Goal: Complete application form

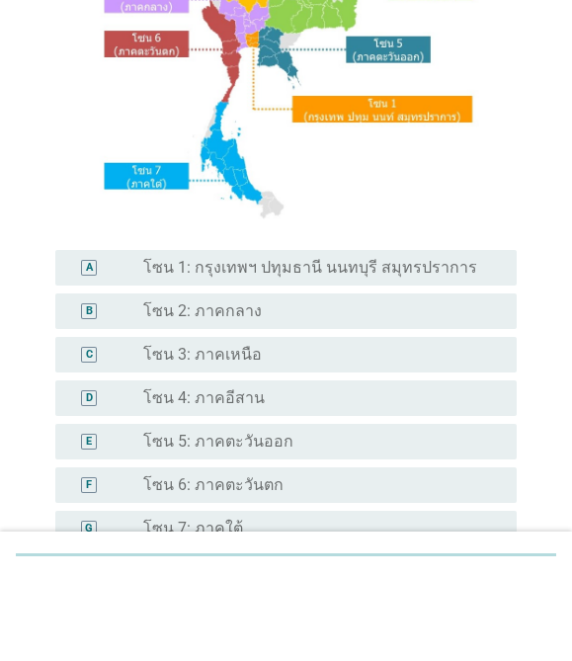
scroll to position [166, 0]
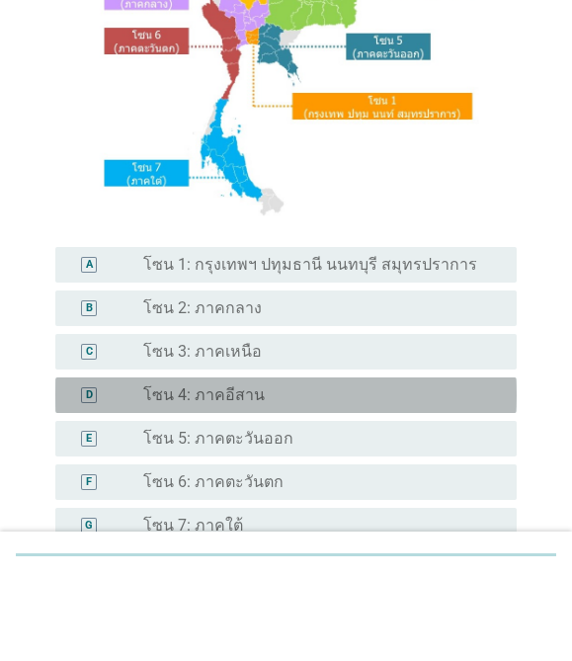
click at [250, 460] on div "D radio_button_unchecked โซน 4: ภาคอีสาน" at bounding box center [285, 478] width 461 height 36
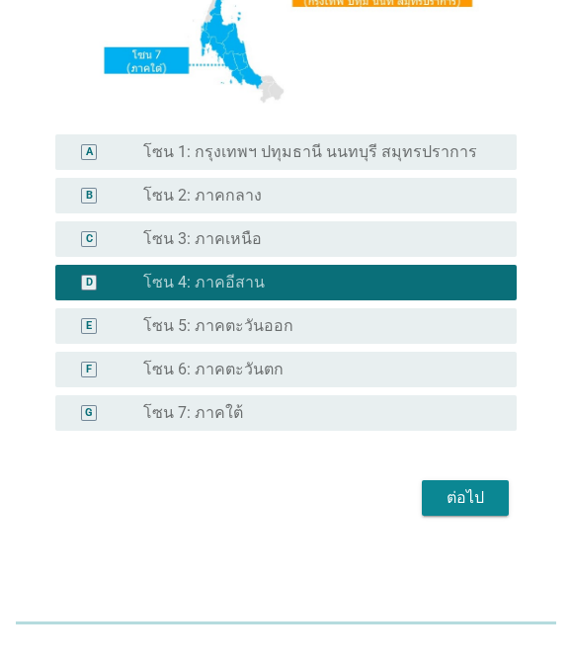
scroll to position [397, 0]
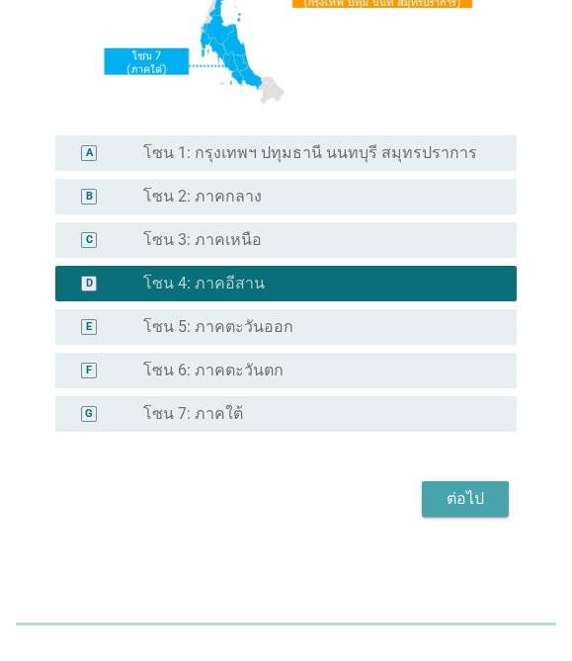
click at [470, 501] on div "ต่อไป" at bounding box center [464, 513] width 55 height 24
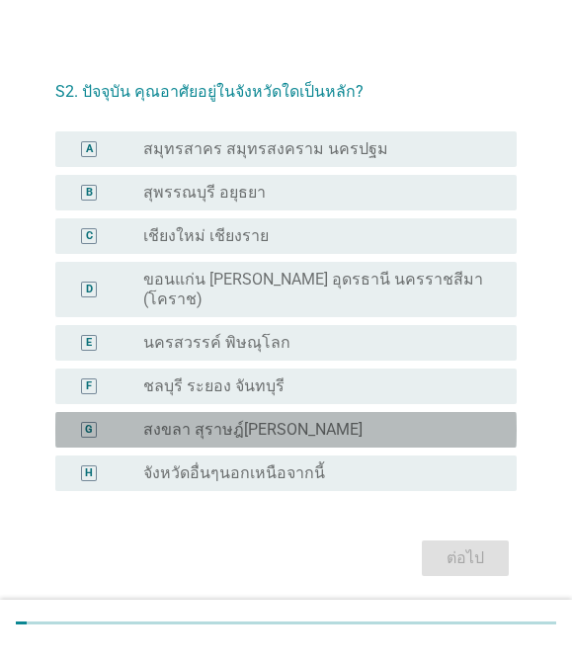
scroll to position [6, 0]
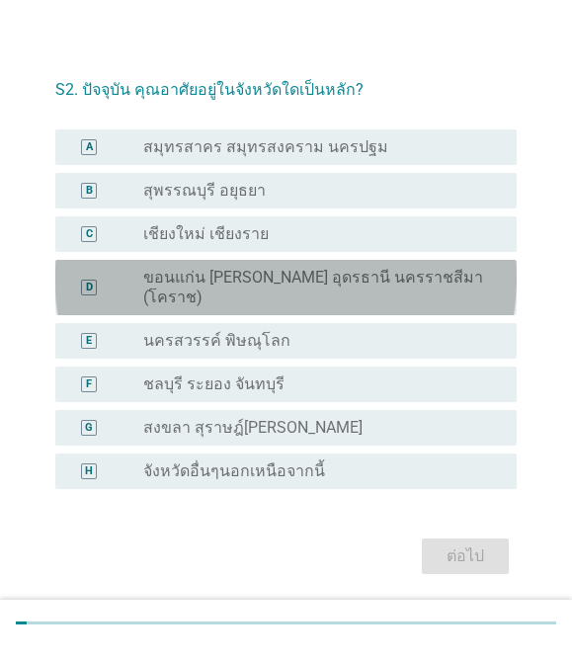
click at [474, 322] on label "ขอนแก่น [PERSON_NAME] อุดรธานี นครราชสีมา (โคราช)" at bounding box center [314, 301] width 343 height 39
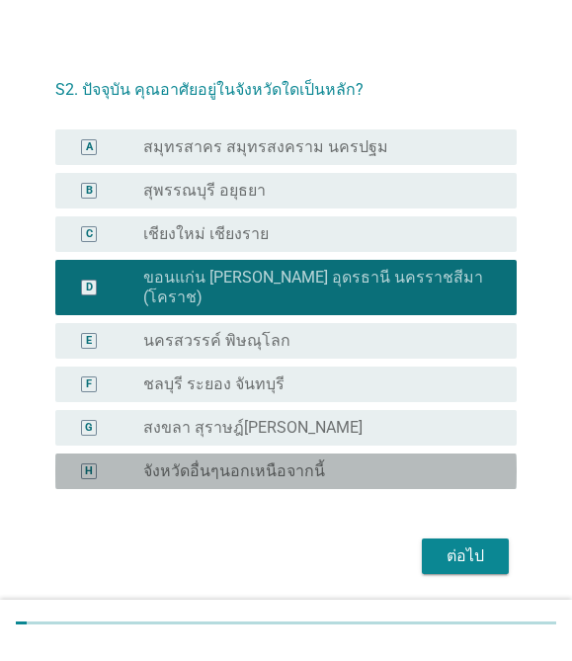
click at [360, 496] on div "radio_button_unchecked จังหวัดอื่นๆนอกเหนือจากนี้" at bounding box center [314, 486] width 343 height 20
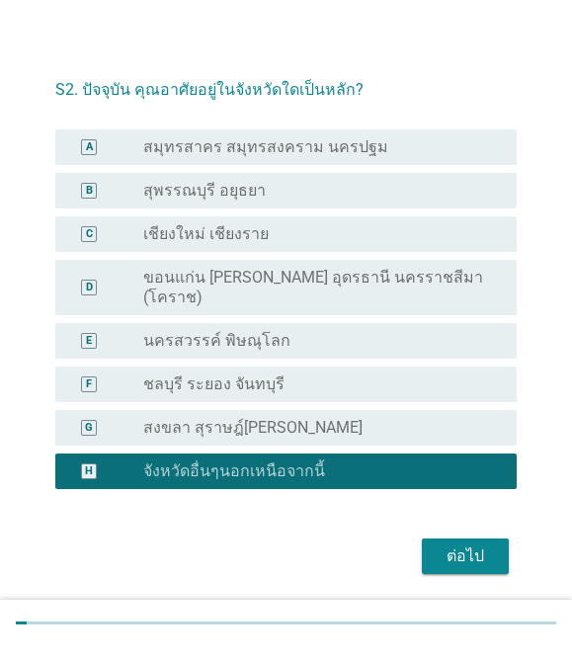
click at [476, 574] on div "ต่อไป" at bounding box center [464, 571] width 55 height 24
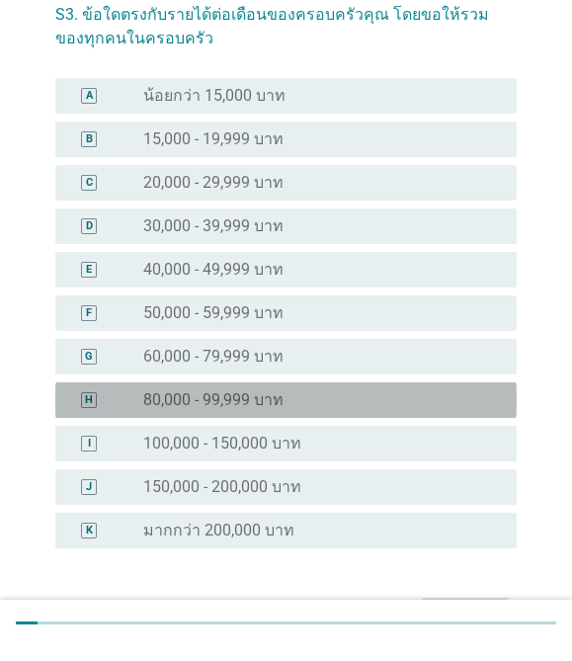
scroll to position [84, 0]
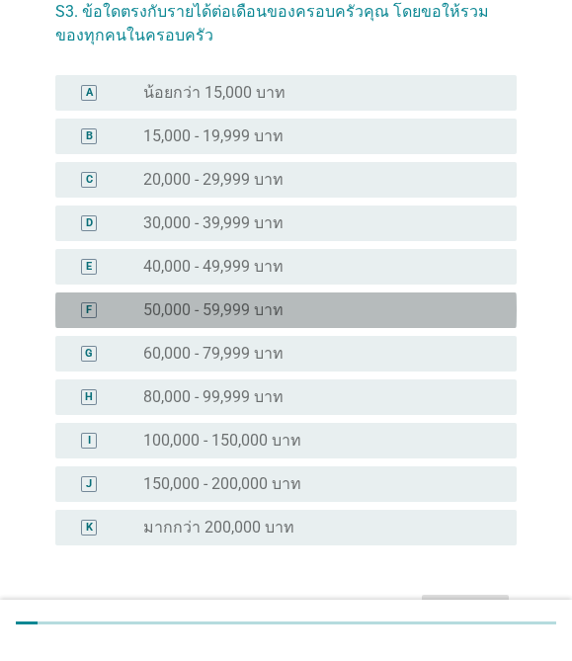
click at [441, 315] on div "radio_button_unchecked 50,000 - 59,999 บาท" at bounding box center [314, 325] width 343 height 20
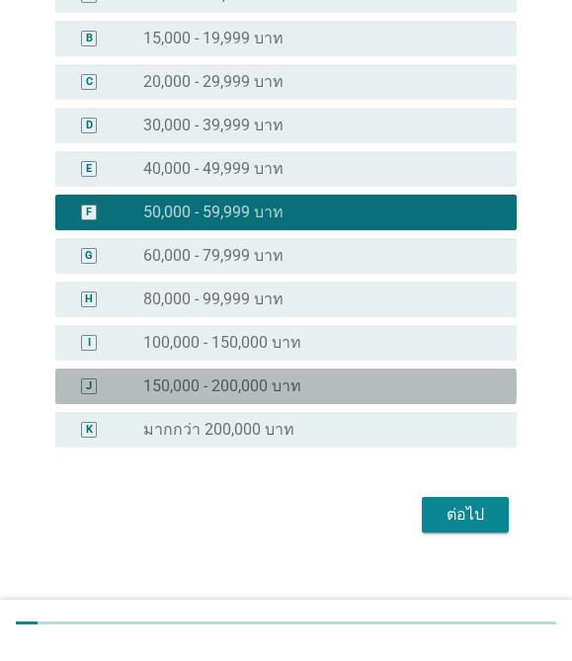
scroll to position [198, 0]
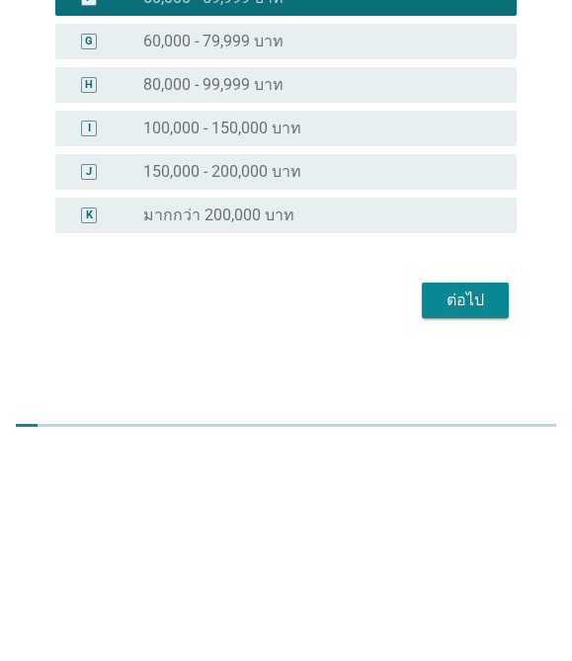
click at [468, 501] on div "ต่อไป" at bounding box center [464, 513] width 55 height 24
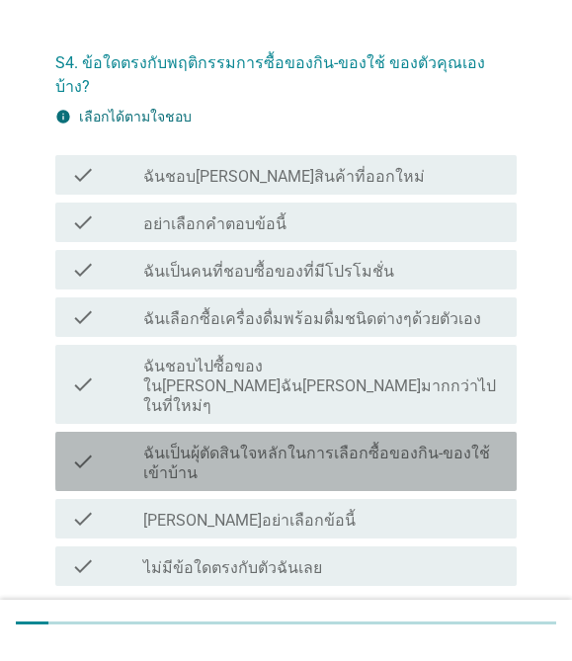
scroll to position [35, 0]
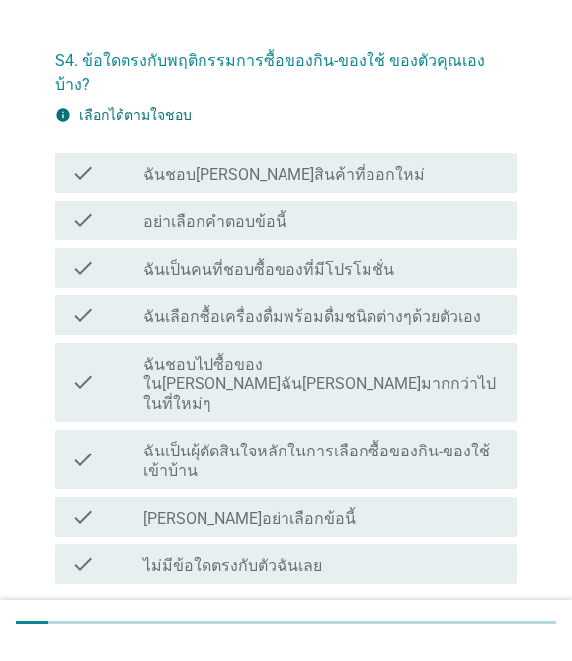
click at [425, 168] on div "check check_box_outline_blank ฉันชอบ[PERSON_NAME]สินค้าที่ออกใหม่" at bounding box center [285, 187] width 461 height 39
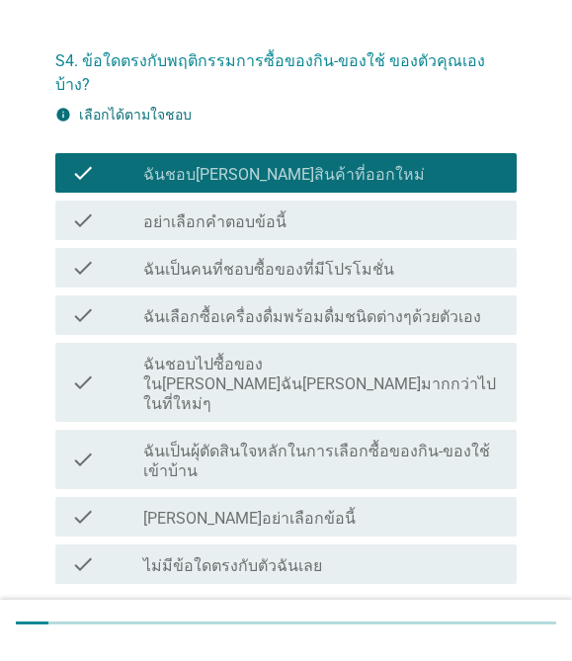
click at [433, 271] on div "check_box_outline_blank ฉันเป็นคนที่ชอบซื้อของที่มีโปรโมชั่น" at bounding box center [322, 283] width 358 height 24
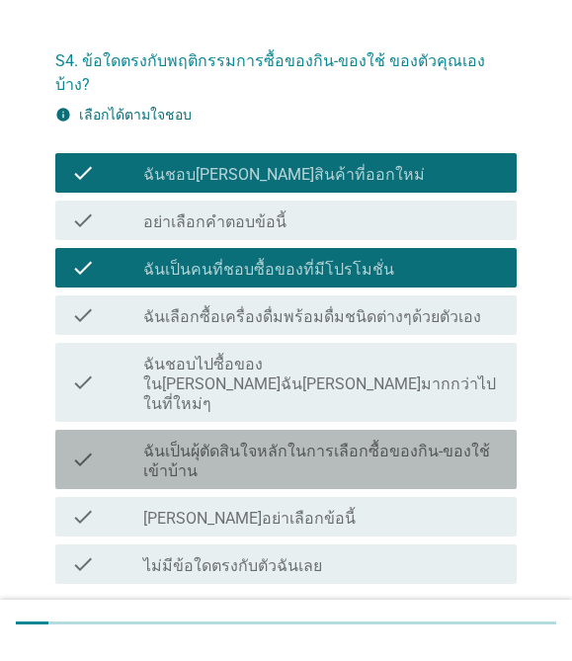
click at [411, 456] on label "ฉันเป็นผุ้ตัดสินใจหลักในการเลือกซื้อของกิน-ของใช้เข้าบ้าน" at bounding box center [322, 475] width 358 height 39
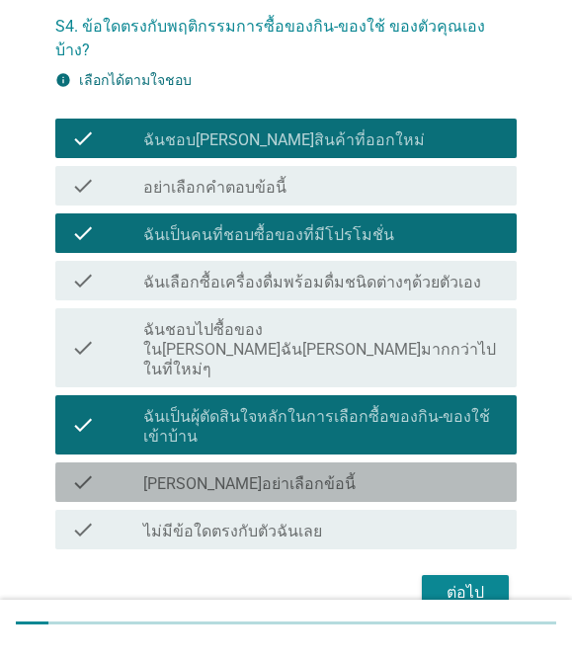
scroll to position [70, 0]
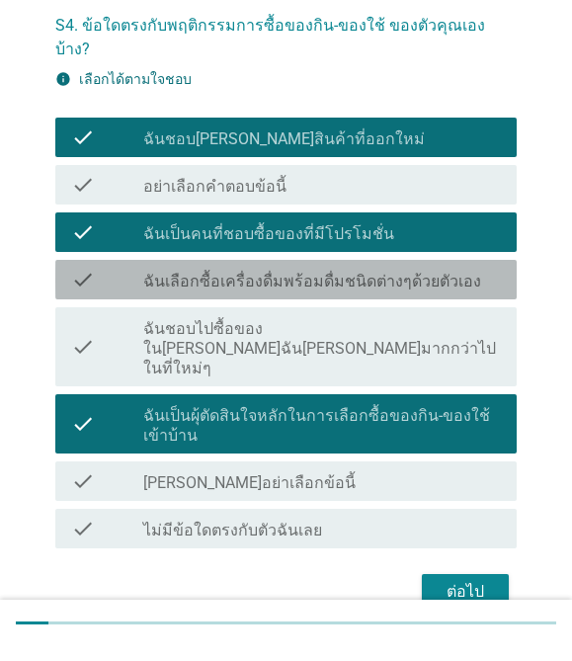
click at [460, 286] on label "ฉันเลือกซื้อเครื่องดื่มพร้อมดื่มชนิดต่างๆด้วยตัวเอง" at bounding box center [312, 296] width 338 height 20
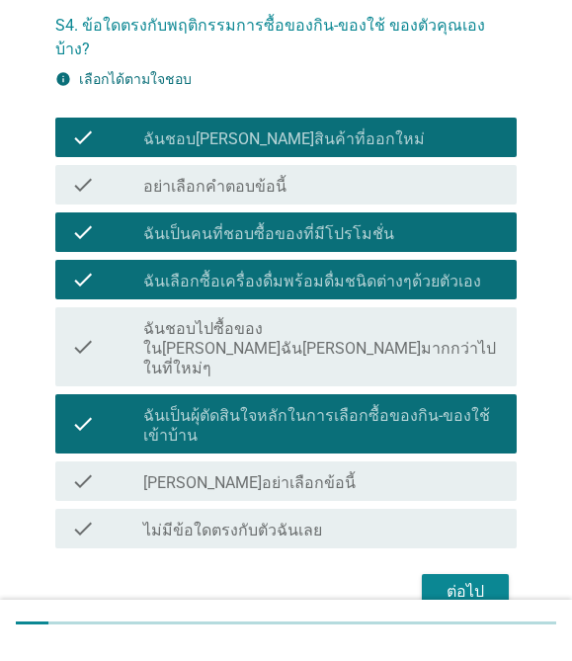
click at [474, 322] on div "check check_box_outline_blank ฉันชอบไปซื้อของใน[PERSON_NAME]ฉัน[PERSON_NAME]มาก…" at bounding box center [285, 361] width 461 height 79
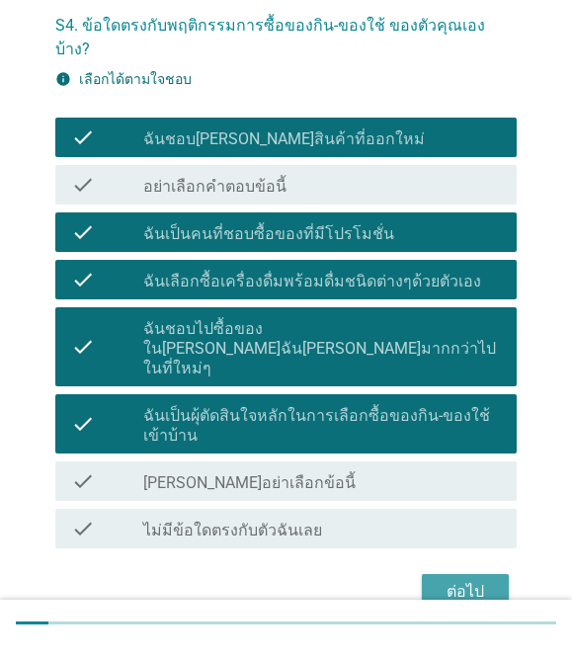
click at [482, 594] on div "ต่อไป" at bounding box center [464, 606] width 55 height 24
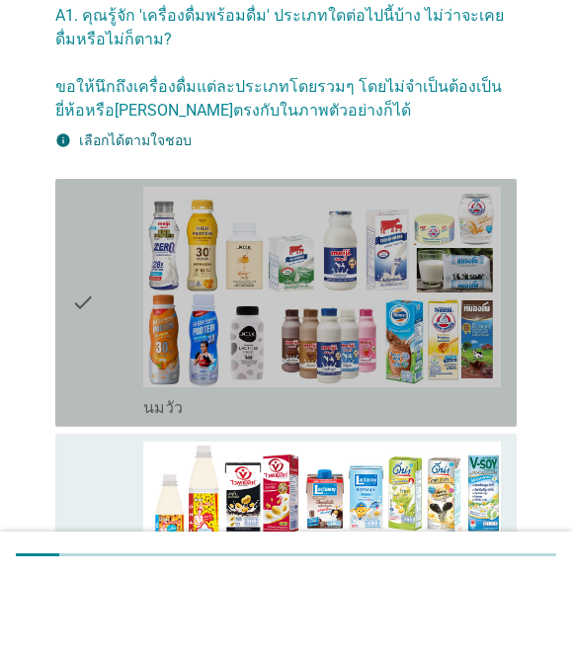
scroll to position [13, 0]
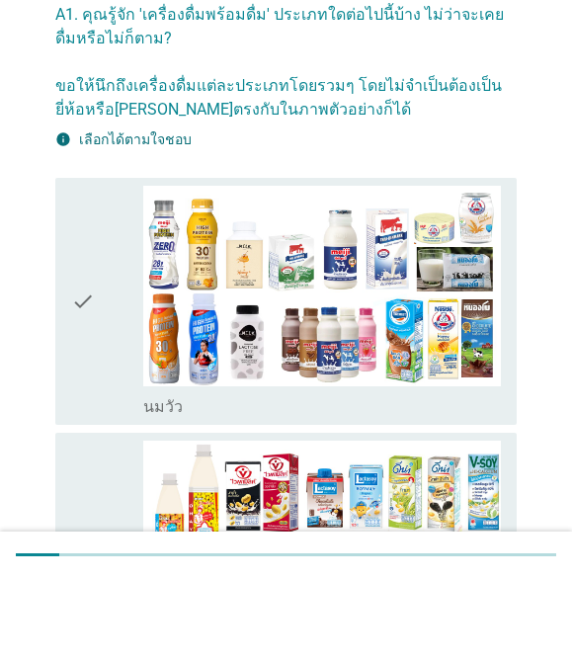
click at [467, 376] on img at bounding box center [322, 369] width 358 height 201
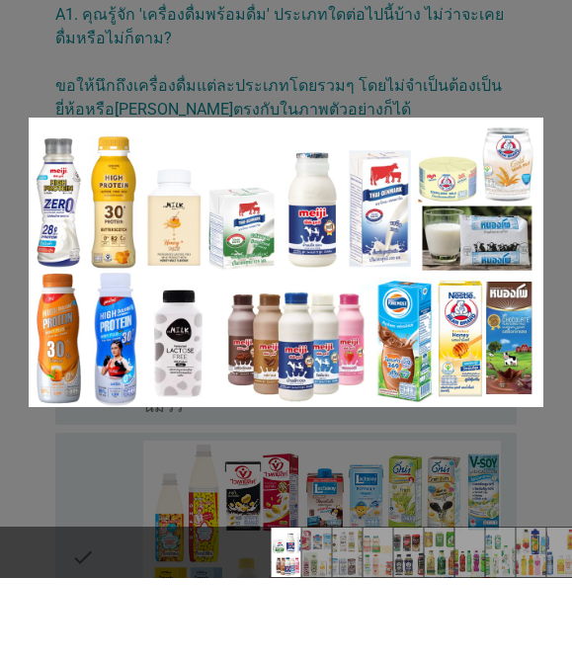
click at [462, 425] on div at bounding box center [286, 330] width 572 height 661
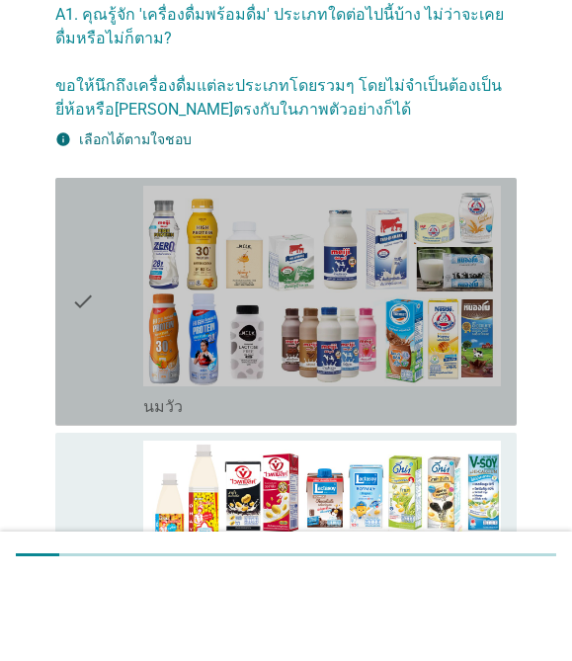
click at [102, 328] on div "check" at bounding box center [107, 385] width 72 height 232
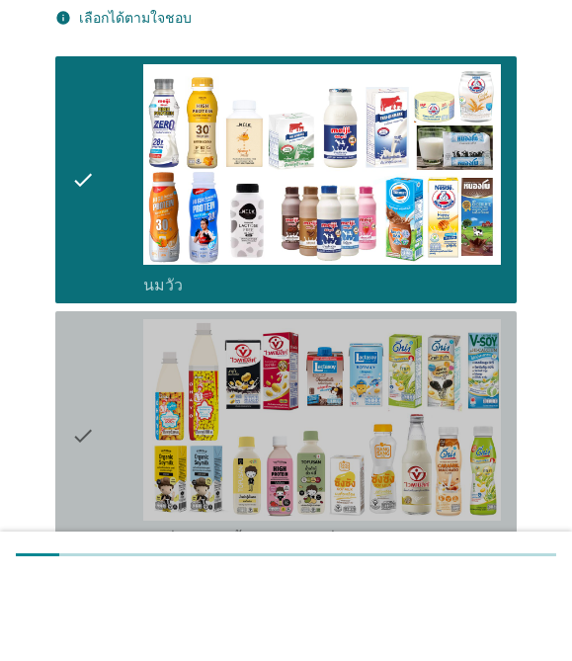
click at [76, 425] on icon "check" at bounding box center [83, 518] width 24 height 232
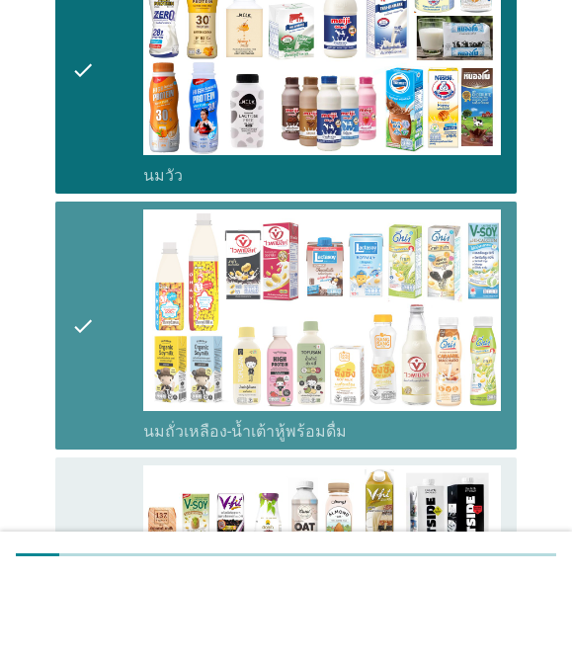
scroll to position [371, 0]
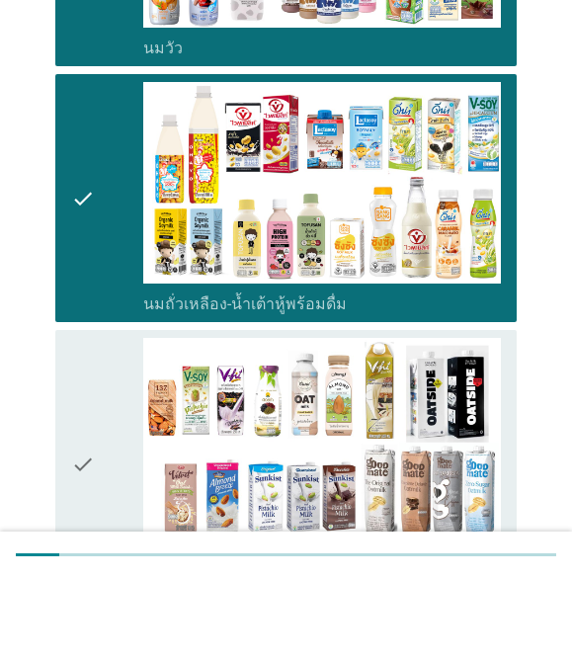
click at [90, 465] on icon "check" at bounding box center [83, 547] width 24 height 252
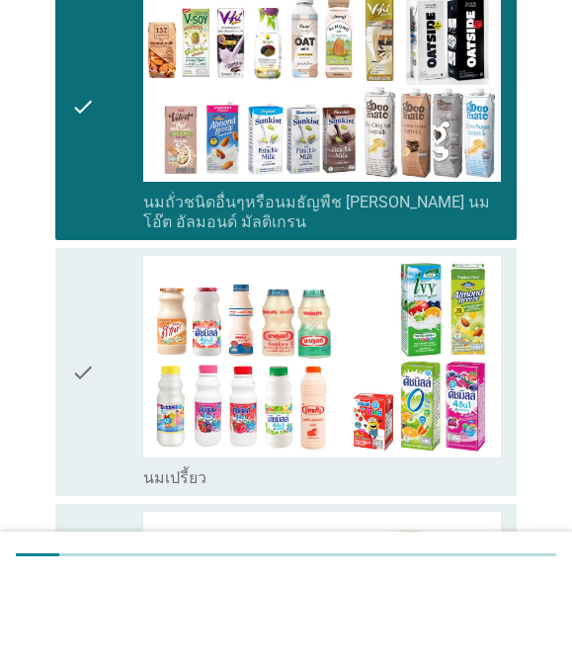
click at [102, 394] on div "check" at bounding box center [107, 455] width 72 height 232
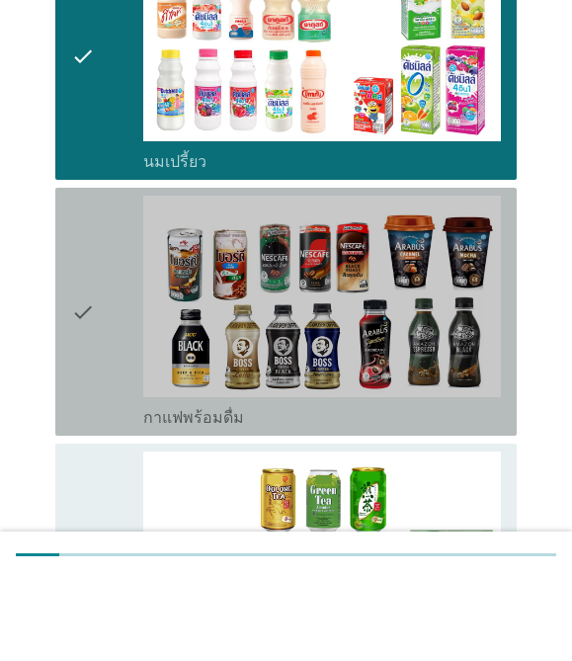
click at [101, 374] on div "check" at bounding box center [107, 394] width 72 height 232
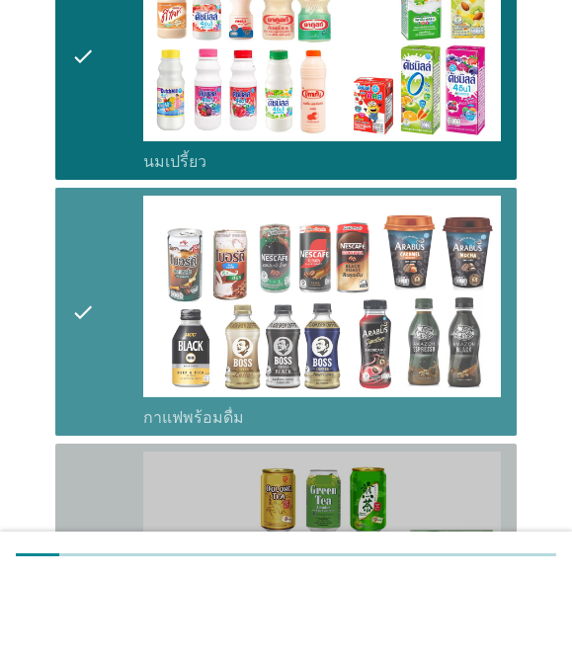
click at [120, 534] on div "check" at bounding box center [107, 650] width 72 height 232
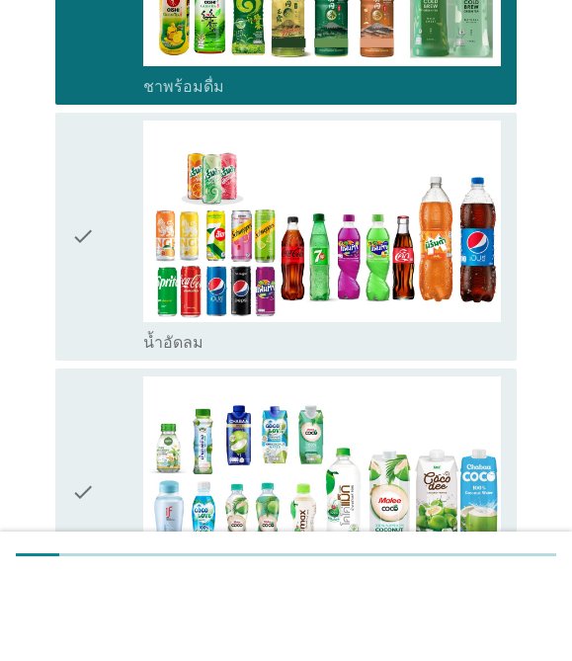
scroll to position [1632, 0]
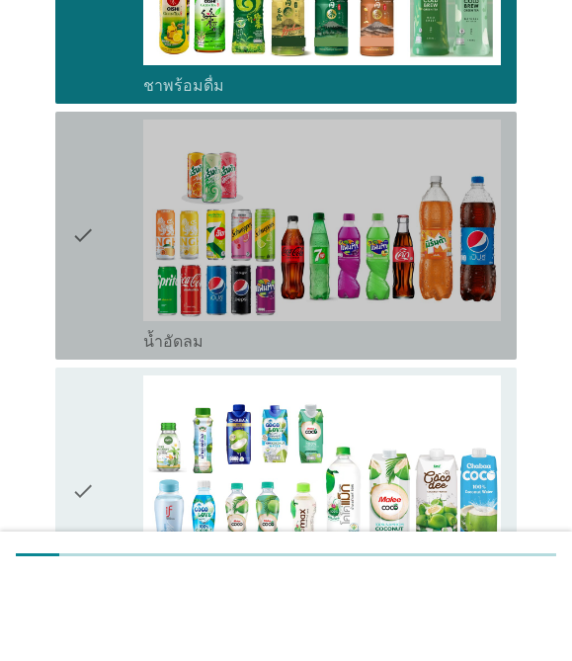
click at [86, 270] on icon "check" at bounding box center [83, 318] width 24 height 232
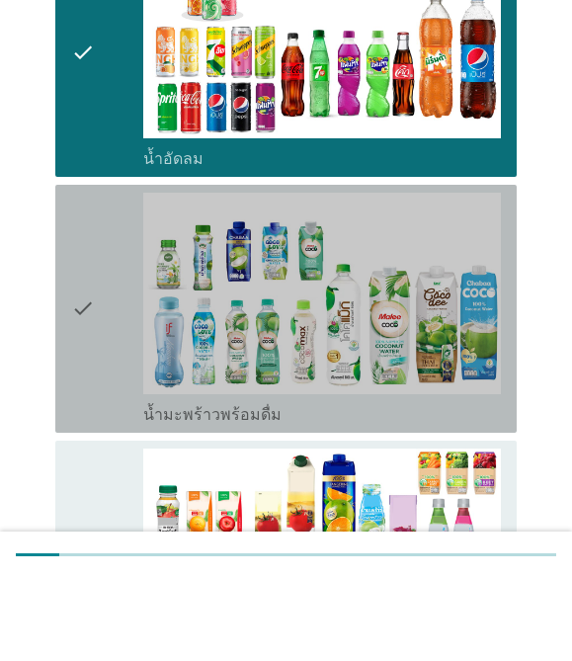
click at [78, 386] on icon "check" at bounding box center [83, 391] width 24 height 232
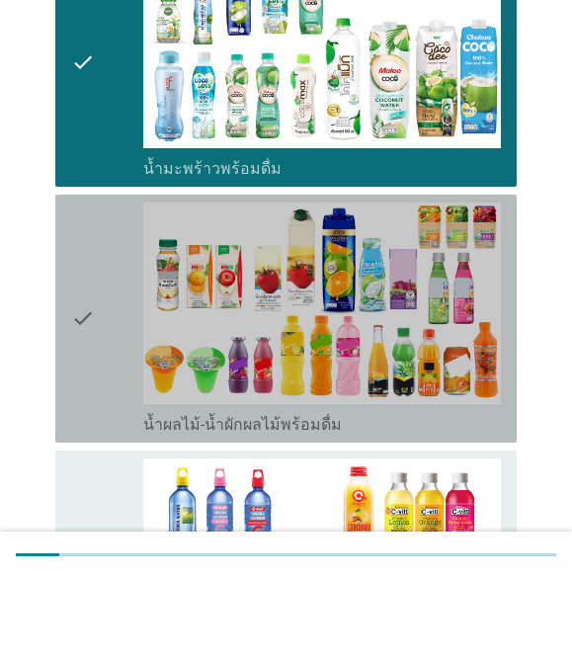
click at [85, 362] on icon "check" at bounding box center [83, 401] width 24 height 232
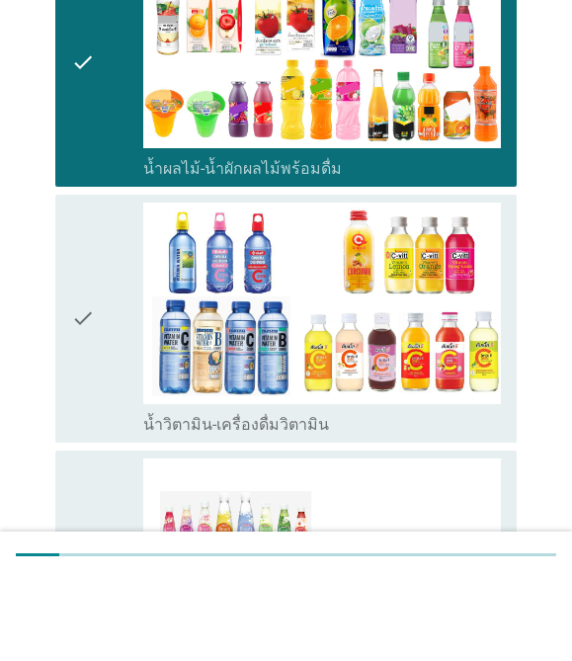
click at [90, 331] on icon "check" at bounding box center [83, 401] width 24 height 232
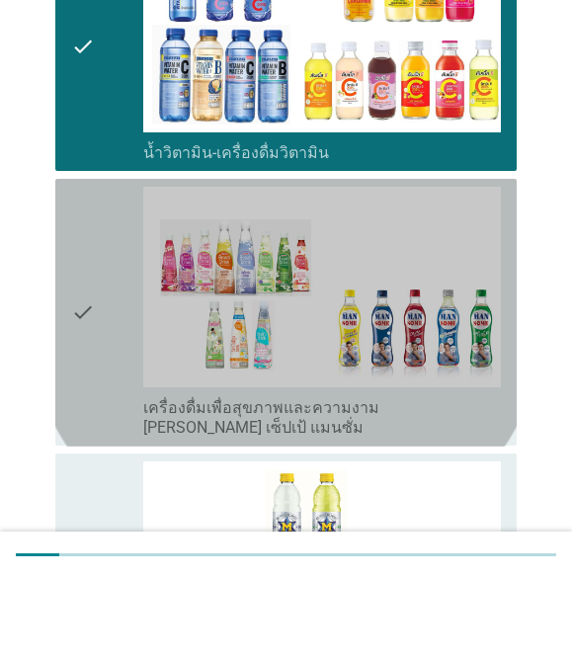
click at [75, 320] on icon "check" at bounding box center [83, 396] width 24 height 252
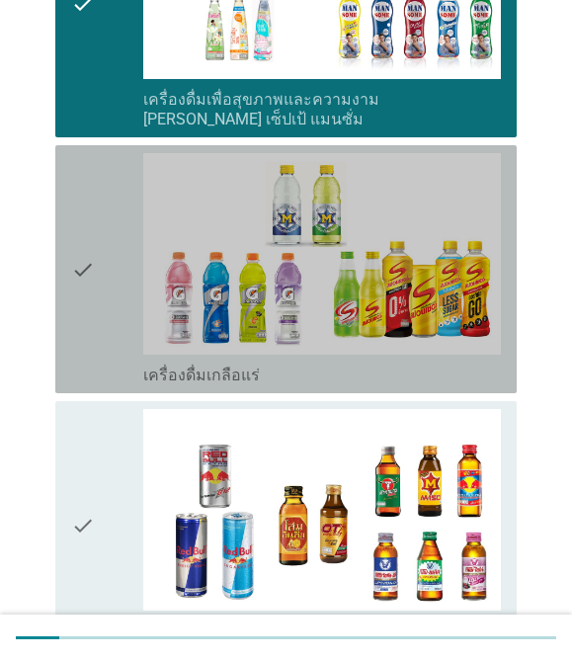
click at [78, 328] on icon "check" at bounding box center [83, 269] width 24 height 232
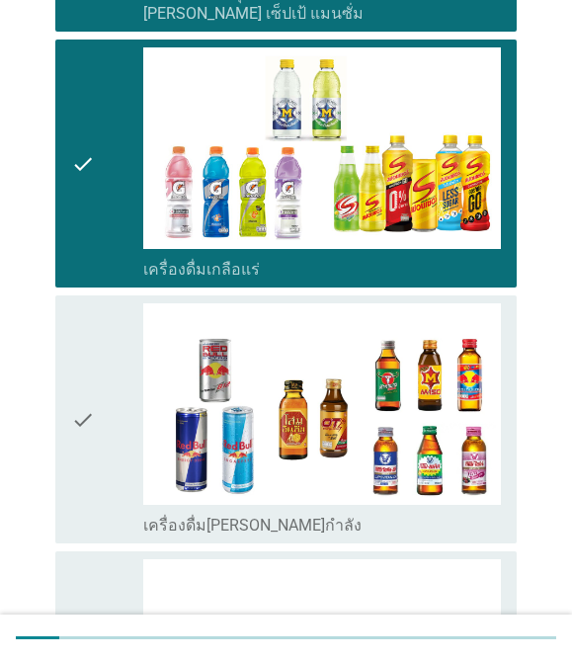
click at [78, 391] on icon "check" at bounding box center [83, 419] width 24 height 232
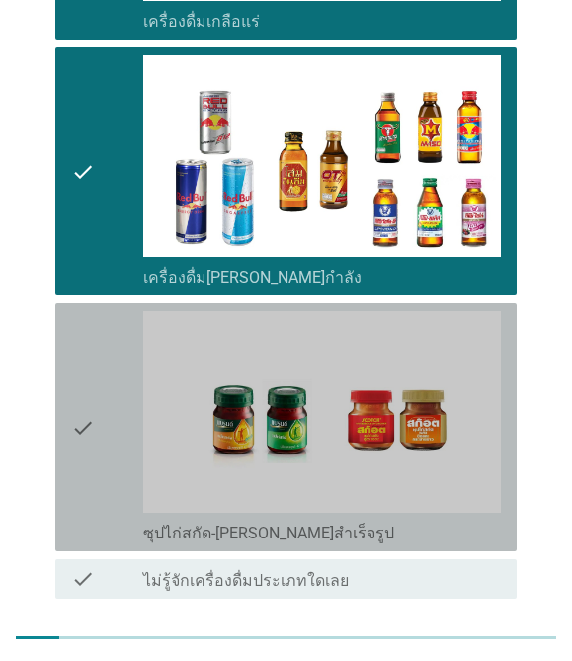
click at [80, 391] on icon "check" at bounding box center [83, 427] width 24 height 232
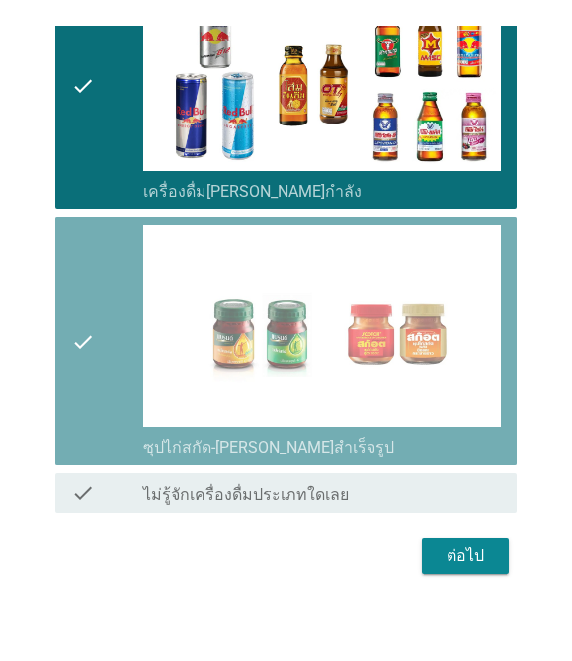
scroll to position [3445, 0]
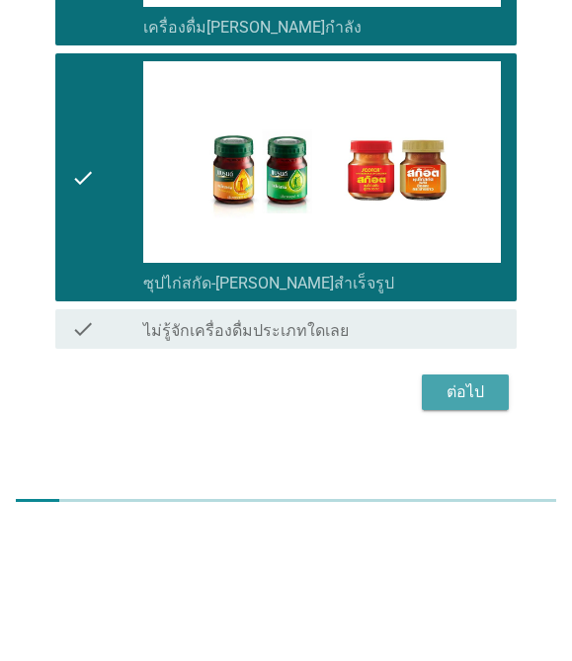
click at [467, 517] on div "ต่อไป" at bounding box center [464, 529] width 55 height 24
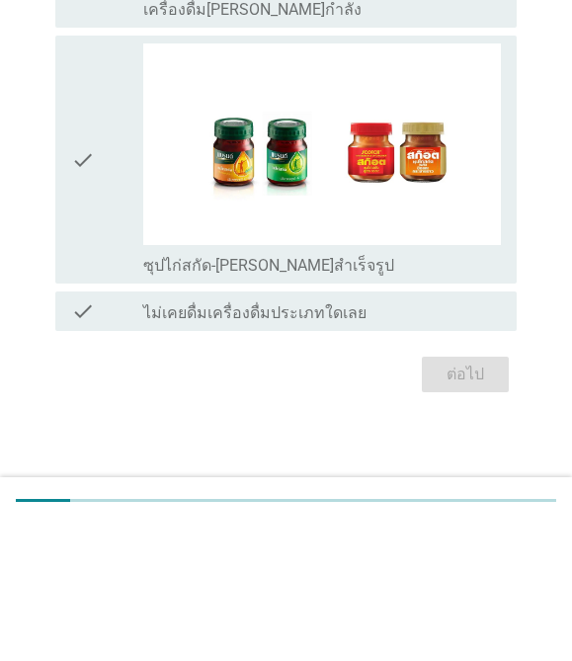
scroll to position [0, 0]
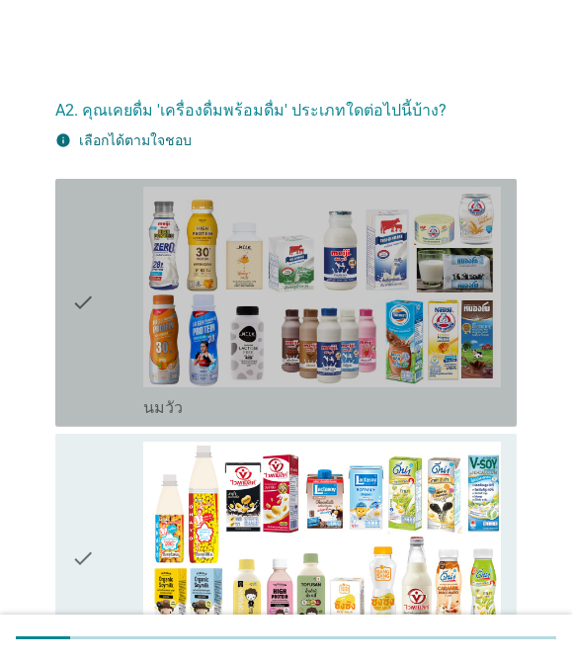
click at [87, 383] on icon "check" at bounding box center [83, 303] width 24 height 232
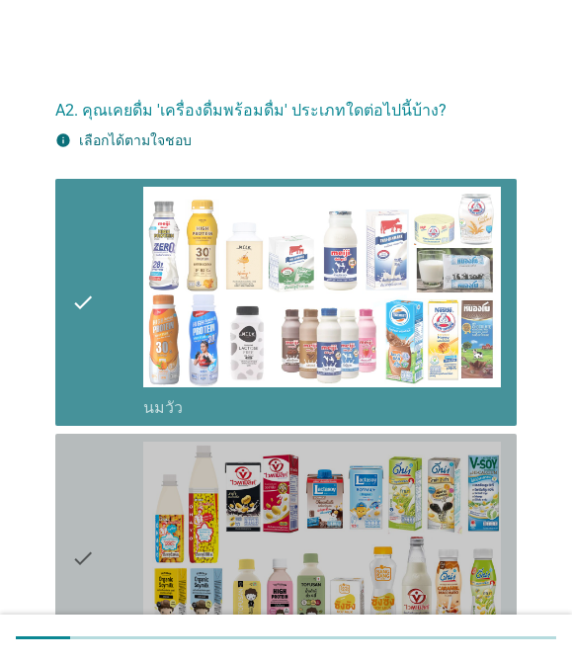
click at [87, 499] on icon "check" at bounding box center [83, 557] width 24 height 232
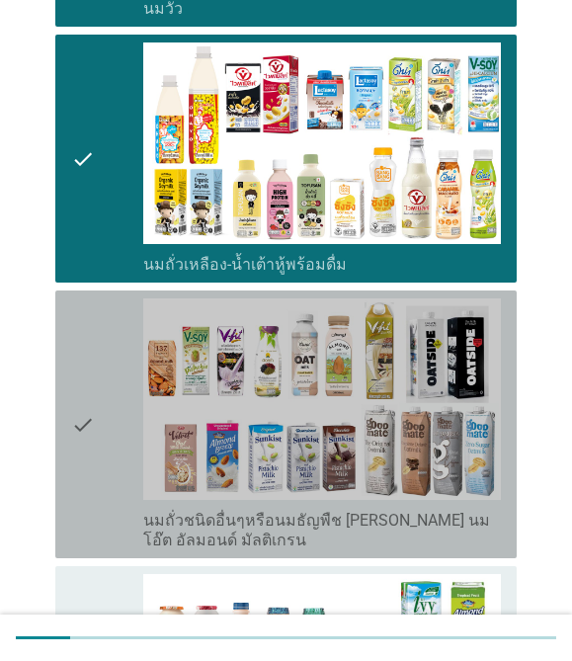
click at [90, 436] on icon "check" at bounding box center [83, 424] width 24 height 252
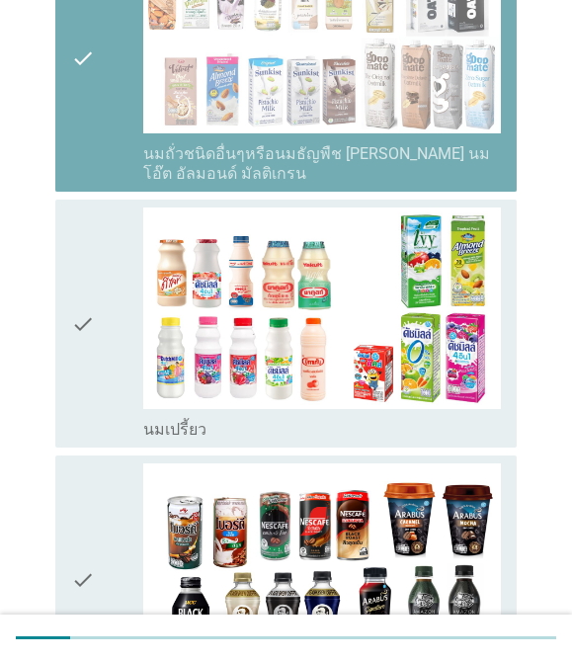
scroll to position [767, 0]
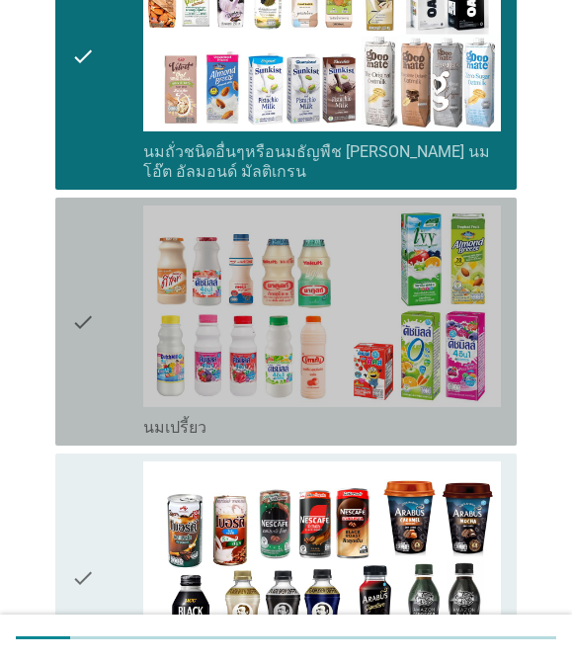
click at [104, 369] on div "check" at bounding box center [107, 321] width 72 height 232
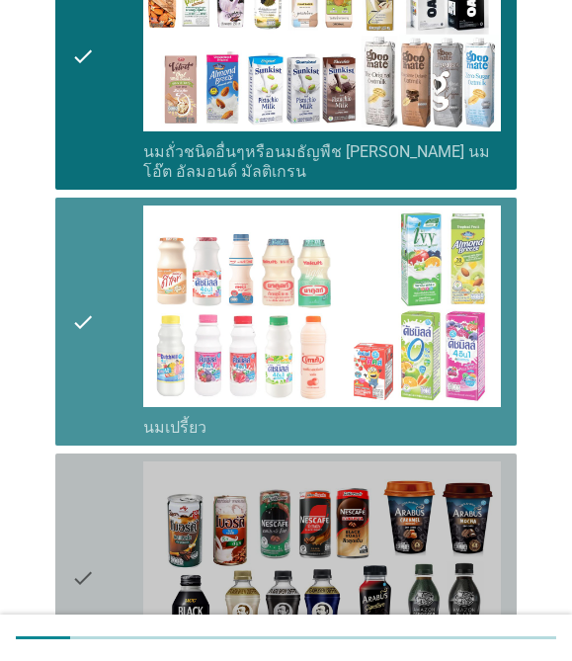
click at [75, 535] on icon "check" at bounding box center [83, 577] width 24 height 232
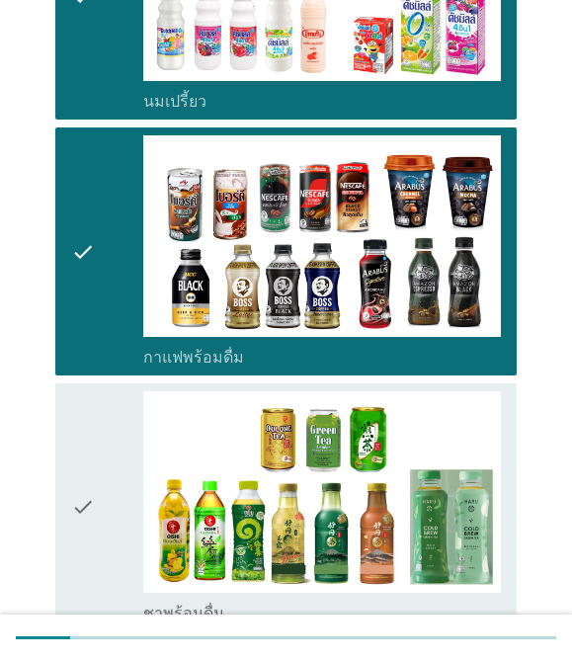
scroll to position [1120, 0]
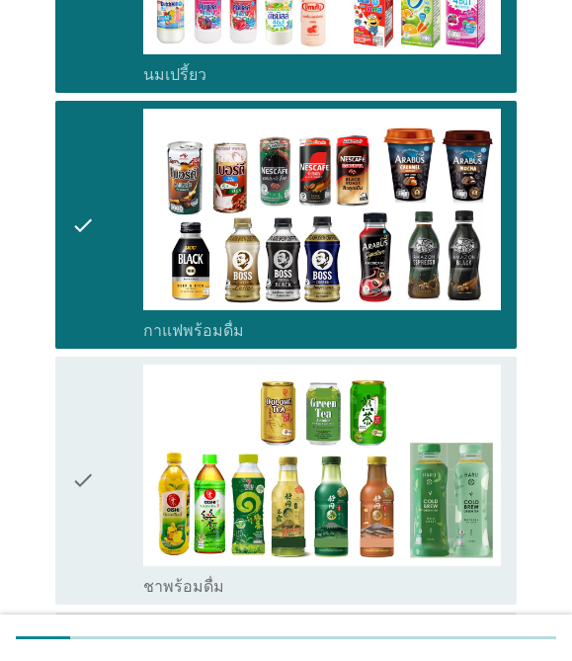
click at [89, 454] on icon "check" at bounding box center [83, 480] width 24 height 232
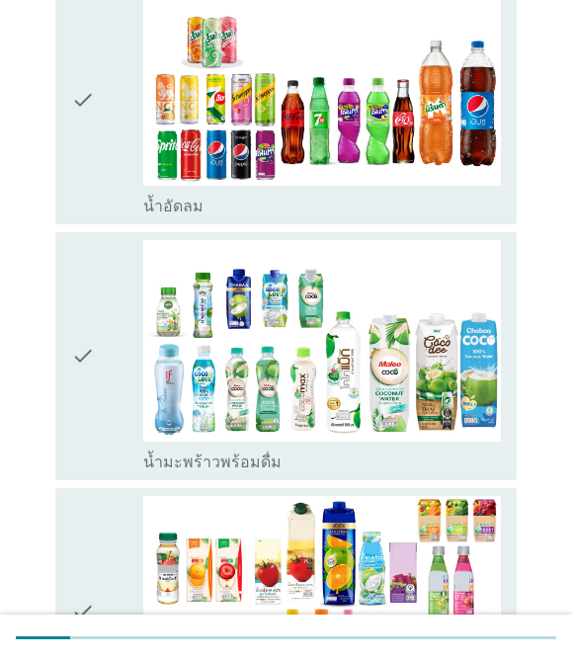
scroll to position [1757, 0]
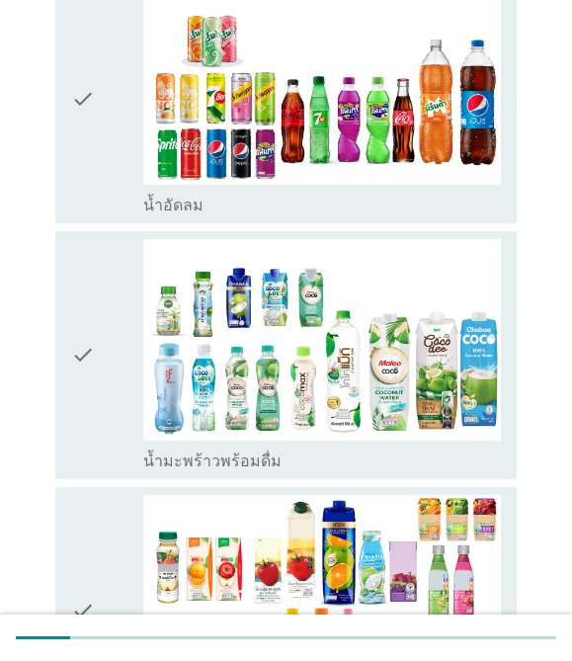
click at [107, 169] on div "check" at bounding box center [107, 99] width 72 height 232
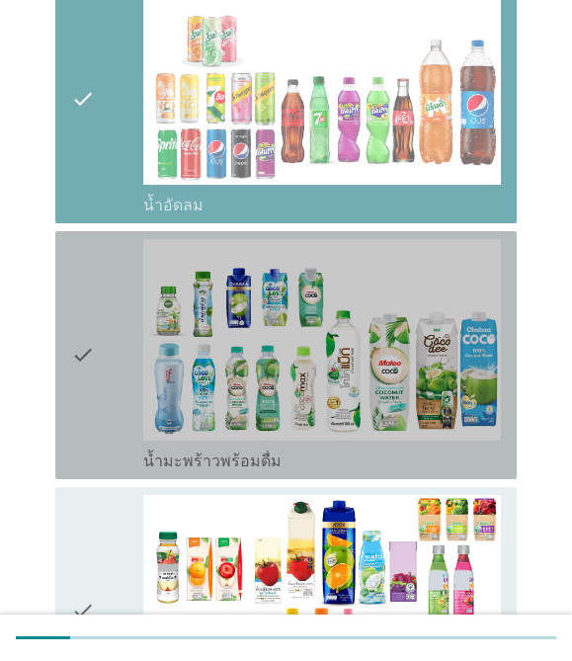
click at [82, 298] on icon "check" at bounding box center [83, 355] width 24 height 232
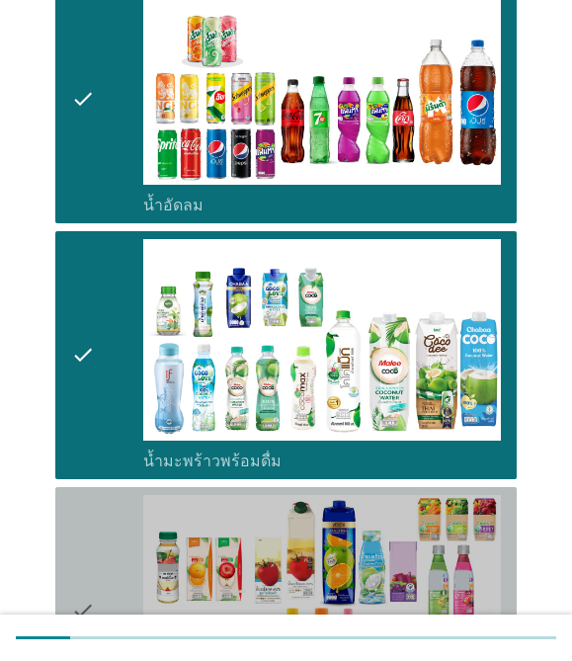
click at [107, 553] on div "check" at bounding box center [107, 611] width 72 height 232
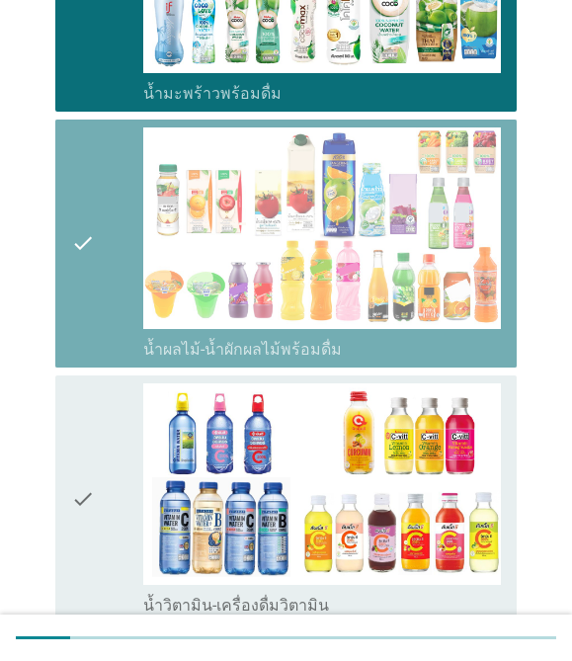
scroll to position [2153, 0]
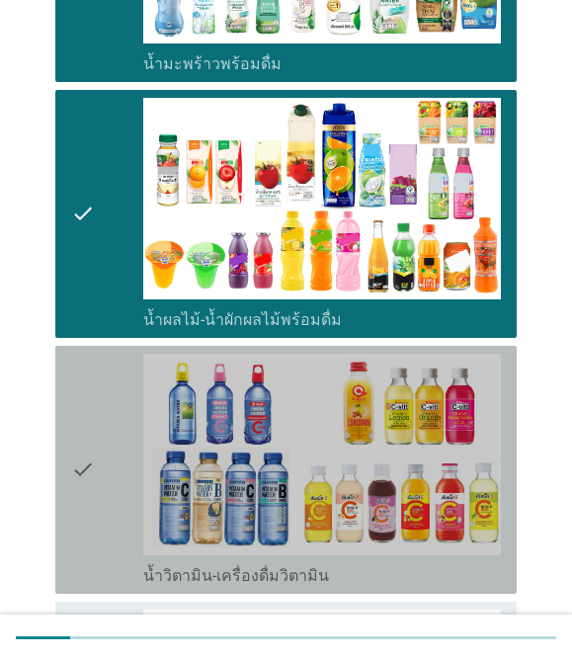
click at [104, 425] on div "check" at bounding box center [107, 469] width 72 height 232
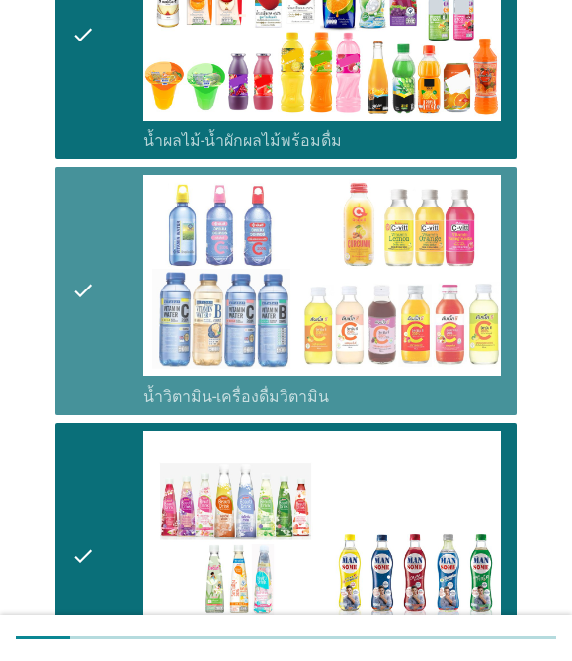
scroll to position [2342, 0]
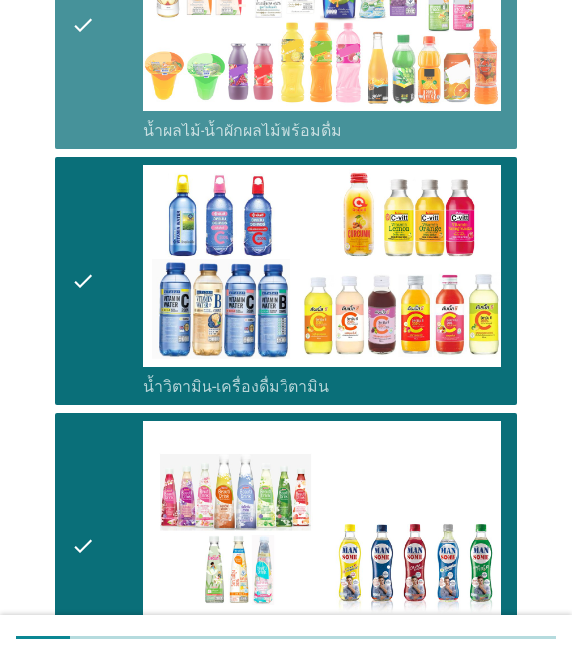
click at [116, 120] on div "check" at bounding box center [107, 25] width 72 height 232
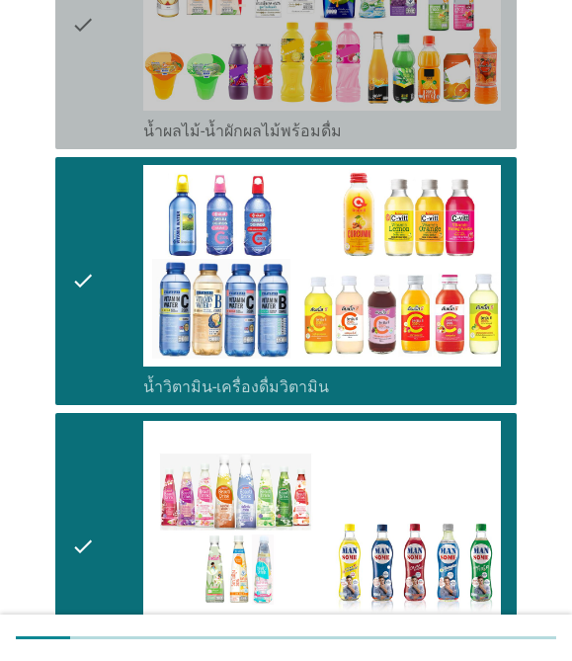
click at [91, 103] on icon "check" at bounding box center [83, 25] width 24 height 232
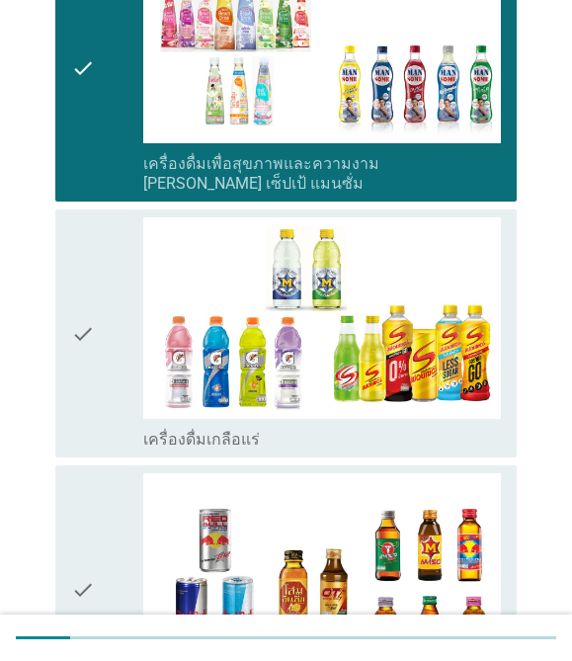
scroll to position [2821, 0]
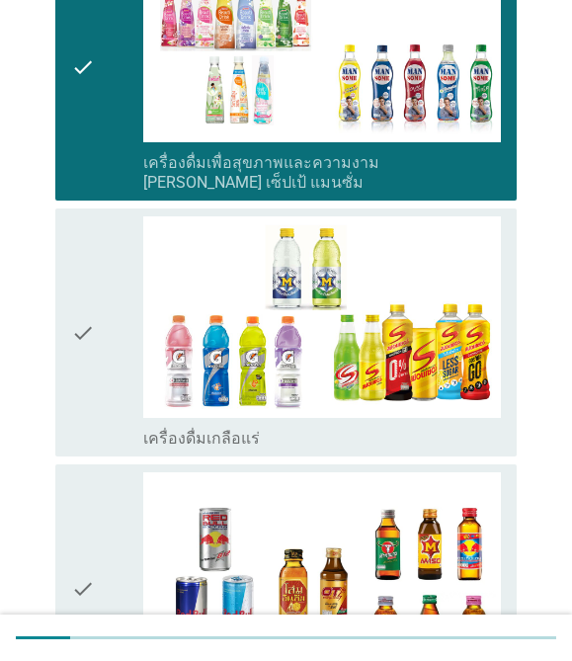
click at [70, 356] on div "check check_box_outline_blank เครื่องดื่มเกลือแร่" at bounding box center [285, 332] width 461 height 248
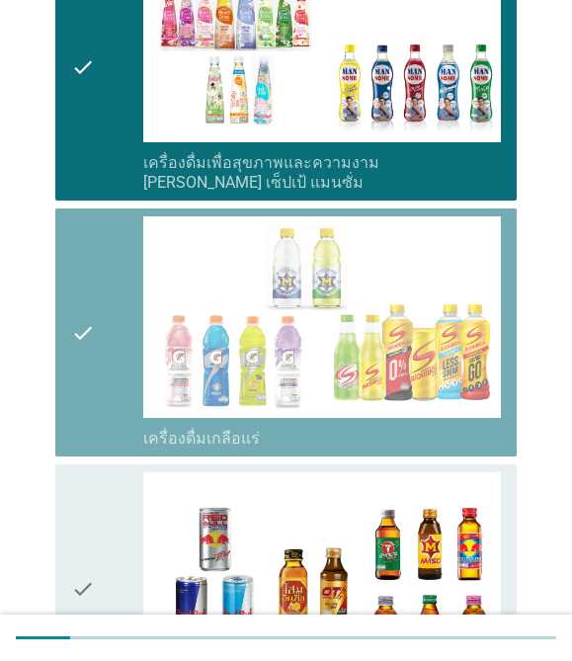
click at [56, 510] on div "check check_box_outline_blank เครื่องดื่ม[PERSON_NAME]กำลัง" at bounding box center [285, 588] width 461 height 248
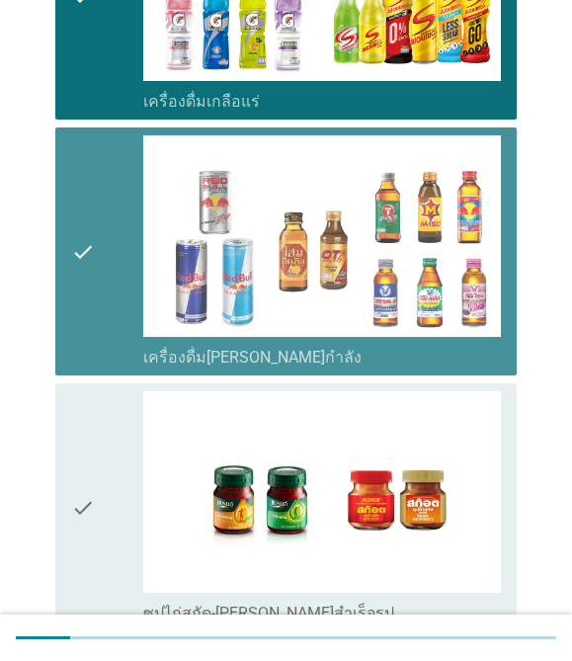
scroll to position [3159, 0]
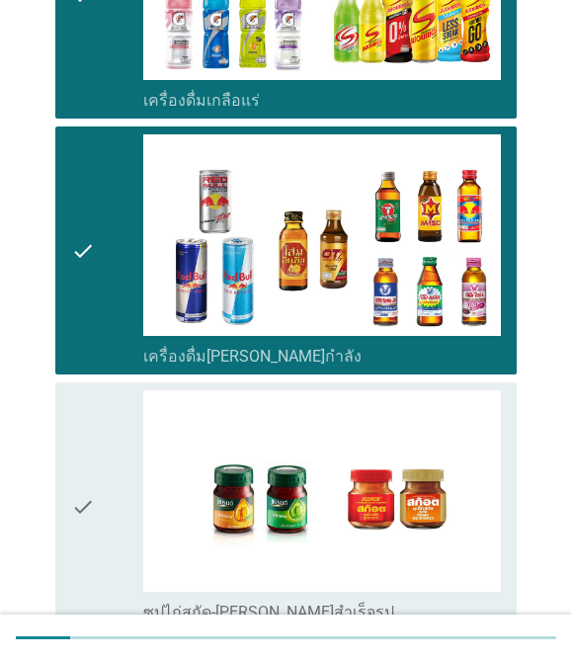
click at [99, 530] on div "check" at bounding box center [107, 506] width 72 height 232
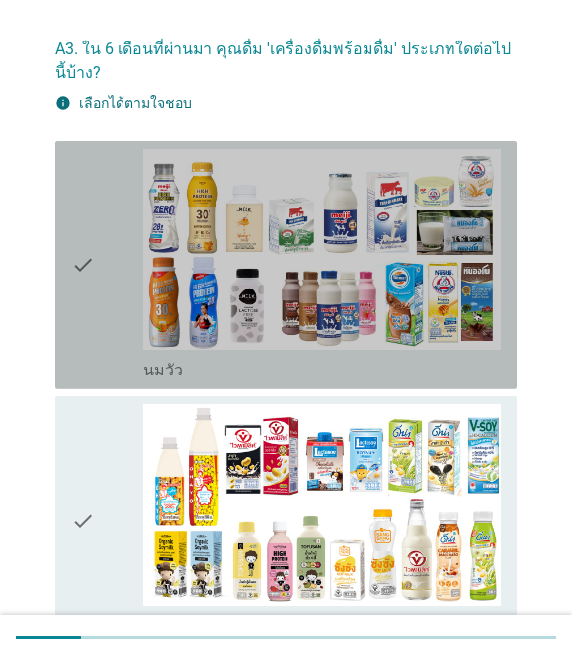
scroll to position [124, 0]
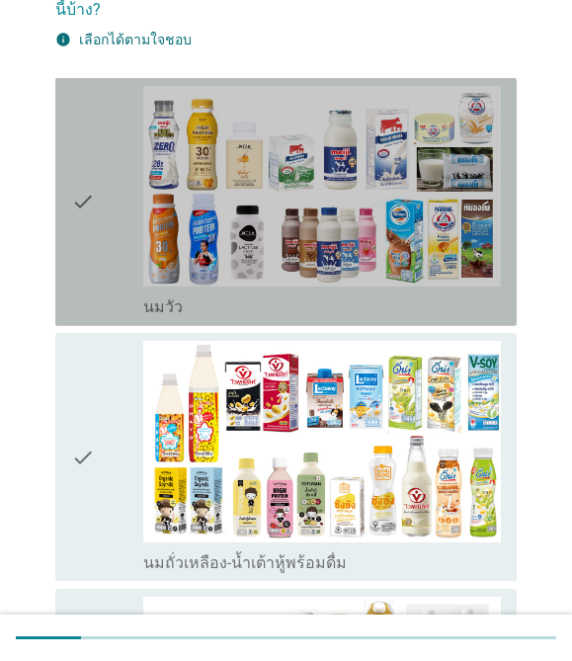
click at [112, 218] on div "check" at bounding box center [107, 202] width 72 height 232
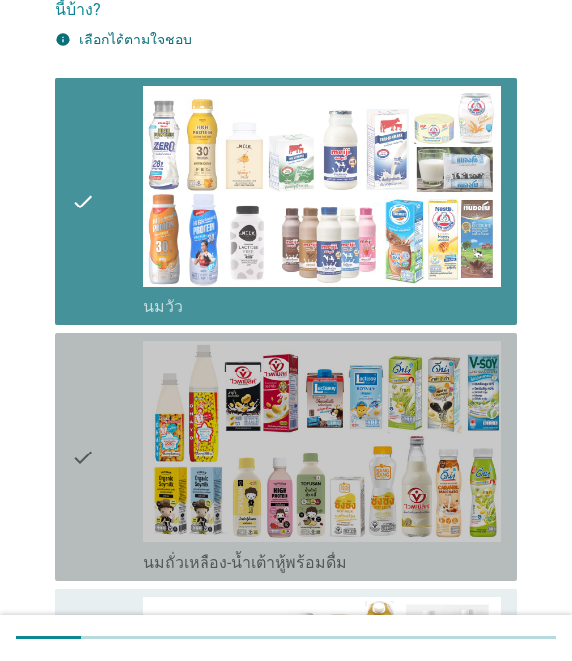
click at [105, 462] on div "check" at bounding box center [107, 457] width 72 height 232
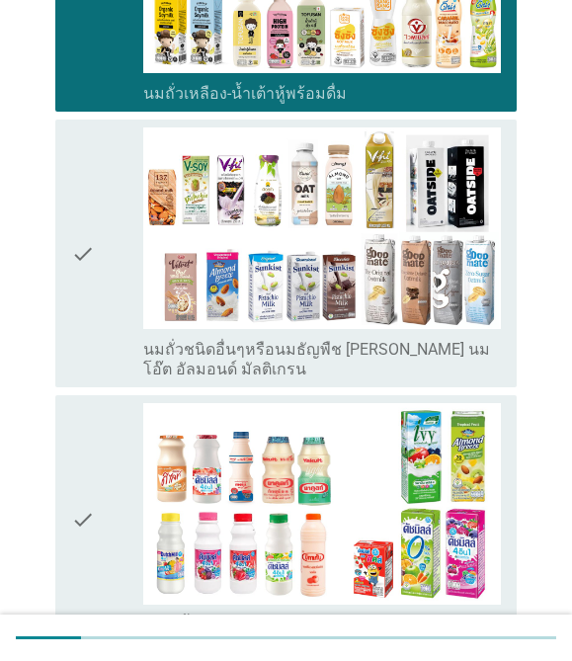
click at [109, 352] on div "check" at bounding box center [107, 253] width 72 height 252
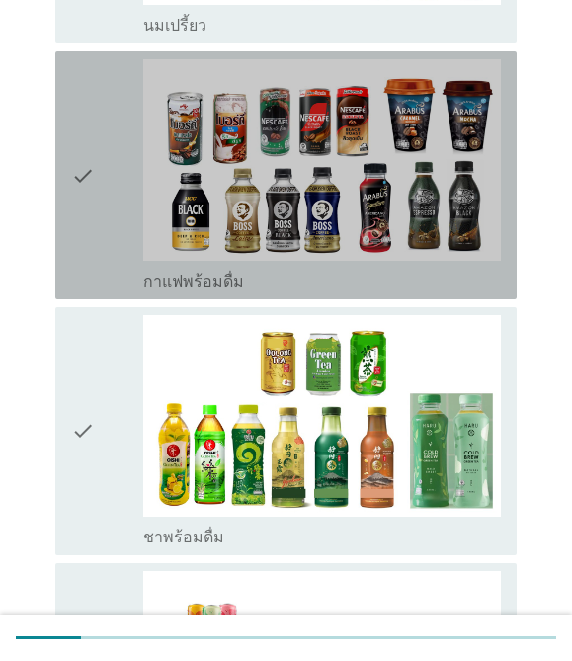
scroll to position [1108, 0]
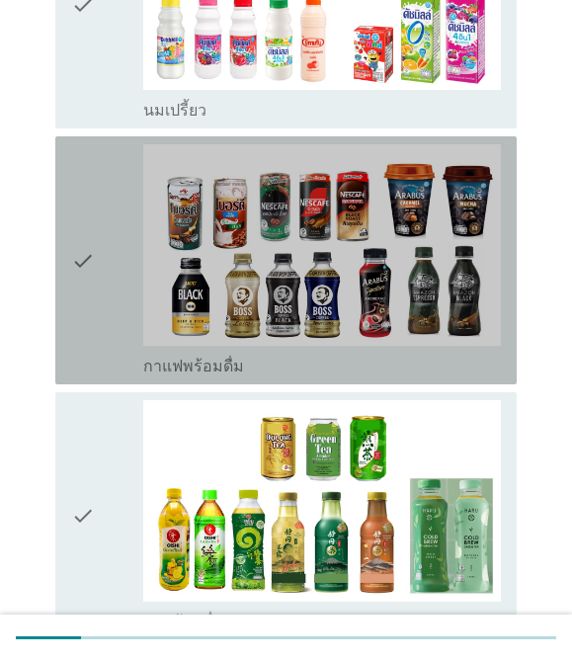
click at [70, 252] on div "check check_box_outline_blank กาแฟพร้อมดื่ม" at bounding box center [285, 260] width 461 height 248
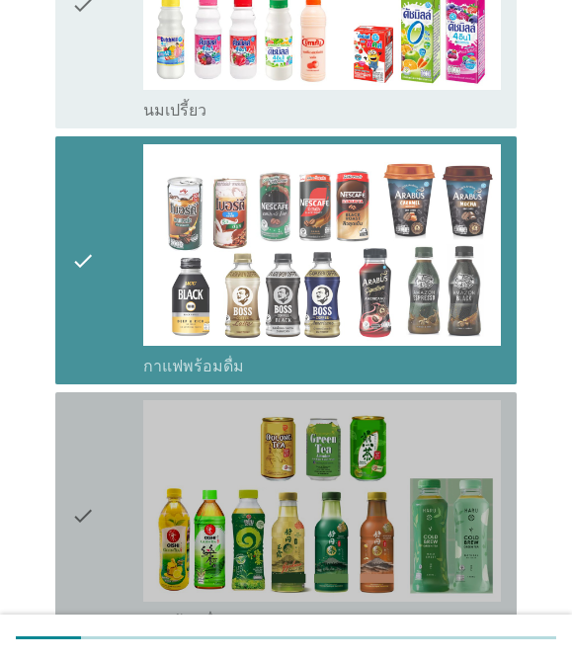
click at [100, 494] on div "check" at bounding box center [107, 516] width 72 height 232
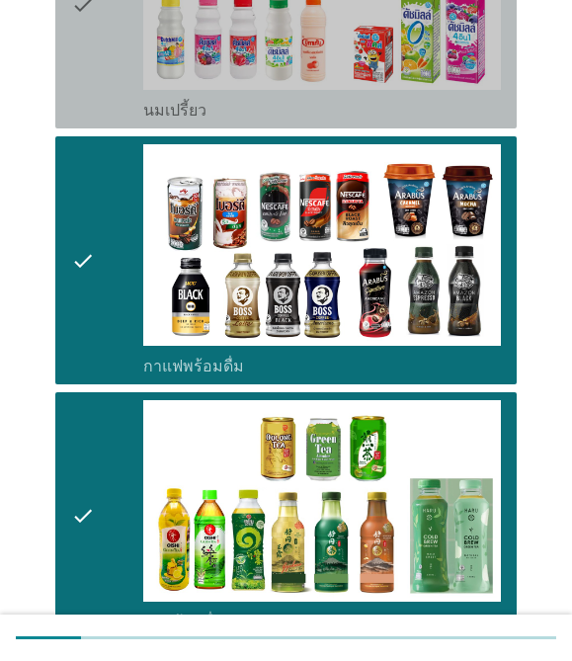
click at [111, 88] on div "check" at bounding box center [107, 4] width 72 height 232
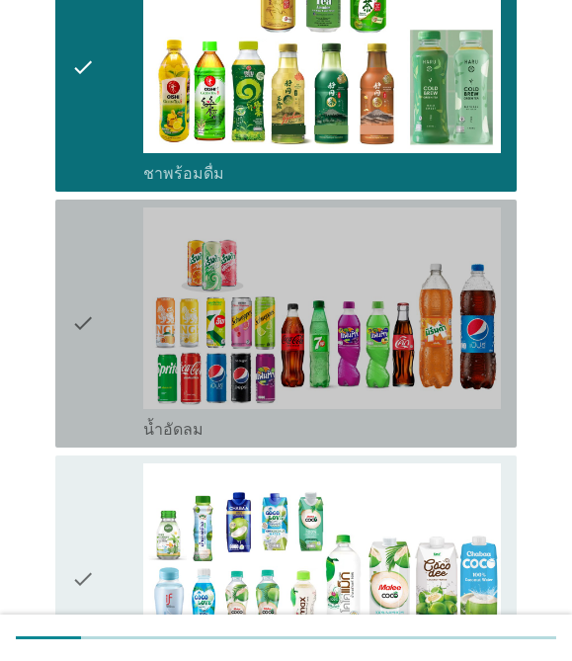
click at [109, 404] on div "check" at bounding box center [107, 323] width 72 height 232
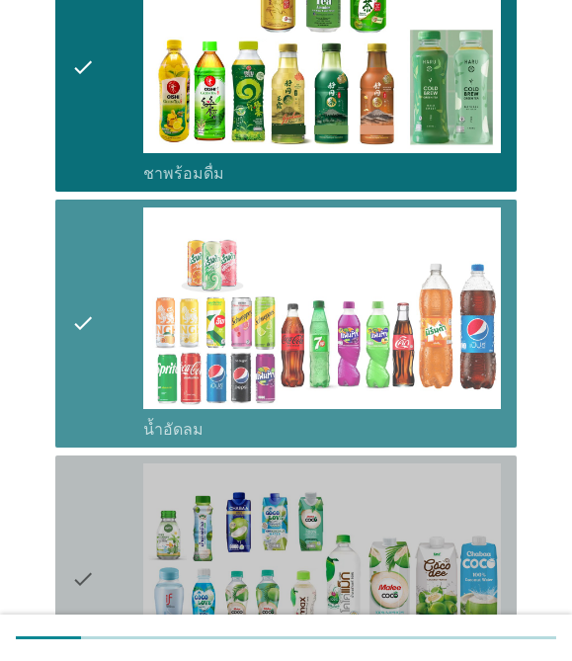
click at [69, 548] on div "check check_box_outline_blank น้ำมะพร้าวพร้อมดื่ม" at bounding box center [285, 579] width 461 height 248
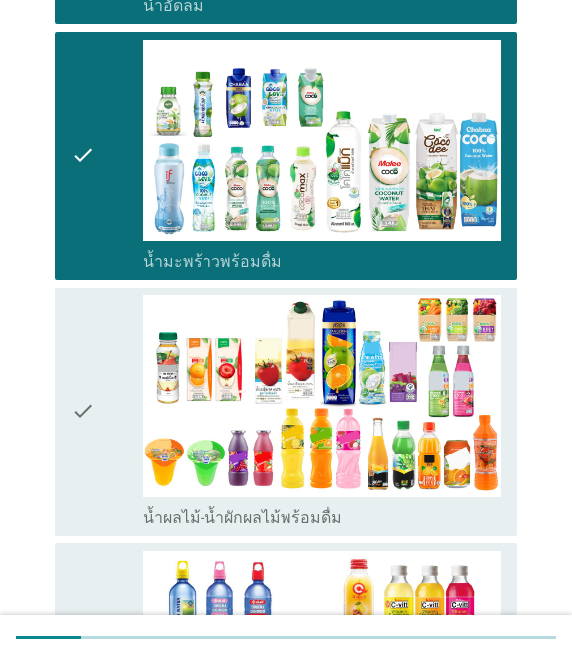
scroll to position [2090, 0]
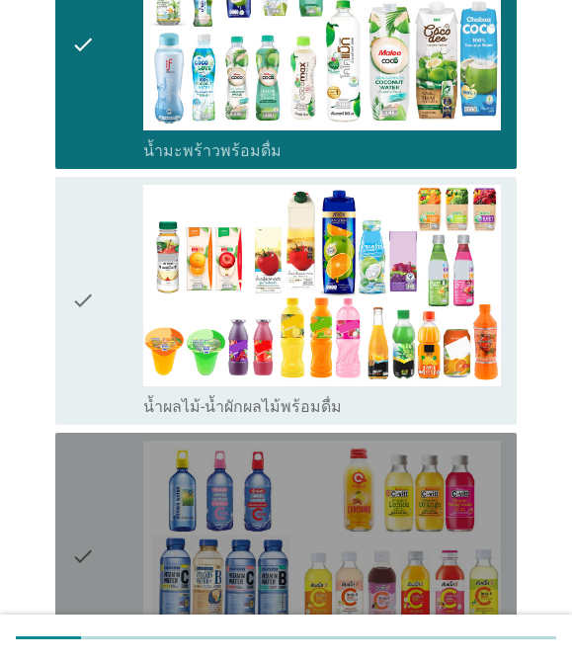
click at [73, 546] on icon "check" at bounding box center [83, 556] width 24 height 232
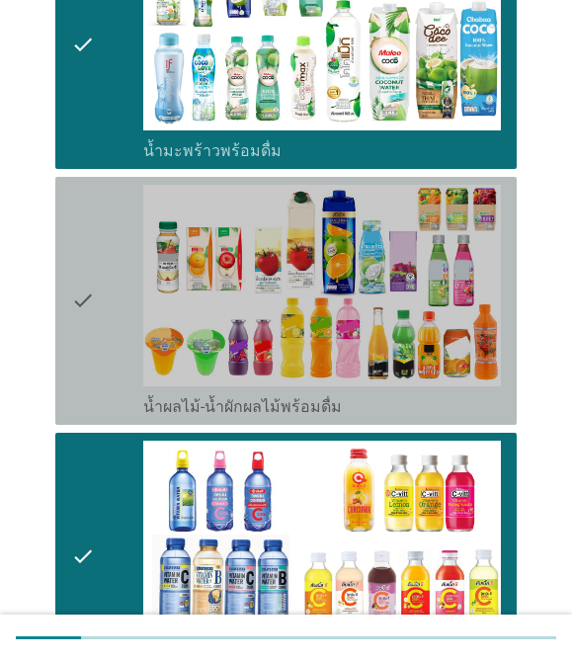
click at [136, 336] on div "check" at bounding box center [107, 301] width 72 height 232
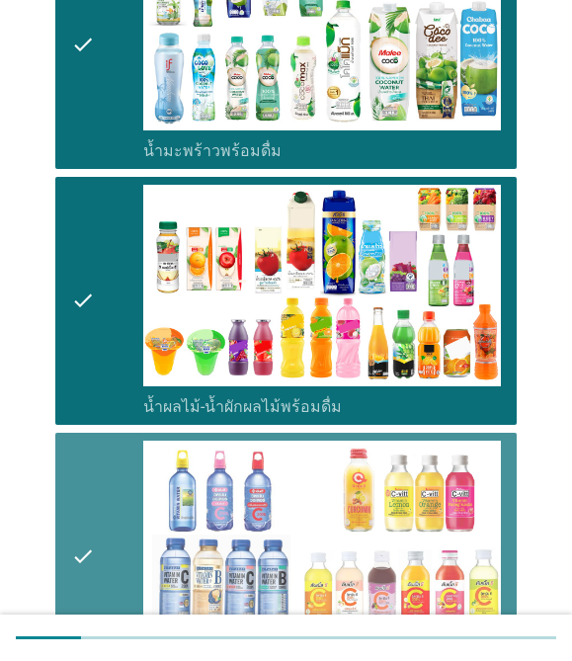
click at [77, 490] on icon "check" at bounding box center [83, 556] width 24 height 232
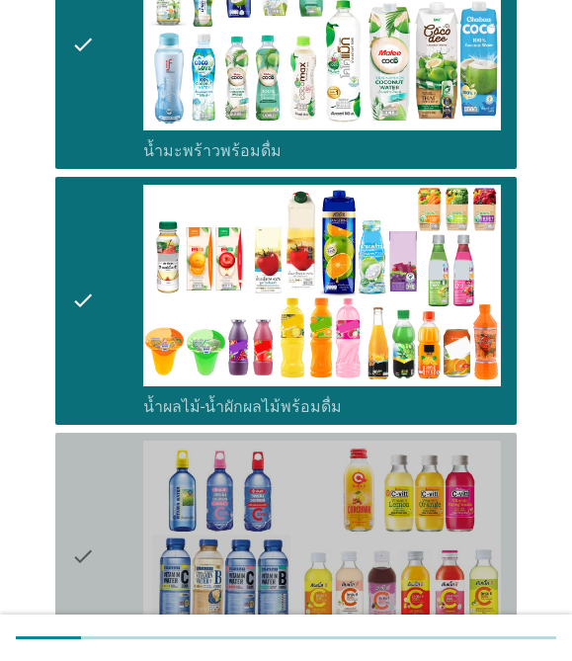
click at [116, 500] on div "check" at bounding box center [107, 556] width 72 height 232
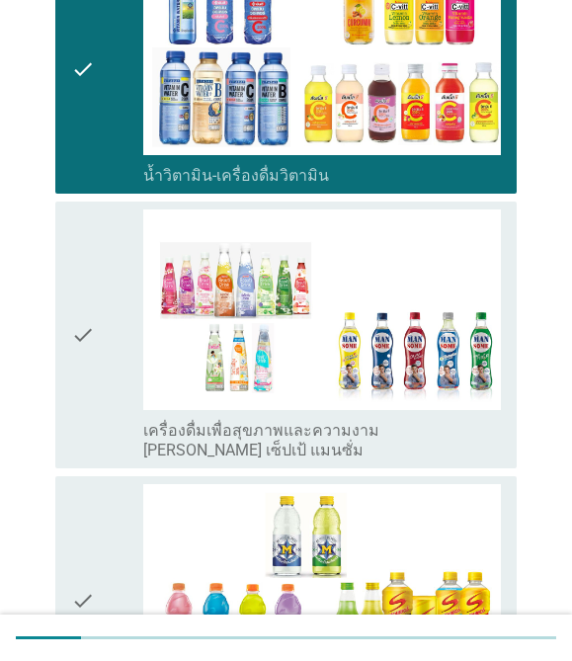
click at [120, 421] on div "check" at bounding box center [107, 335] width 72 height 252
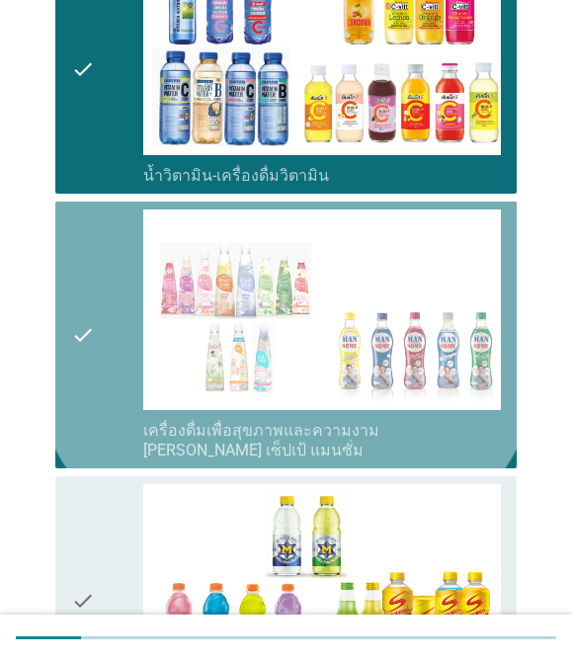
click at [93, 519] on icon "check" at bounding box center [83, 600] width 24 height 232
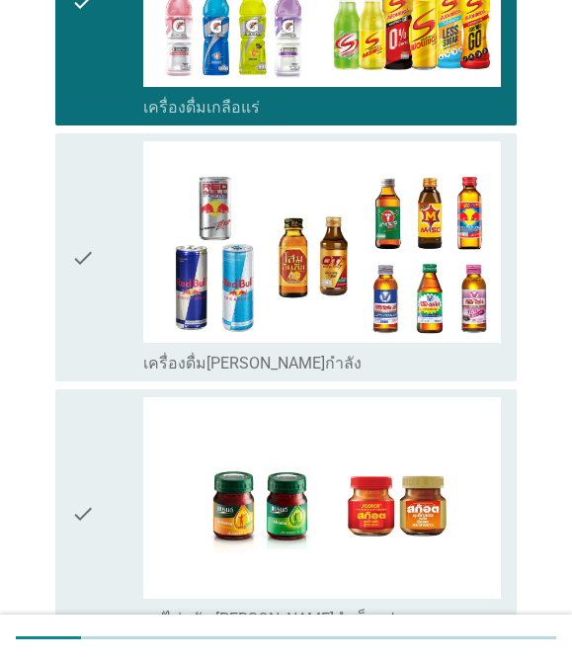
scroll to position [3197, 0]
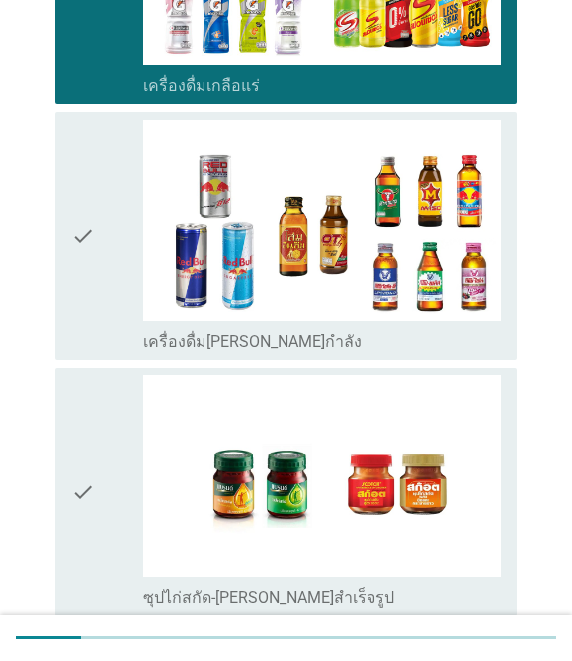
click at [95, 308] on div "check" at bounding box center [107, 235] width 72 height 232
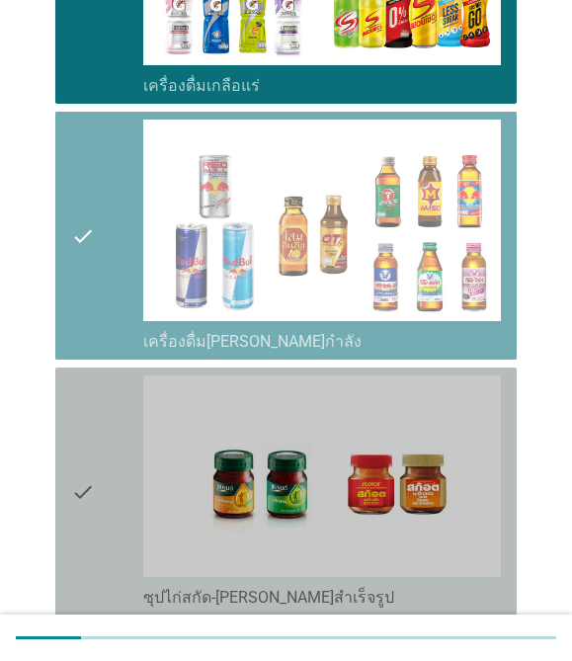
click at [78, 428] on icon "check" at bounding box center [83, 491] width 24 height 232
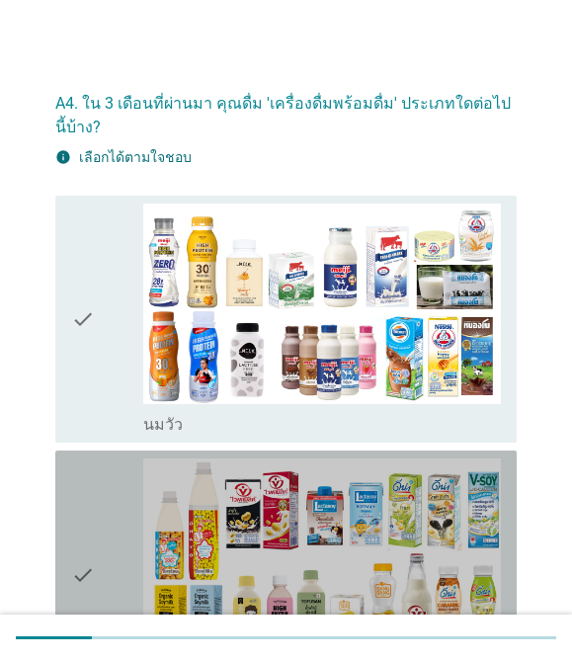
scroll to position [9, 0]
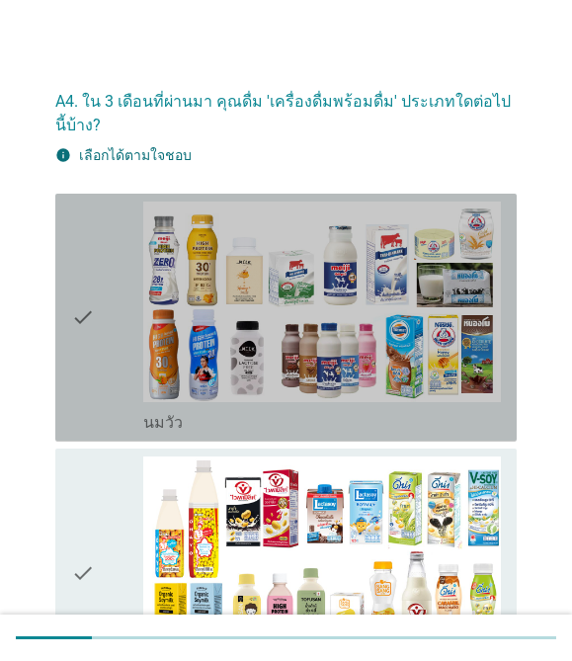
click at [111, 357] on div "check" at bounding box center [107, 317] width 72 height 232
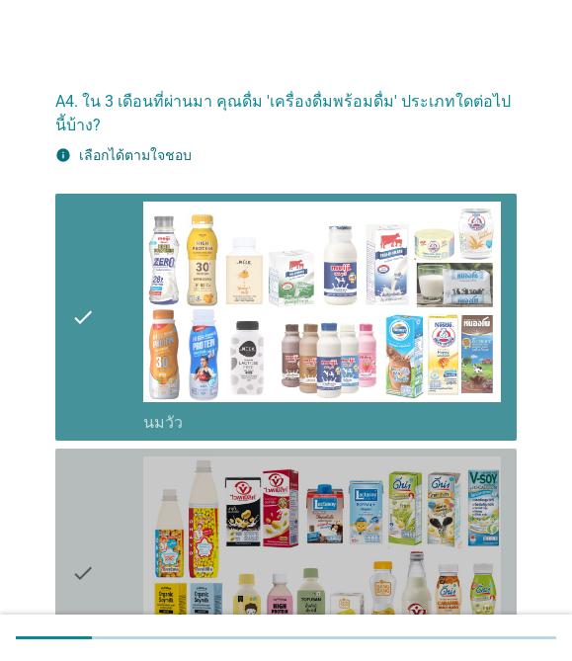
click at [95, 506] on div "check" at bounding box center [107, 572] width 72 height 232
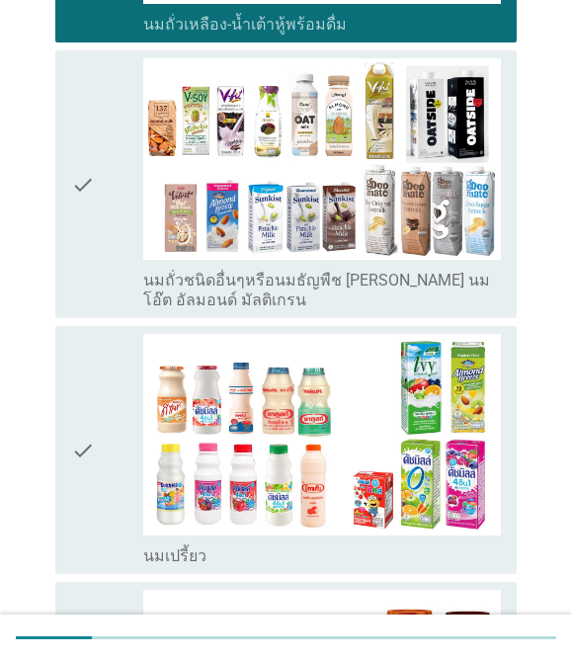
scroll to position [667, 0]
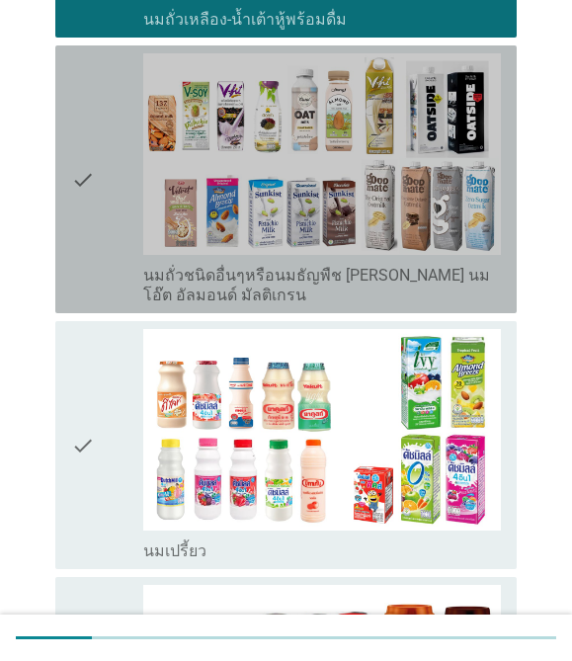
click at [109, 235] on div "check" at bounding box center [107, 179] width 72 height 252
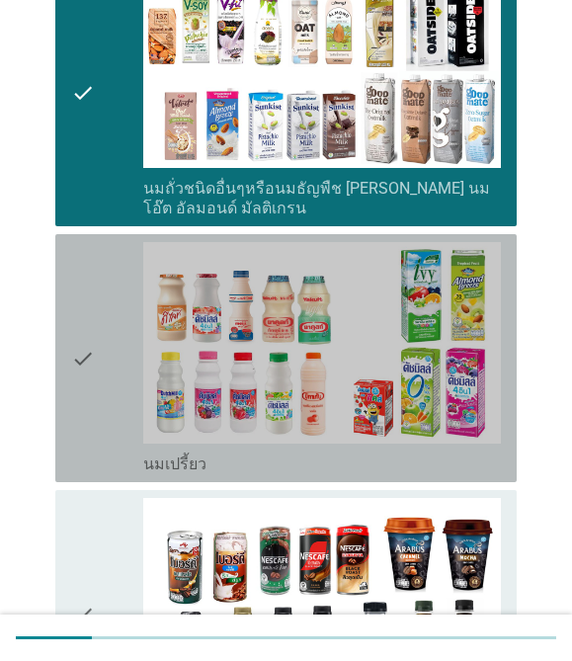
scroll to position [767, 0]
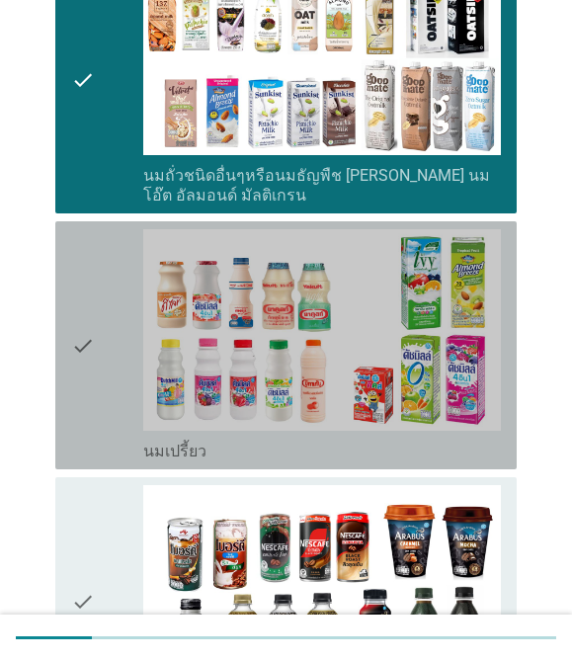
click at [89, 397] on icon "check" at bounding box center [83, 345] width 24 height 232
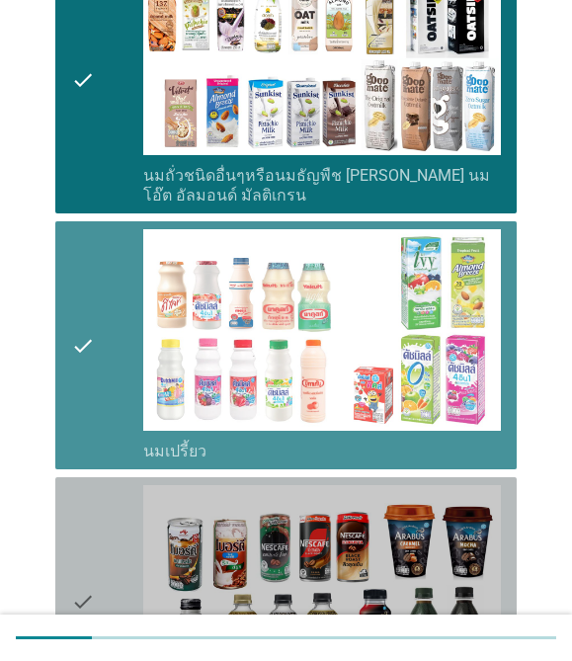
click at [112, 556] on div "check" at bounding box center [107, 601] width 72 height 232
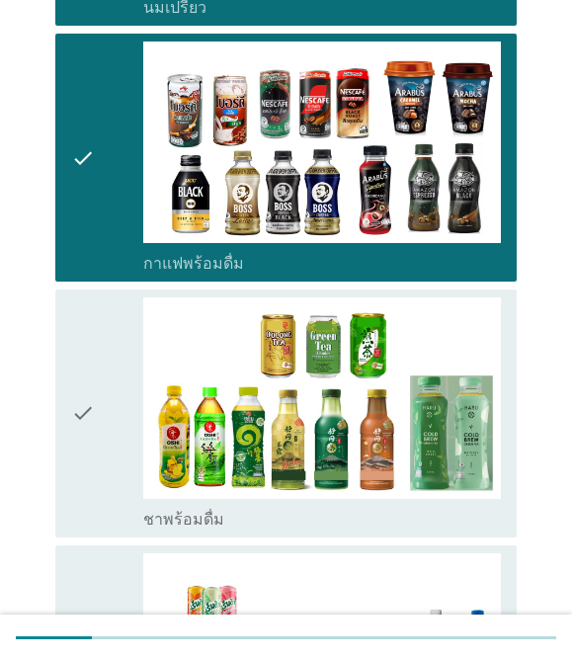
scroll to position [1212, 0]
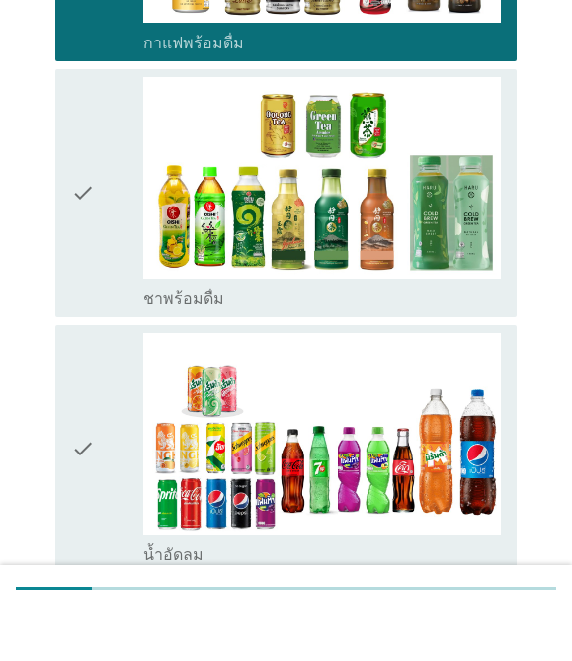
click at [95, 267] on div "check" at bounding box center [107, 243] width 72 height 232
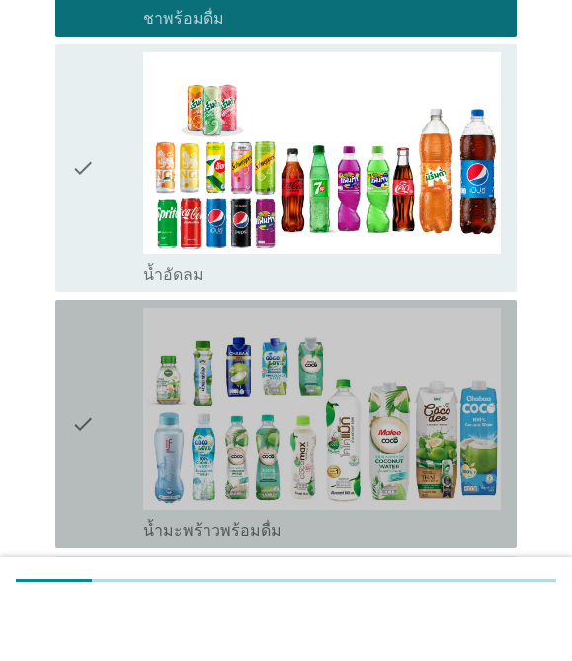
click at [82, 452] on icon "check" at bounding box center [83, 482] width 24 height 232
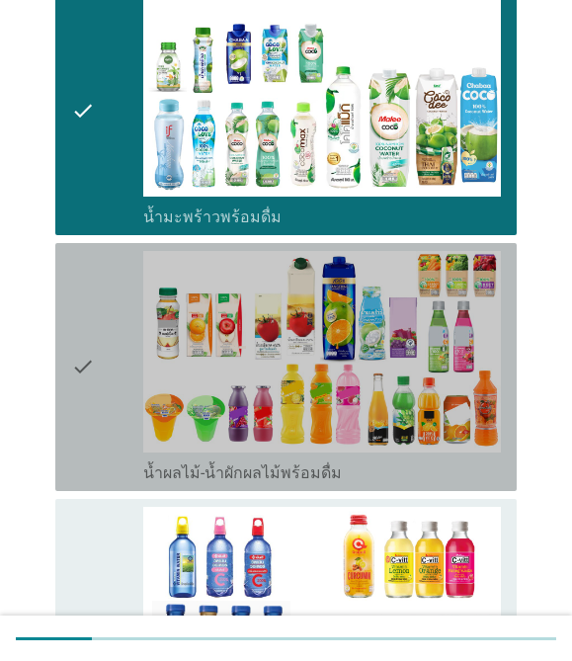
scroll to position [2144, 0]
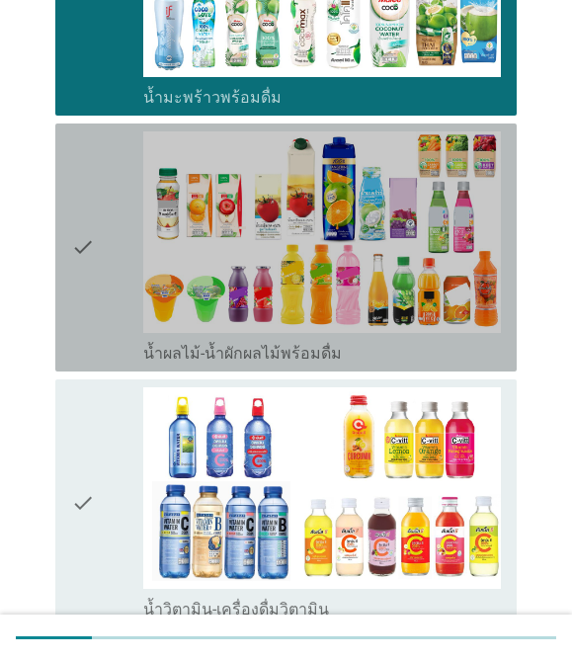
click at [108, 283] on div "check" at bounding box center [107, 247] width 72 height 232
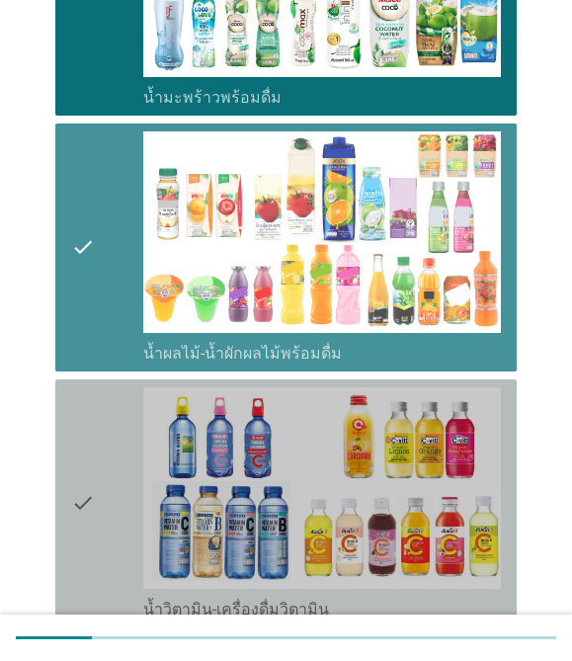
click at [82, 489] on icon "check" at bounding box center [83, 503] width 24 height 232
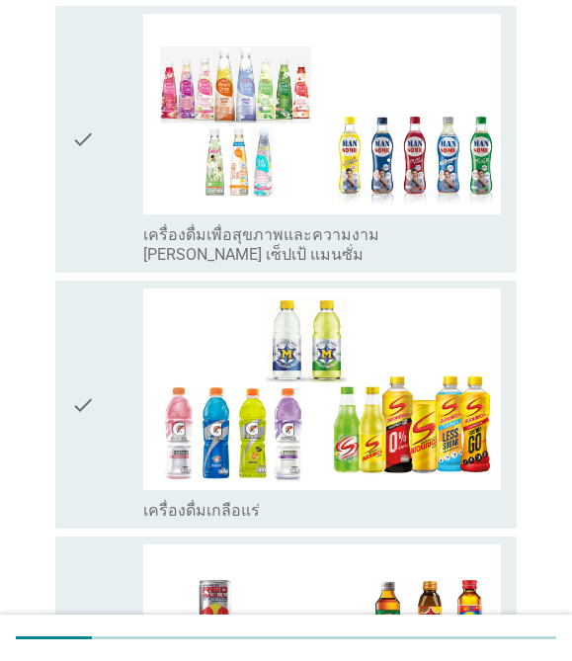
scroll to position [2796, 0]
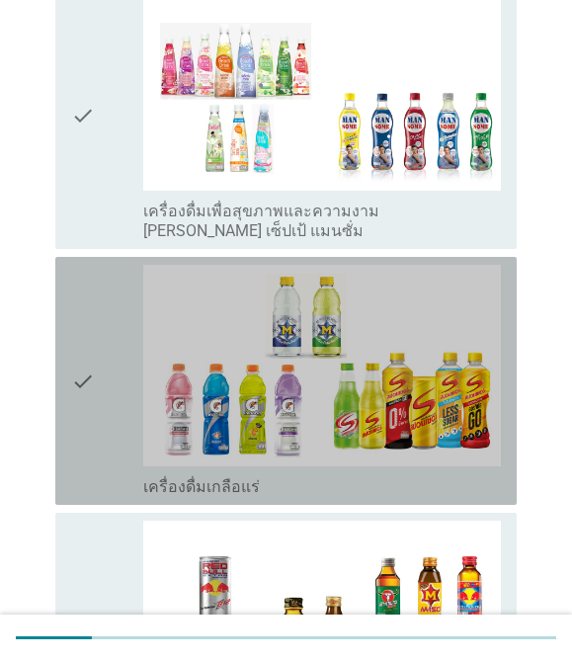
click at [107, 374] on div "check" at bounding box center [107, 381] width 72 height 232
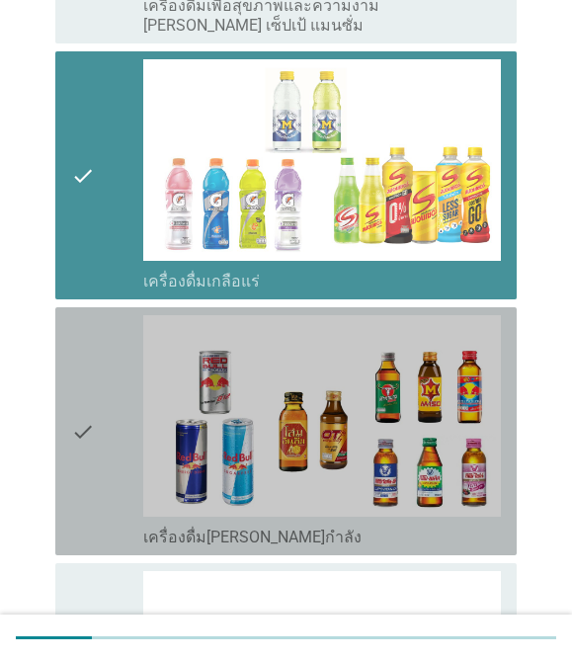
scroll to position [3016, 0]
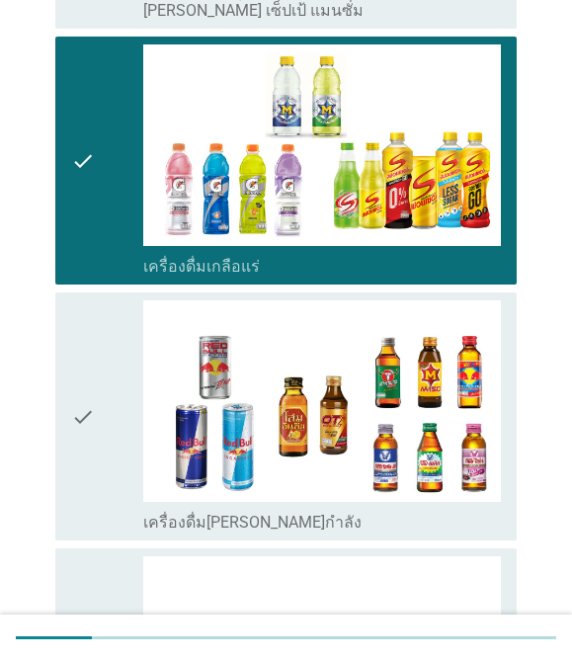
click at [99, 385] on div "check" at bounding box center [107, 416] width 72 height 232
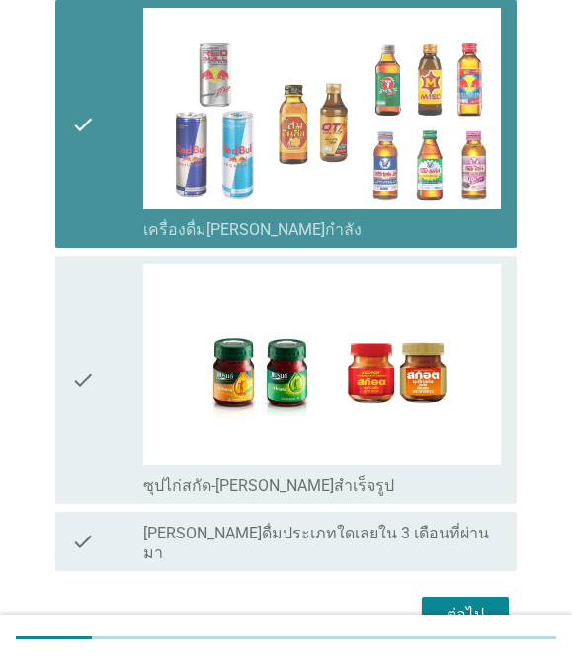
scroll to position [3310, 0]
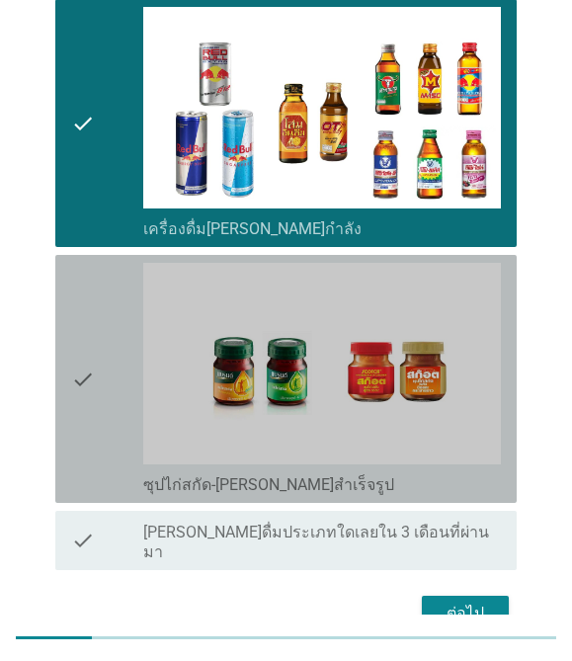
click at [117, 355] on div "check" at bounding box center [107, 379] width 72 height 232
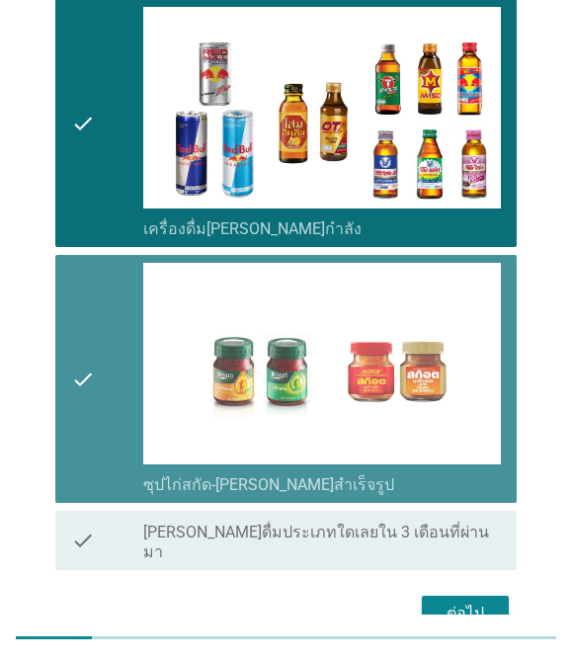
click at [460, 601] on div "ต่อไป" at bounding box center [464, 613] width 55 height 24
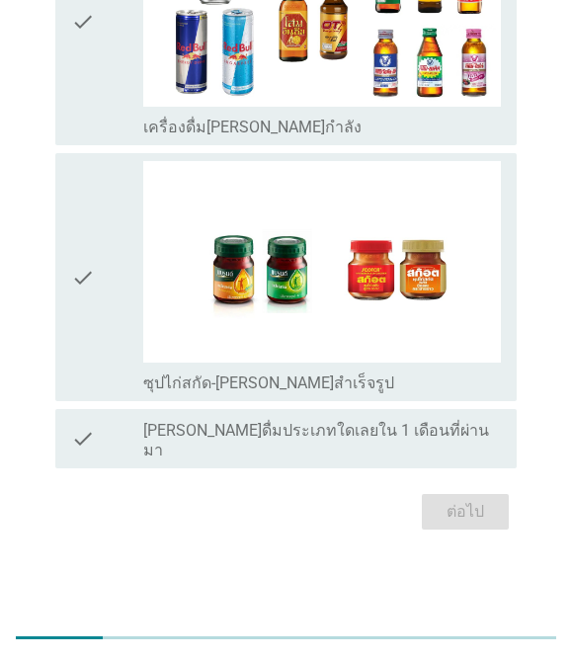
scroll to position [0, 0]
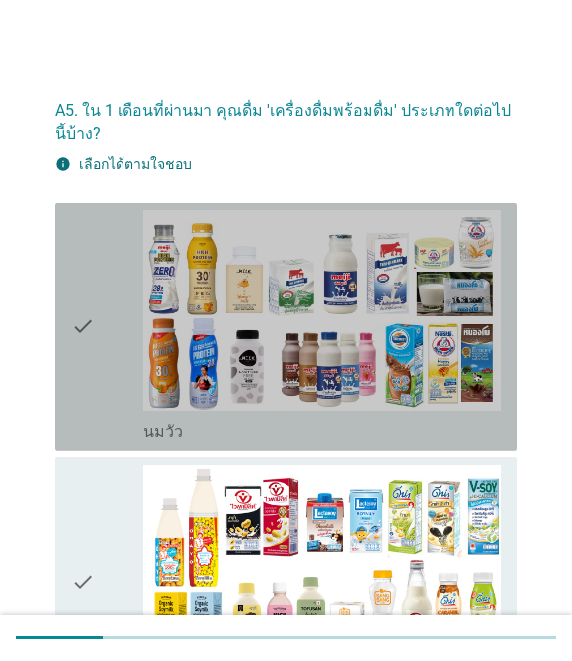
click at [95, 393] on div "check" at bounding box center [107, 326] width 72 height 232
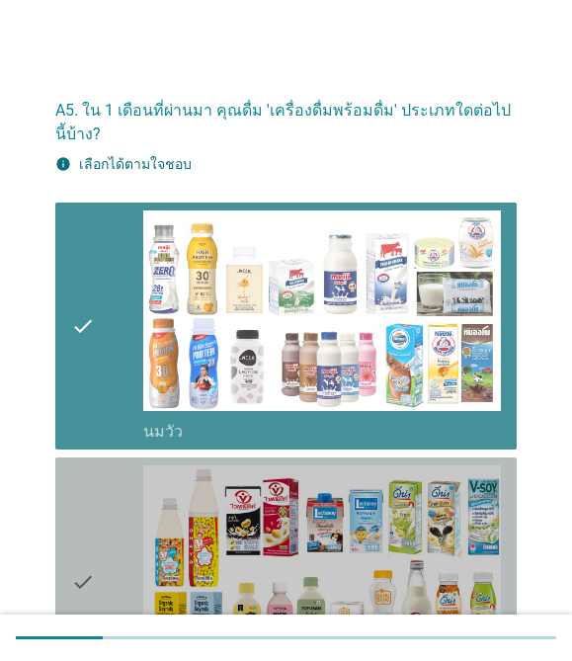
click at [85, 579] on icon "check" at bounding box center [83, 581] width 24 height 232
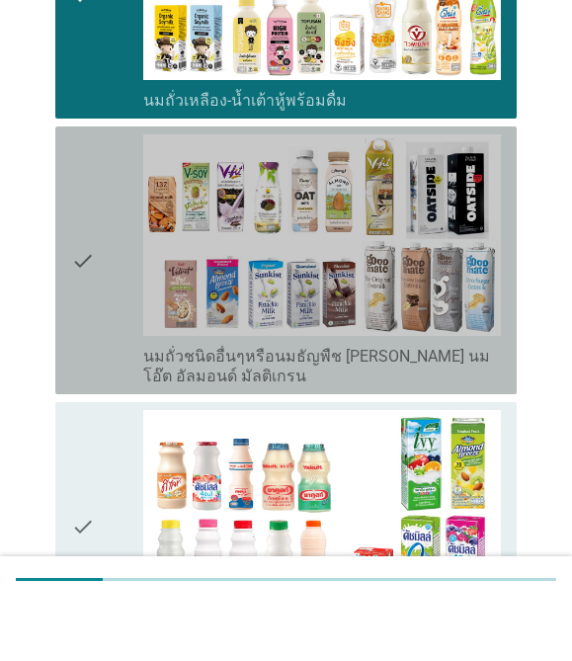
scroll to position [530, 0]
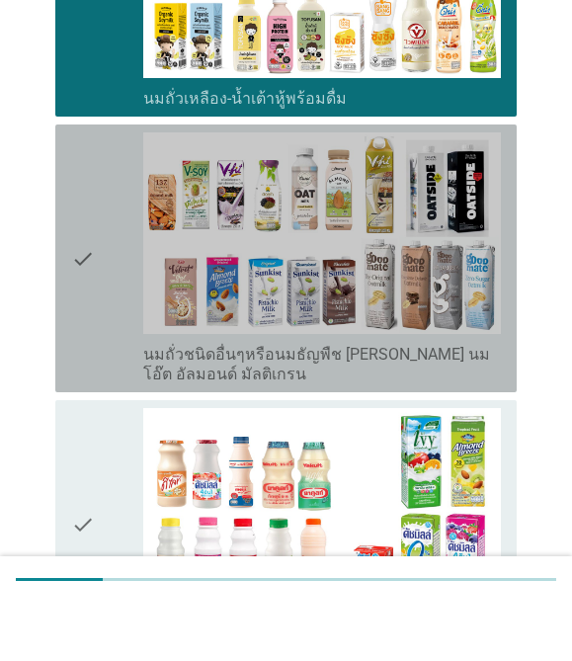
click at [109, 466] on div "check" at bounding box center [107, 582] width 72 height 232
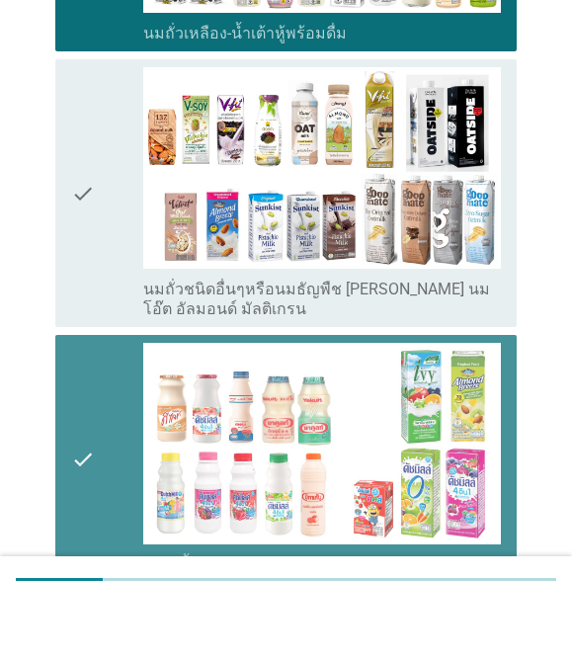
scroll to position [717, 0]
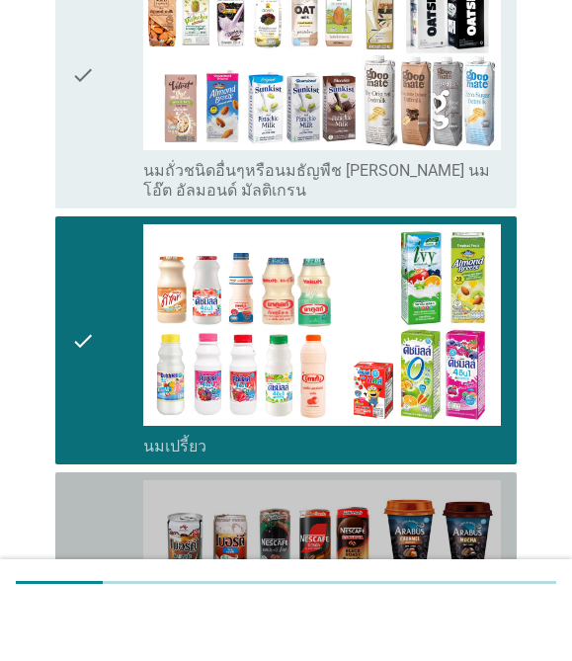
click at [117, 562] on div "check" at bounding box center [107, 651] width 72 height 232
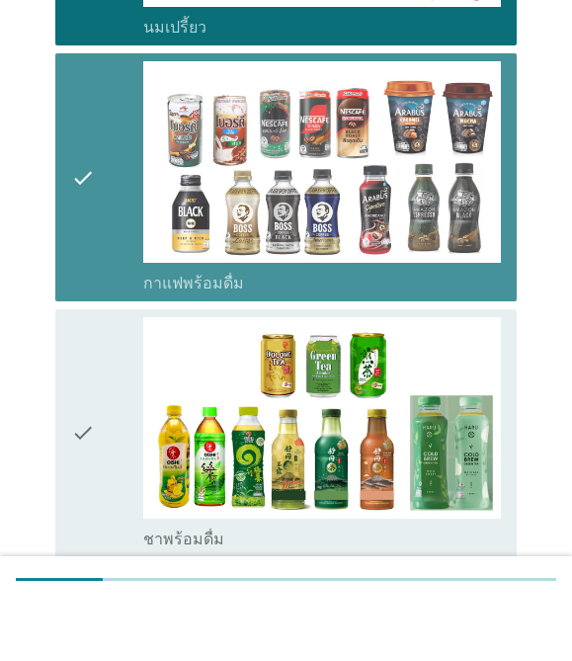
scroll to position [1136, 0]
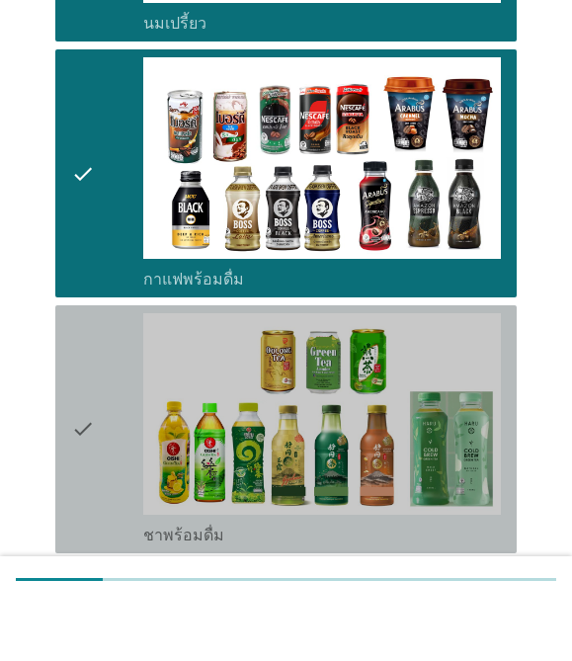
click at [113, 416] on div "check" at bounding box center [107, 487] width 72 height 232
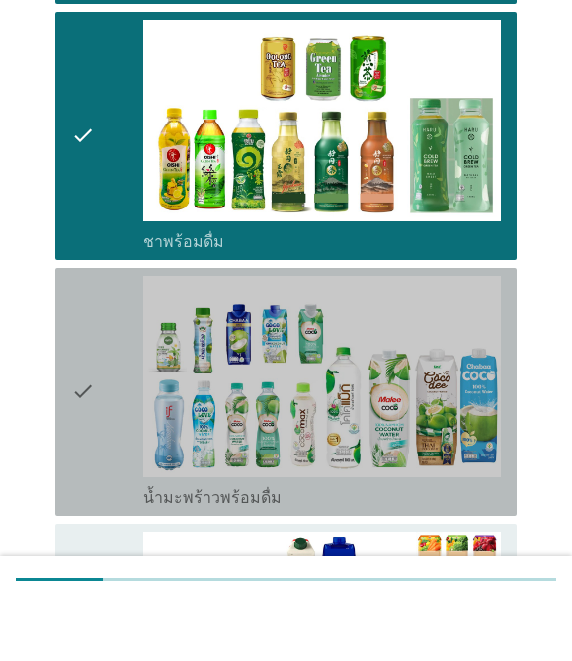
click at [107, 426] on div "check" at bounding box center [107, 450] width 72 height 232
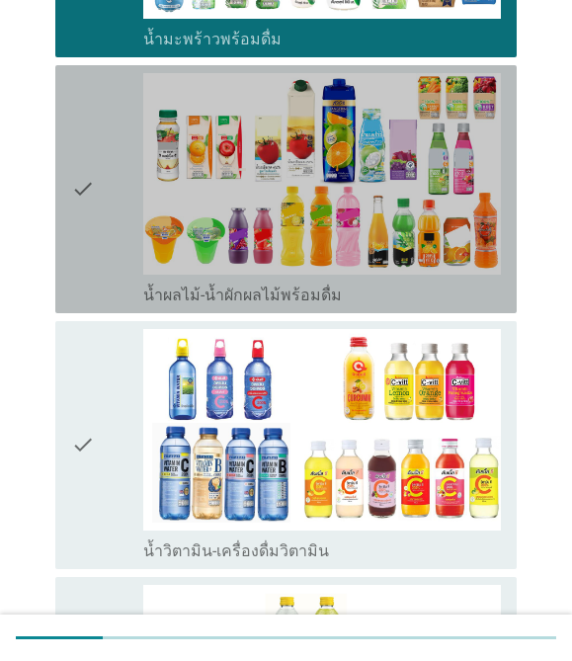
click at [104, 286] on div "check" at bounding box center [107, 189] width 72 height 232
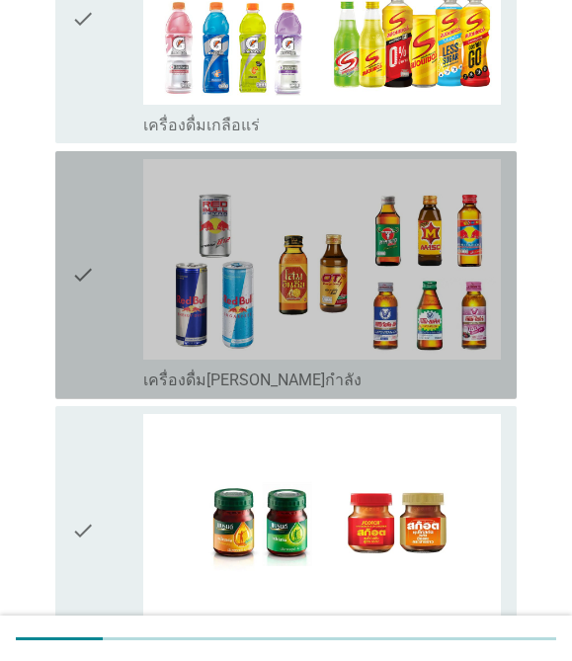
scroll to position [2647, 0]
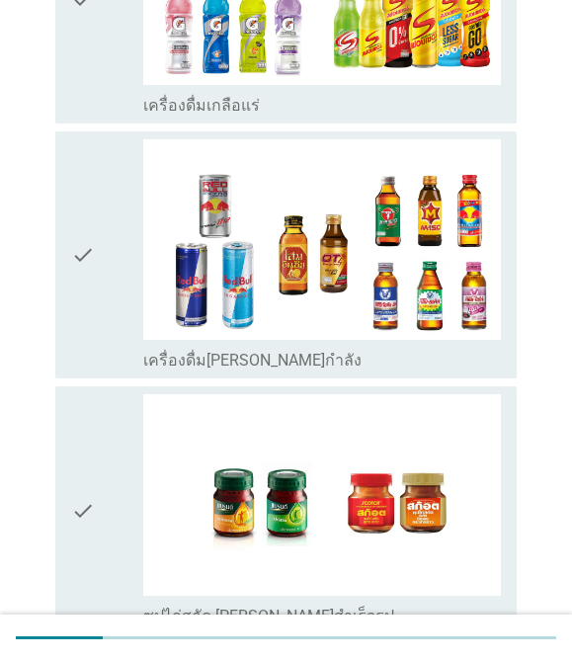
click at [93, 279] on icon "check" at bounding box center [83, 255] width 24 height 232
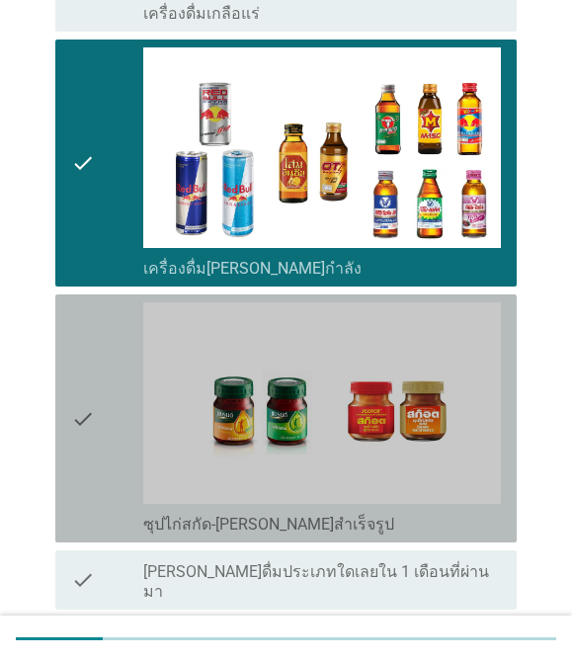
scroll to position [2777, 0]
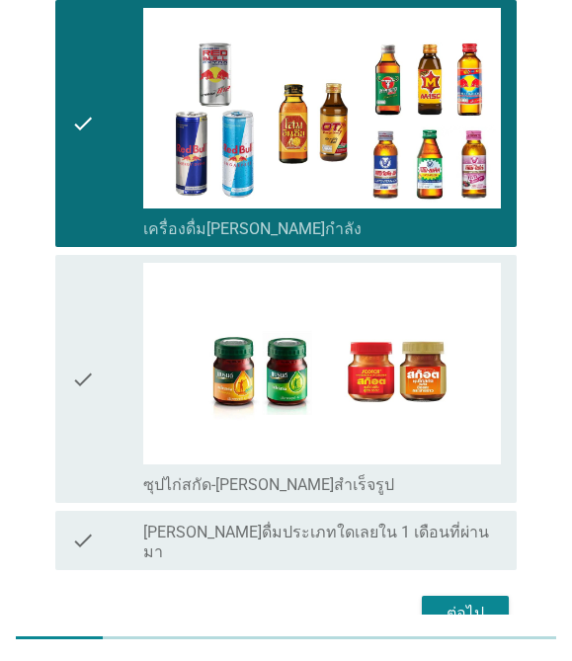
click at [470, 602] on div "ต่อไป" at bounding box center [464, 614] width 55 height 24
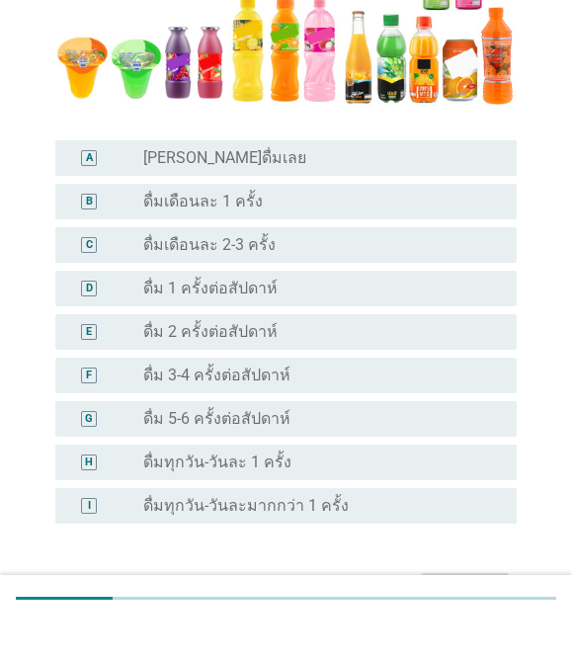
scroll to position [316, 0]
click at [451, 180] on div "A radio_button_unchecked [PERSON_NAME]ดื่มเลย" at bounding box center [285, 198] width 461 height 36
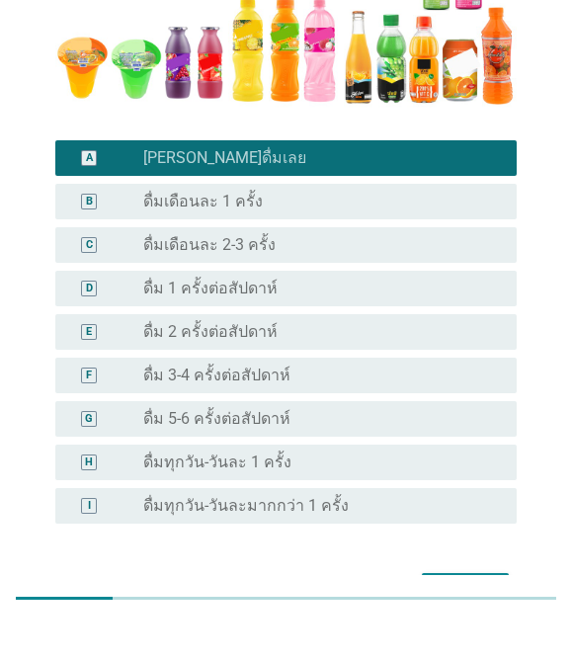
click at [447, 231] on div "radio_button_unchecked ดื่มเดือนละ 1 ครั้ง" at bounding box center [314, 241] width 343 height 20
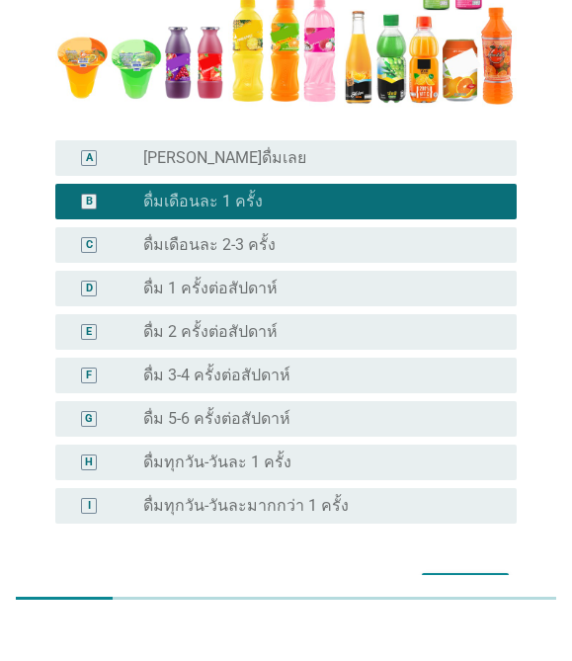
click at [467, 618] on div "ต่อไป" at bounding box center [464, 630] width 55 height 24
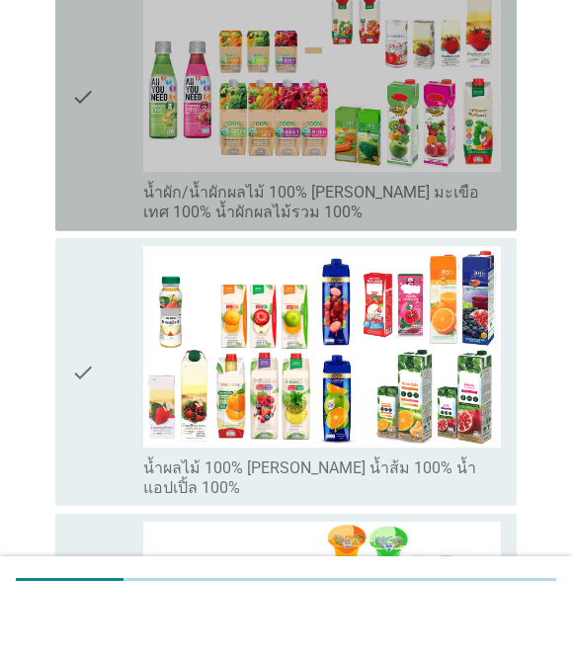
scroll to position [254, 0]
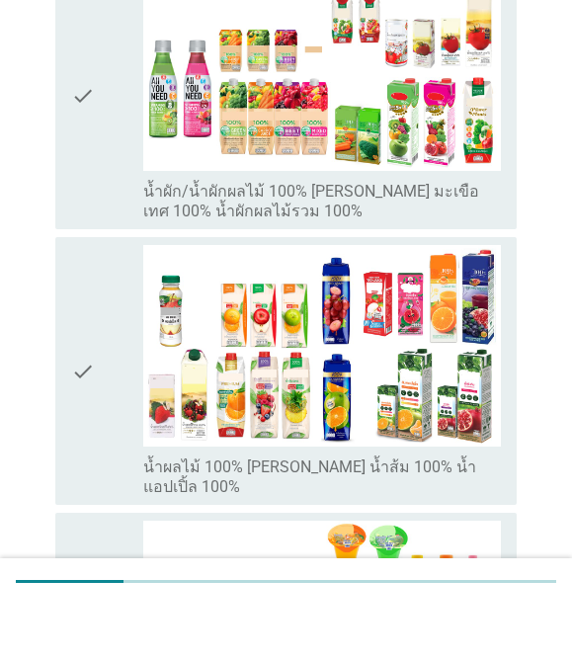
click at [125, 174] on div "check" at bounding box center [107, 154] width 72 height 252
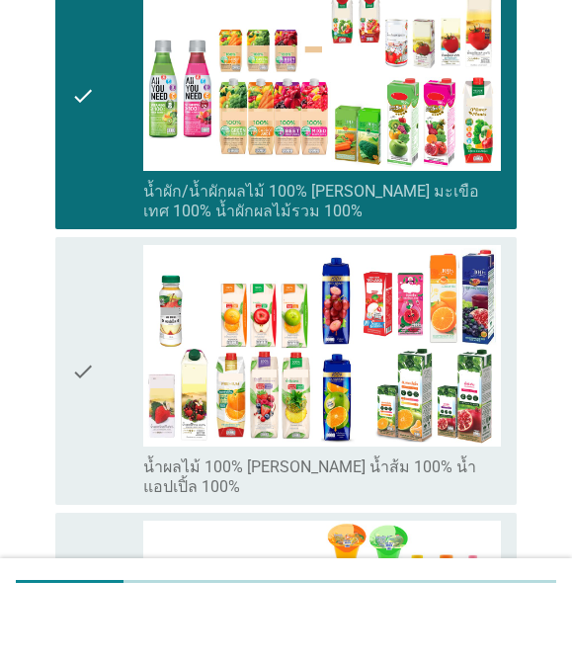
click at [121, 384] on div "check" at bounding box center [107, 428] width 72 height 252
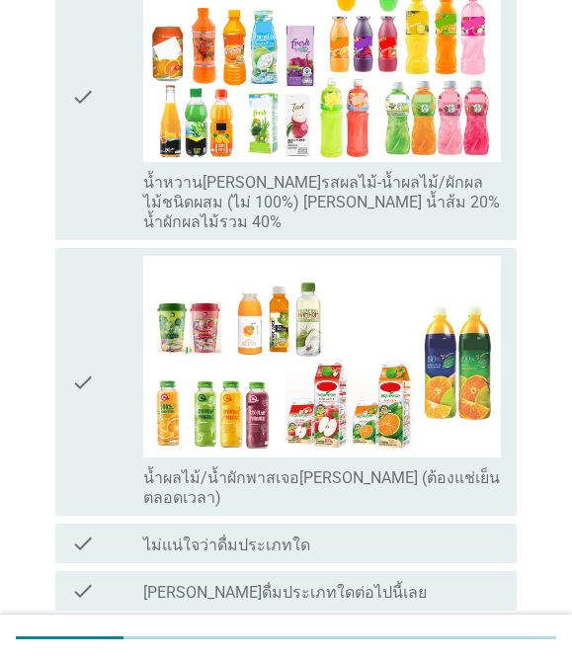
scroll to position [874, 0]
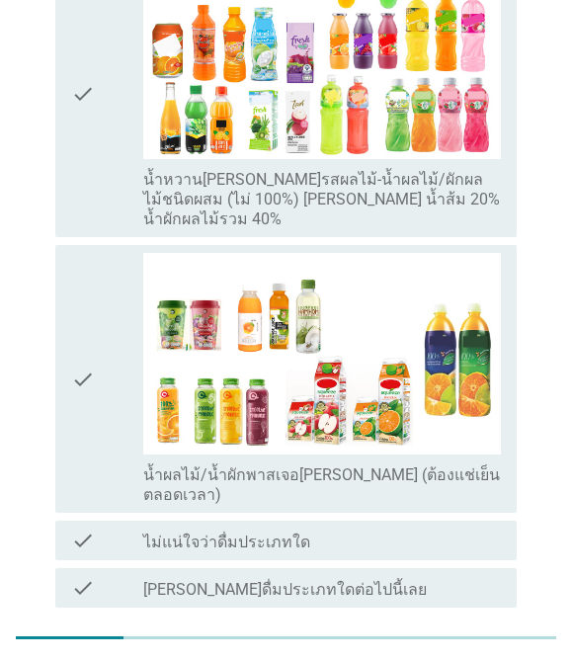
click at [484, 639] on div "ต่อไป" at bounding box center [464, 651] width 55 height 24
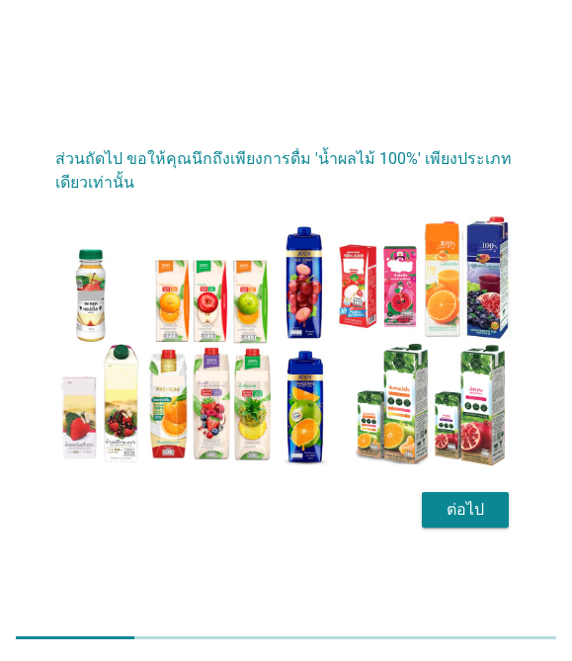
scroll to position [58, 0]
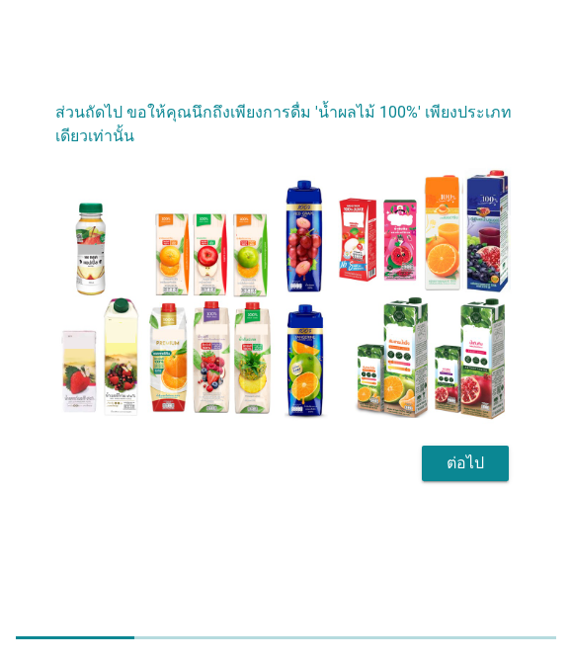
click at [473, 475] on div "ต่อไป" at bounding box center [464, 463] width 55 height 24
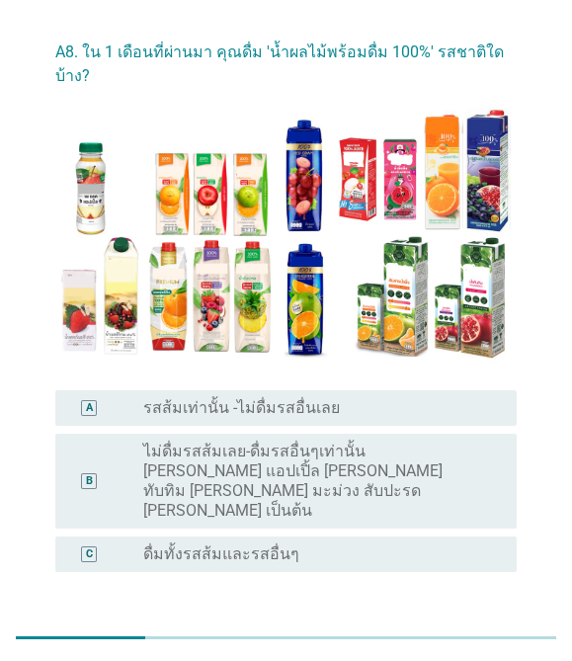
scroll to position [0, 0]
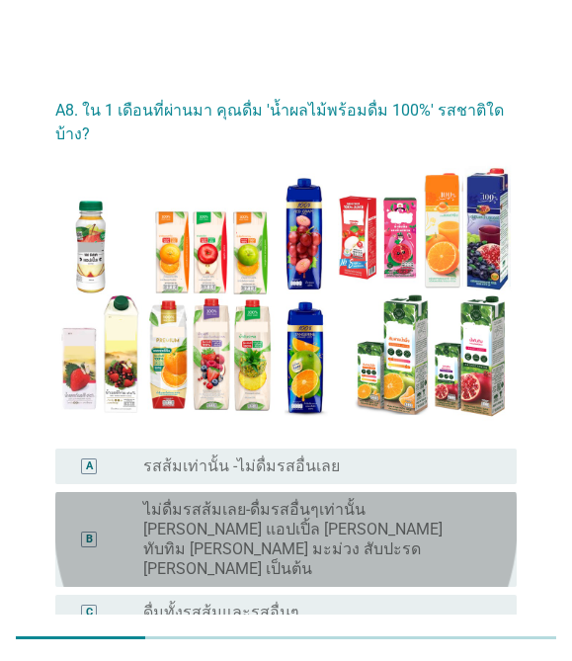
click at [403, 602] on div "radio_button_unchecked ดื่มทั้งรสส้มและรสอื่นๆ" at bounding box center [314, 612] width 343 height 20
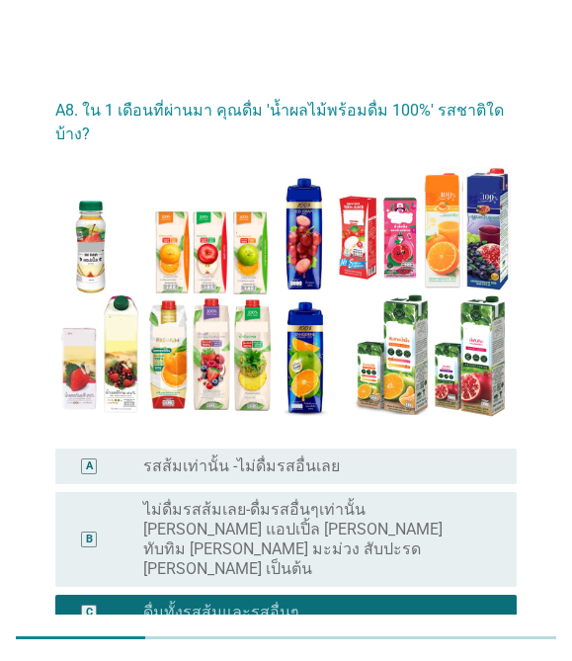
click at [485, 646] on div at bounding box center [286, 637] width 540 height 31
click at [469, 637] on div at bounding box center [286, 637] width 540 height 3
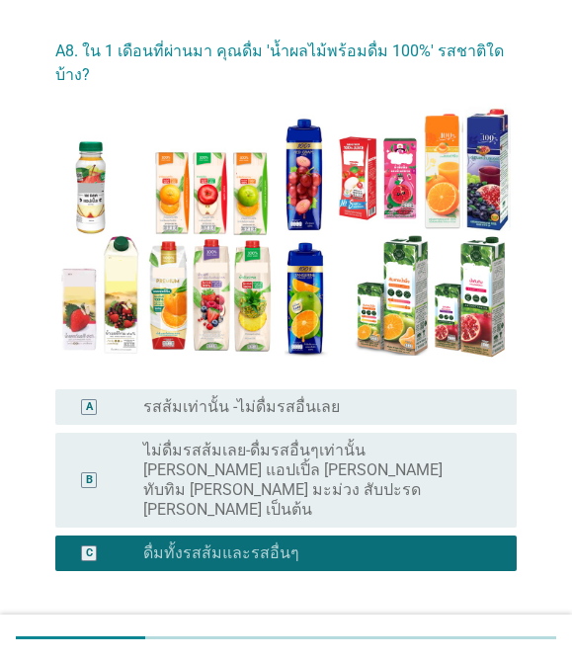
click at [474, 626] on div "ต่อไป" at bounding box center [464, 638] width 55 height 24
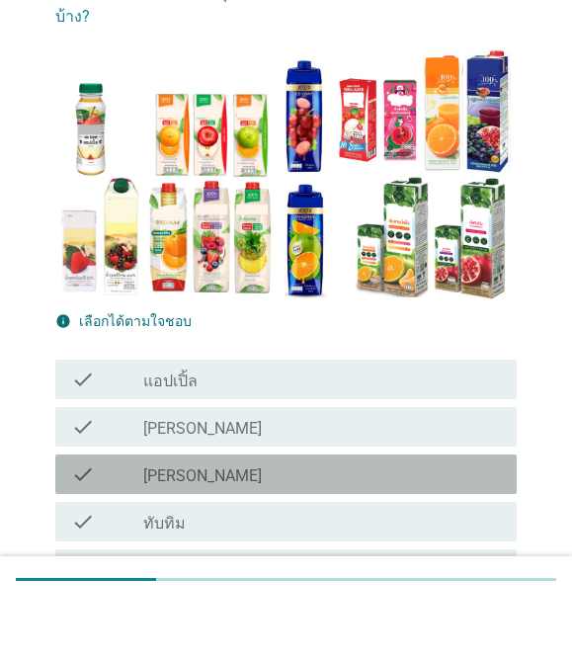
scroll to position [60, 0]
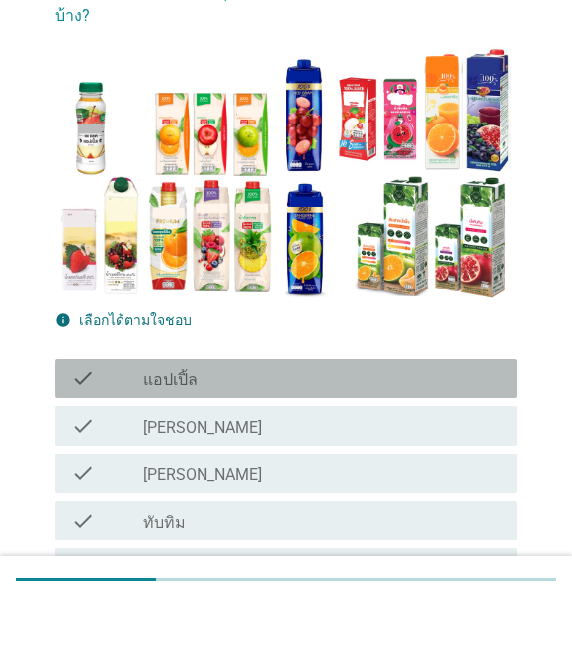
click at [420, 425] on div "check_box_outline_blank แอปเปิ้ล" at bounding box center [322, 437] width 358 height 24
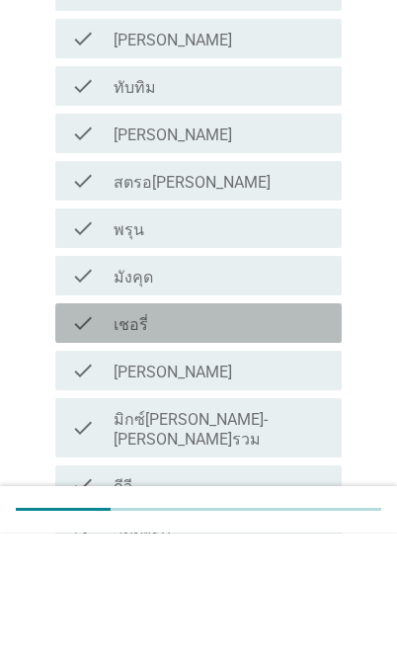
scroll to position [321, 0]
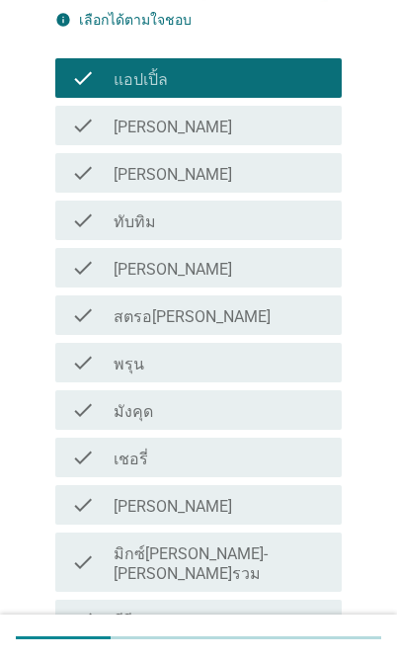
click at [290, 168] on div "check_box_outline_blank [PERSON_NAME]" at bounding box center [220, 173] width 212 height 24
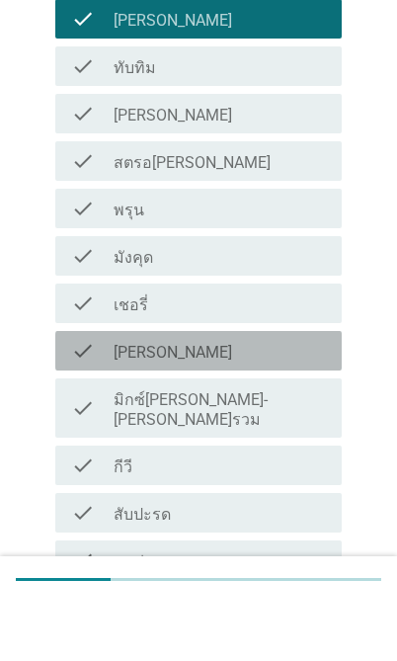
scroll to position [430, 0]
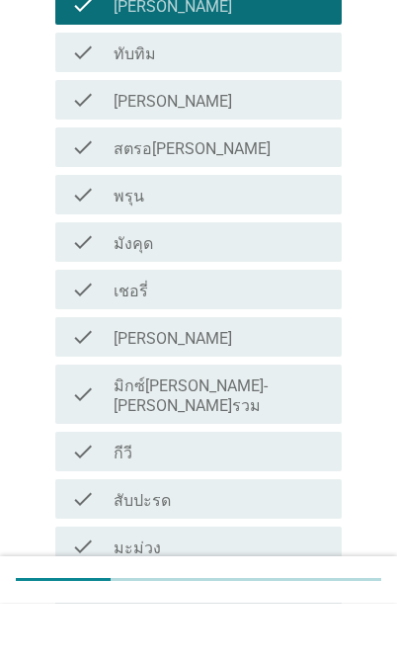
click at [289, 288] on div "check_box_outline_blank มังคุด" at bounding box center [220, 300] width 212 height 24
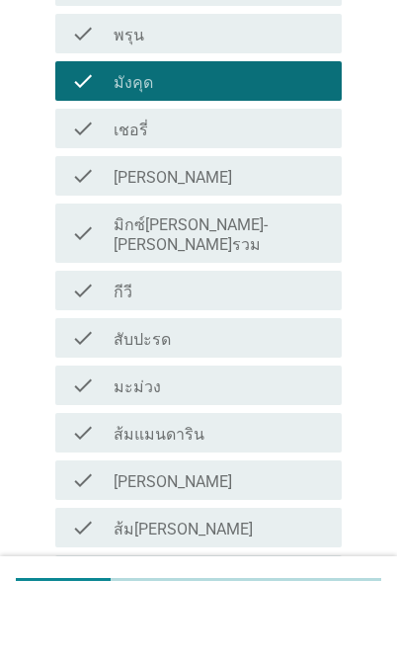
click at [277, 384] on div "check_box_outline_blank สับปะรด" at bounding box center [220, 396] width 212 height 24
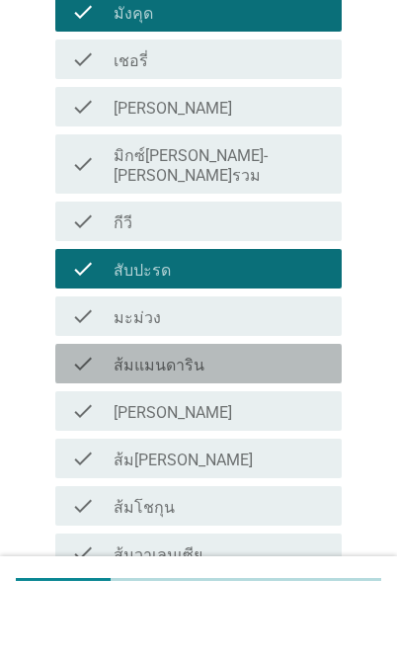
scroll to position [682, 0]
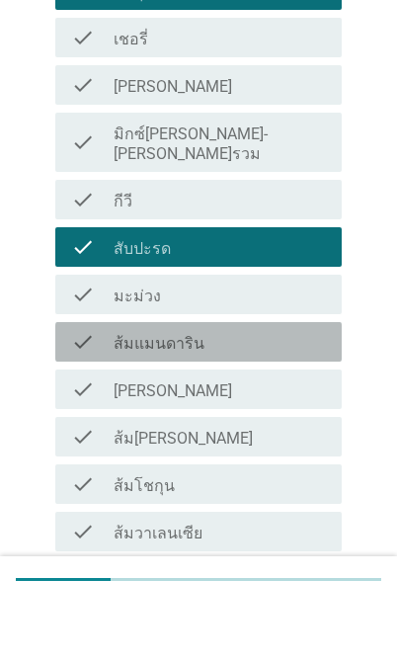
click at [277, 388] on div "check_box_outline_blank ส้มแมนดาริน" at bounding box center [220, 400] width 212 height 24
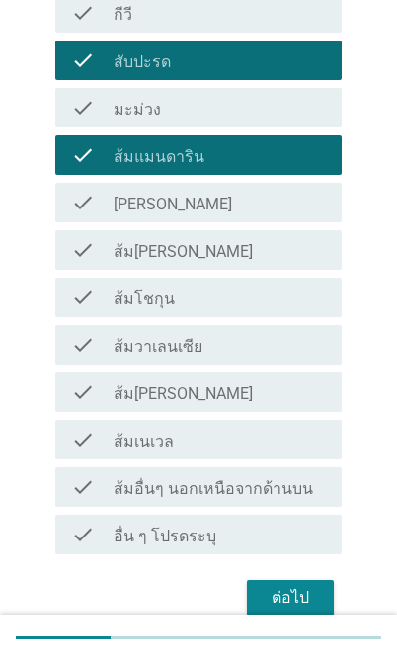
scroll to position [993, 0]
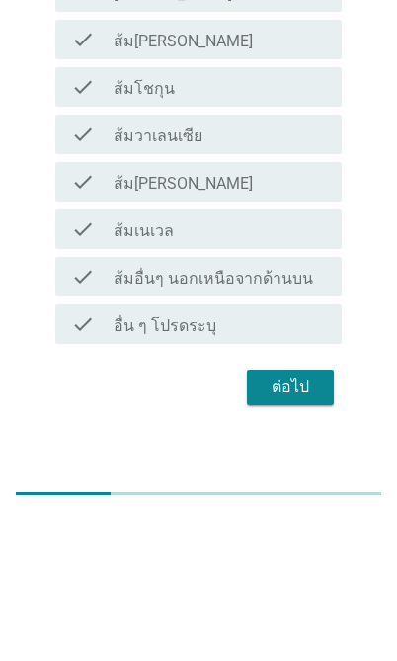
click at [314, 519] on div "ต่อไป" at bounding box center [290, 531] width 55 height 24
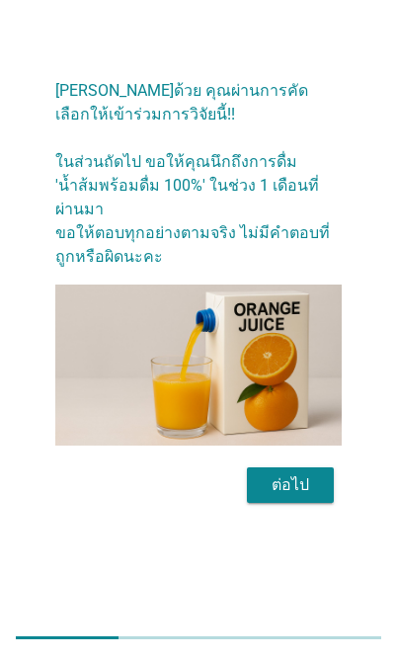
scroll to position [87, 0]
click at [305, 488] on div "ต่อไป" at bounding box center [290, 485] width 55 height 24
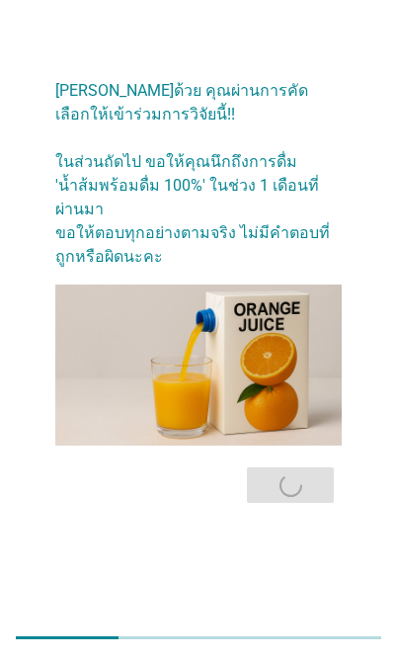
scroll to position [0, 0]
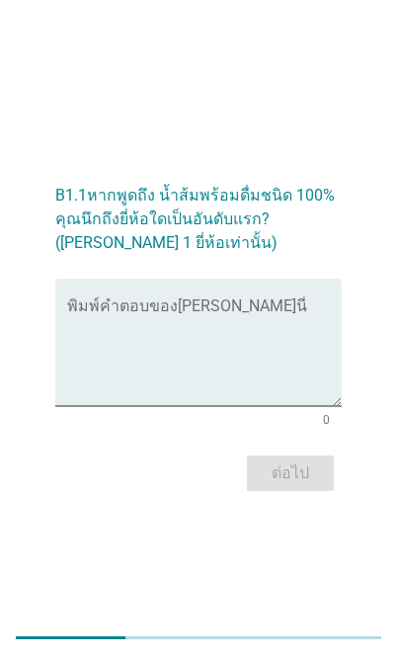
click at [293, 370] on textarea "พิมพ์คำตอบของคุณ ที่นี่" at bounding box center [204, 354] width 274 height 104
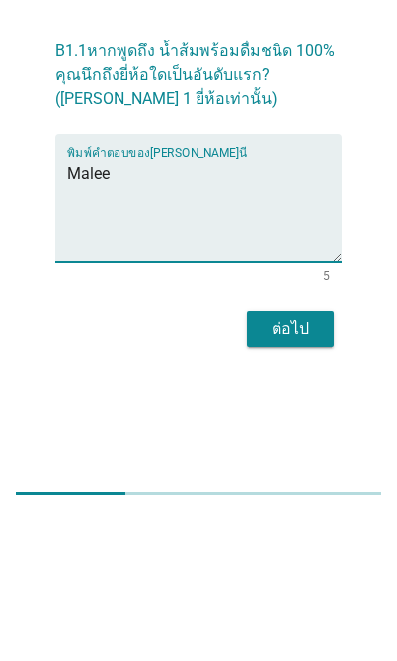
type textarea "Malee"
click at [257, 164] on h2 "B1.1หากพูดถึง น้ำส้มพร้อมดื่มชนิด 100% คุณนึกถึงยี่ห้อใดเป็นอันดับแรก? ([PERSON…" at bounding box center [198, 209] width 286 height 91
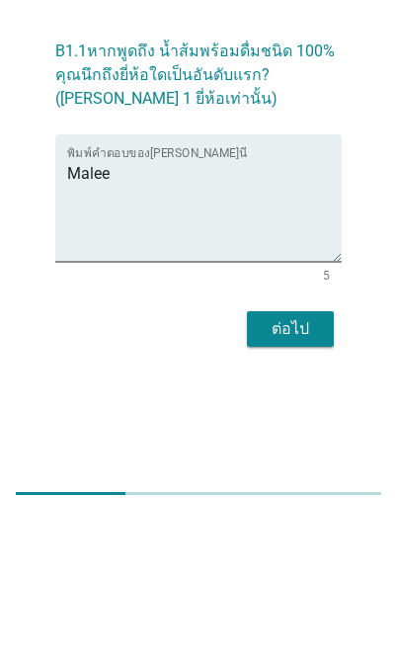
scroll to position [129, 0]
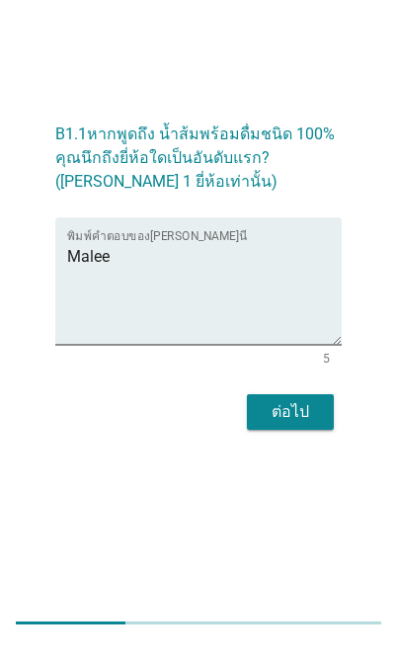
click at [267, 409] on button "ต่อไป" at bounding box center [290, 427] width 87 height 36
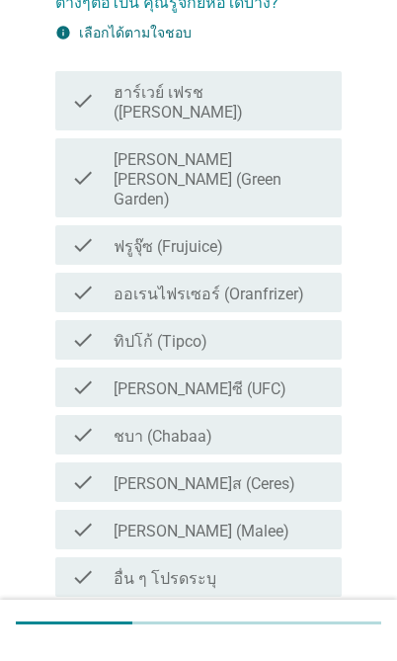
scroll to position [123, 0]
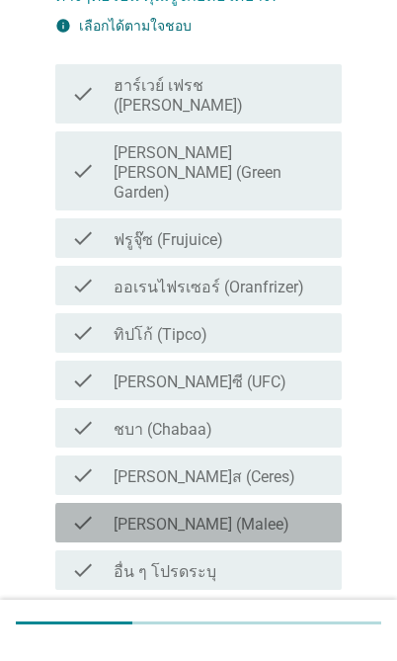
click at [197, 529] on label "[PERSON_NAME] (Malee)" at bounding box center [202, 539] width 176 height 20
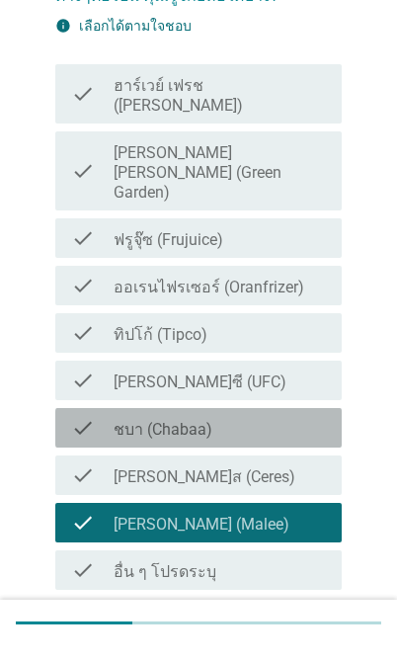
click at [256, 430] on div "check_box_outline_blank ชบา (Chabaa)" at bounding box center [220, 442] width 212 height 24
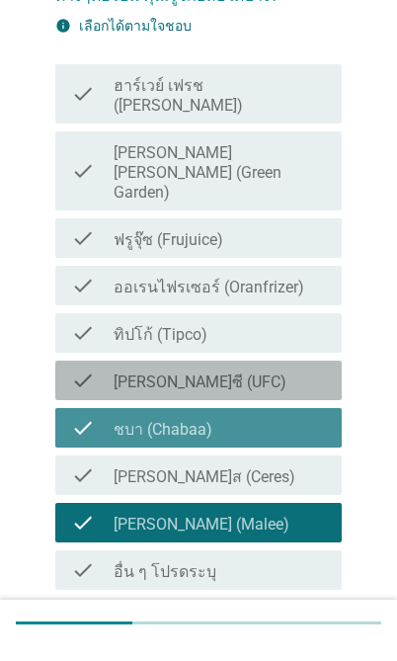
click at [279, 383] on div "check_box_outline_blank [PERSON_NAME]ซี (UFC)" at bounding box center [220, 395] width 212 height 24
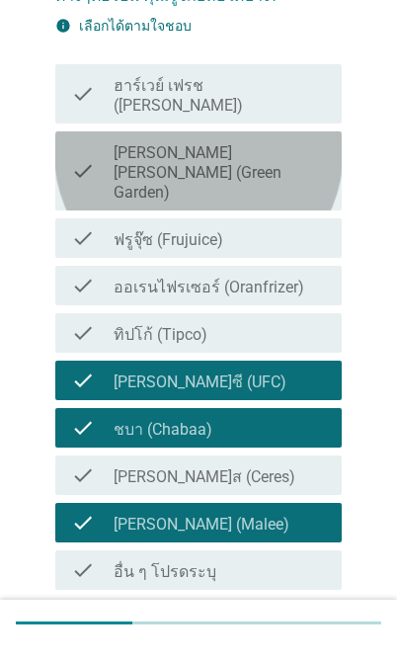
click at [275, 158] on label "[PERSON_NAME][PERSON_NAME] (Green Garden)" at bounding box center [220, 187] width 212 height 59
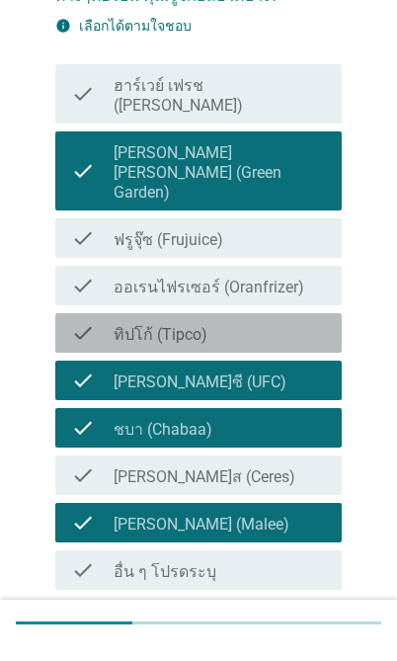
click at [303, 336] on div "check_box_outline_blank ทิปโก้ (Tipco)" at bounding box center [220, 348] width 212 height 24
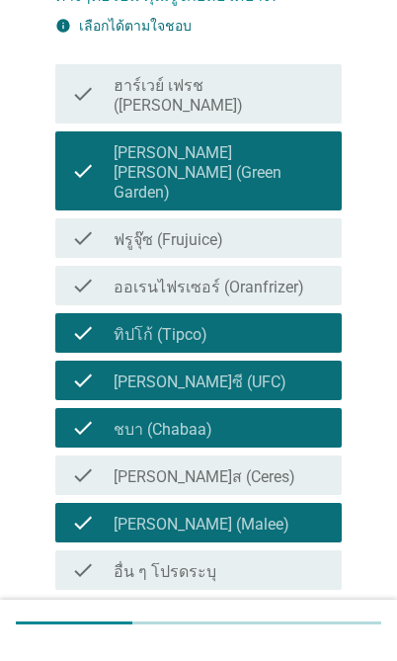
click at [295, 636] on div "ต่อไป" at bounding box center [290, 648] width 55 height 24
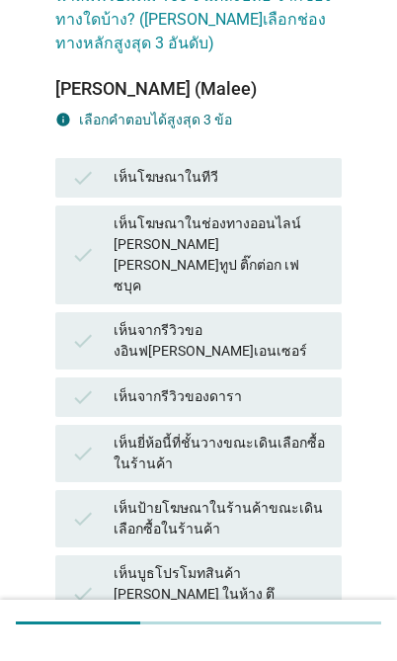
scroll to position [0, 0]
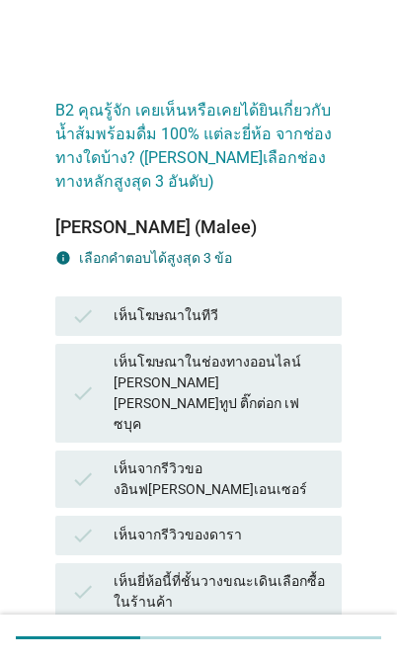
click at [293, 329] on div "check เห็นโฆษณาในทีวี" at bounding box center [198, 315] width 286 height 39
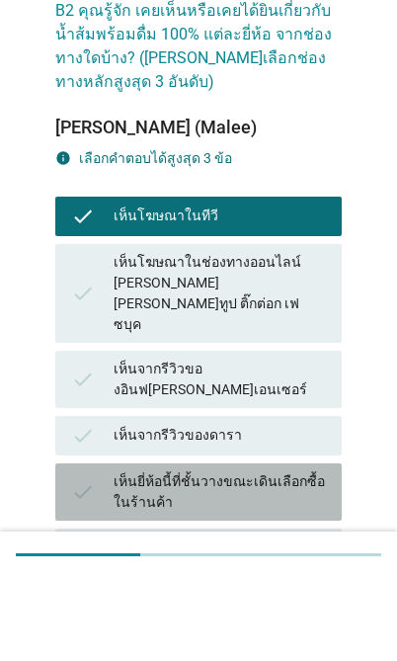
scroll to position [29, 0]
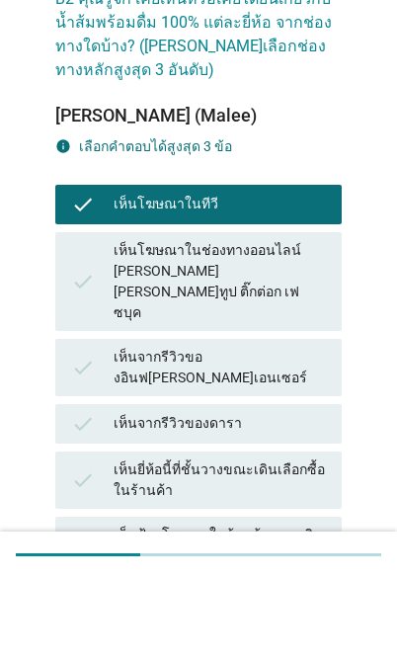
click at [279, 422] on div "check เห็นจากรีวิวของอินฟ[PERSON_NAME]เอนเซอร์" at bounding box center [198, 450] width 286 height 57
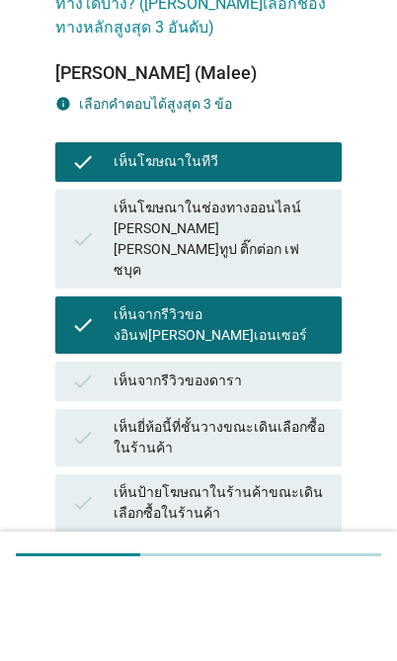
click at [271, 630] on div "เห็นบูธโปรโมทสินค้า [PERSON_NAME] ในห้าง ตึกออฟฟิส" at bounding box center [220, 661] width 212 height 62
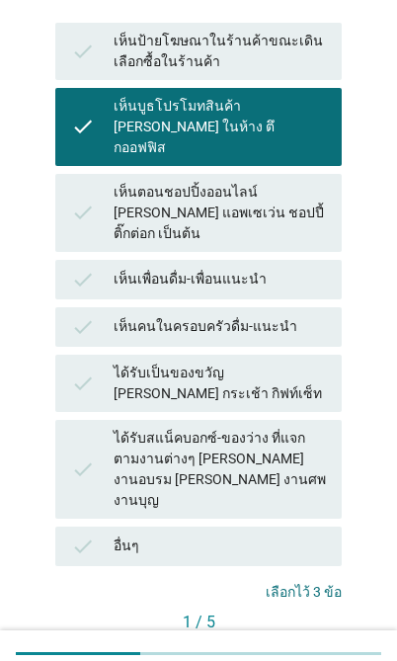
scroll to position [622, 0]
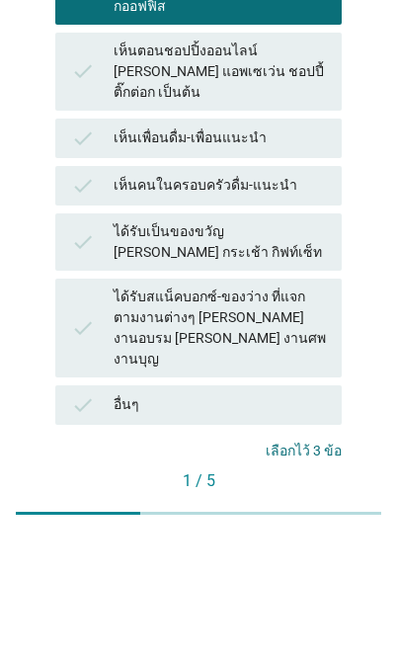
click at [319, 628] on div "ต่อไป" at bounding box center [298, 638] width 55 height 21
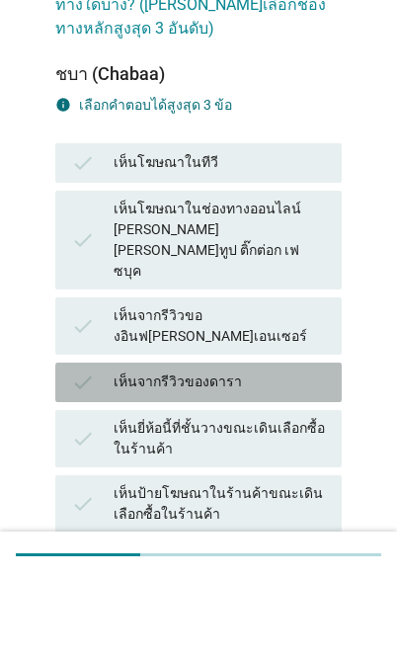
scroll to position [73, 0]
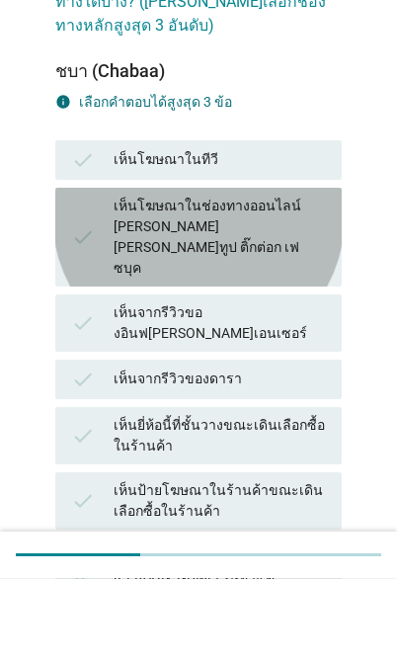
click at [164, 278] on div "เห็นโฆษณาในช่องทางออนไลน์ [PERSON_NAME] [PERSON_NAME]ทูป ติ๊กต่อก เฟซบุค" at bounding box center [220, 319] width 212 height 83
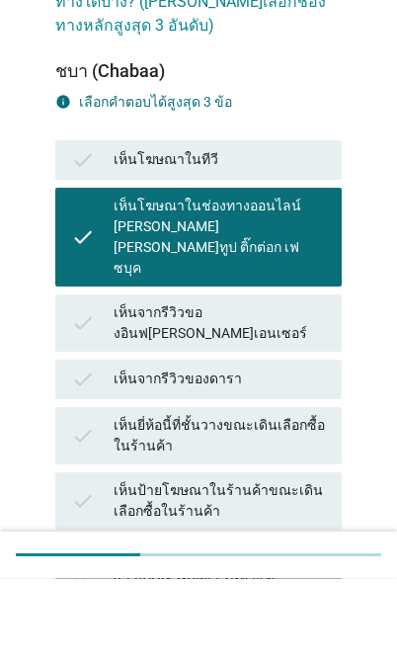
click at [156, 628] on div "เห็นบูธโปรโมทสินค้า [PERSON_NAME] ในห้าง ตึกออฟฟิส" at bounding box center [220, 659] width 212 height 62
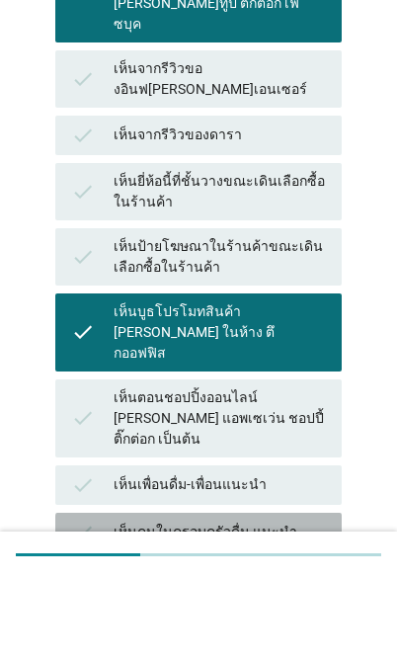
click at [162, 603] on div "เห็นคนในครอบครัวดื่ม-แนะนำ" at bounding box center [220, 615] width 212 height 24
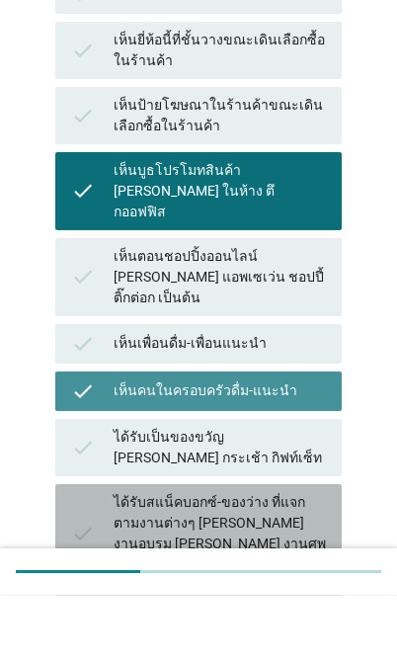
scroll to position [621, 0]
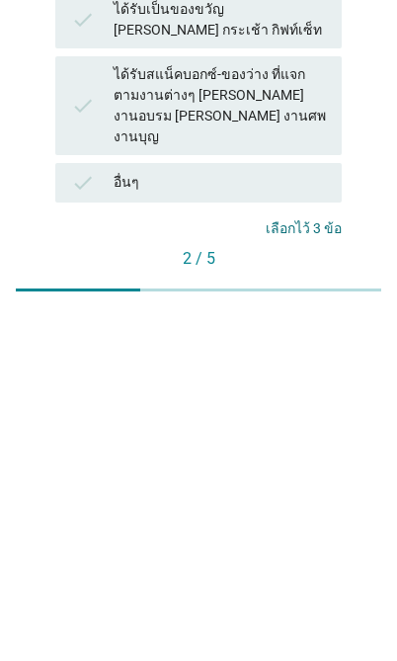
click at [305, 629] on div "ต่อไป" at bounding box center [298, 639] width 55 height 21
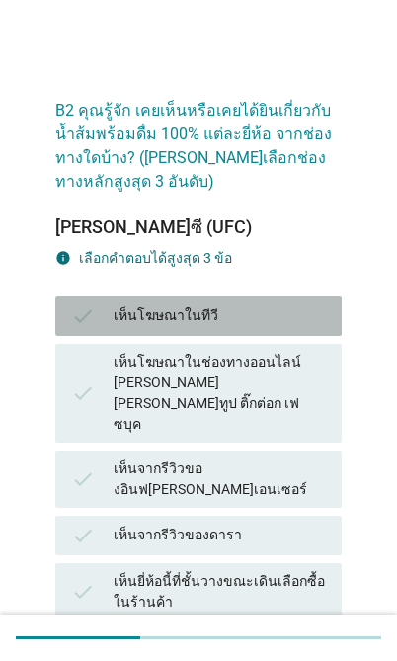
click at [181, 301] on div "check เห็นโฆษณาในทีวี" at bounding box center [198, 315] width 286 height 39
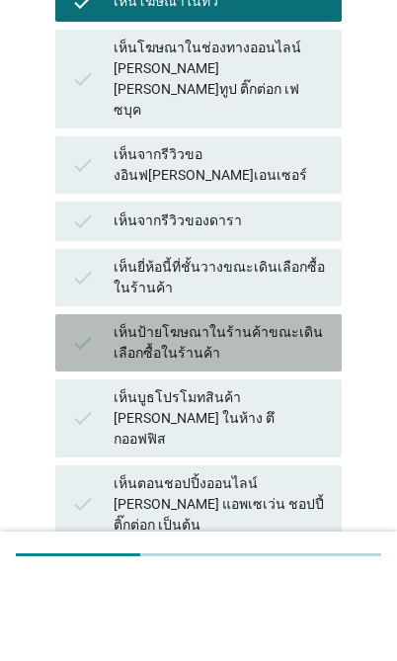
click at [179, 405] on div "เห็นป้ายโฆษณาในร้านค้าขณะเดินเลือกซื้อในร้านค้า" at bounding box center [220, 425] width 212 height 41
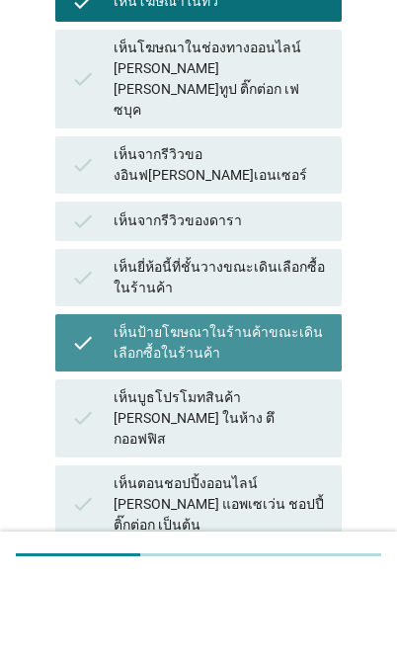
click at [159, 642] on div "เห็นเพื่อนดื่ม-เพื่อนแนะนำ" at bounding box center [220, 654] width 212 height 24
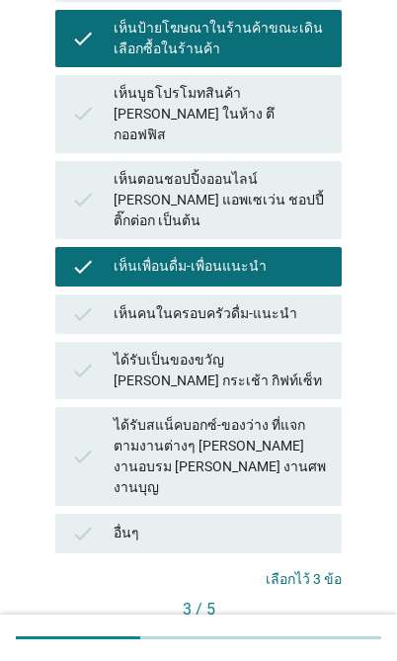
scroll to position [617, 0]
click at [169, 351] on div "ได้รับเป็นของขวัญ [PERSON_NAME] กระเช้า กิฟท์เซ็ท" at bounding box center [220, 371] width 212 height 41
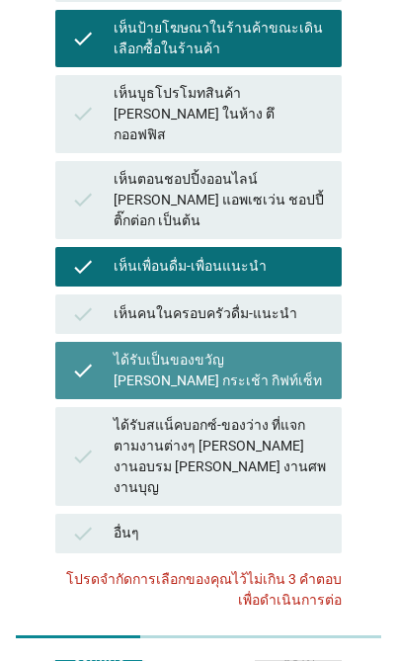
click at [229, 351] on div "ได้รับเป็นของขวัญ [PERSON_NAME] กระเช้า กิฟท์เซ็ท" at bounding box center [220, 371] width 212 height 41
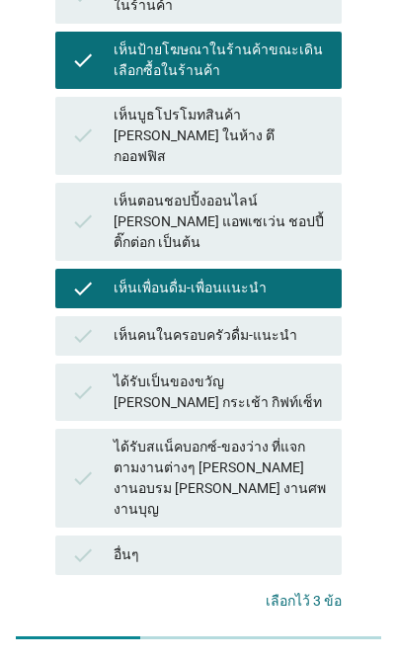
click at [305, 654] on div "ต่อไป" at bounding box center [298, 664] width 55 height 21
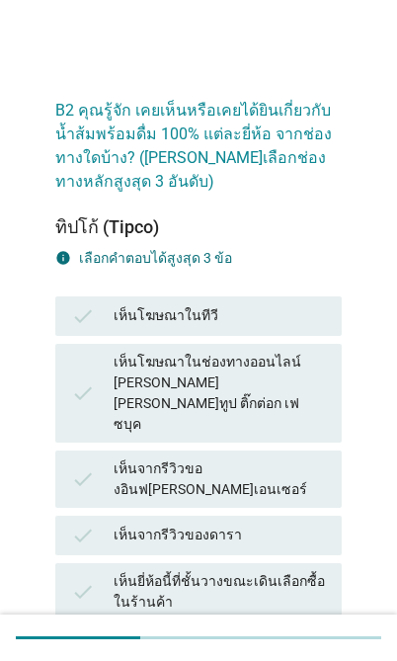
click at [246, 296] on div "check เห็นโฆษณาในทีวี" at bounding box center [198, 315] width 286 height 39
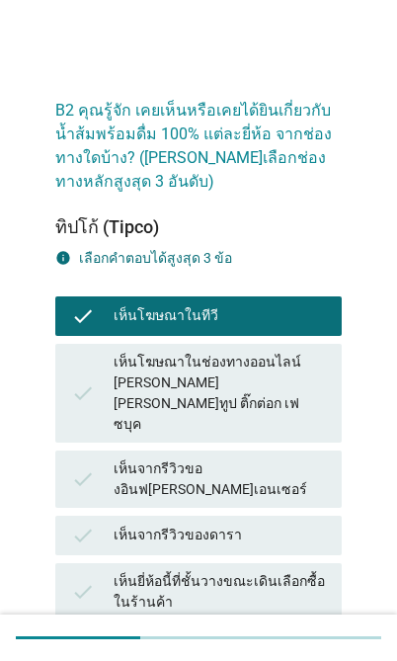
click at [209, 628] on div "check เห็นป้ายโฆษณาในร้านค้าขณะเดินเลือกซื้อในร้านค้า" at bounding box center [198, 656] width 286 height 57
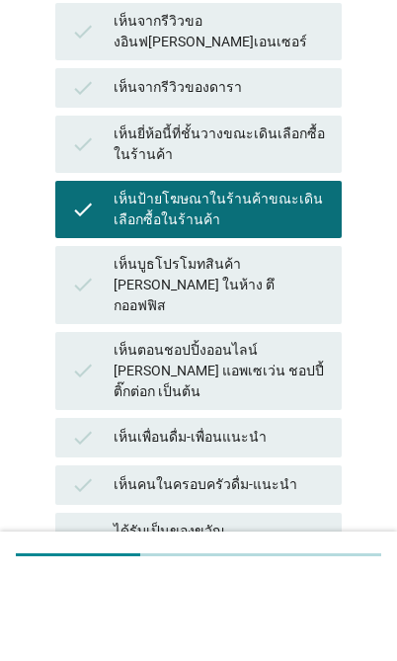
scroll to position [508, 0]
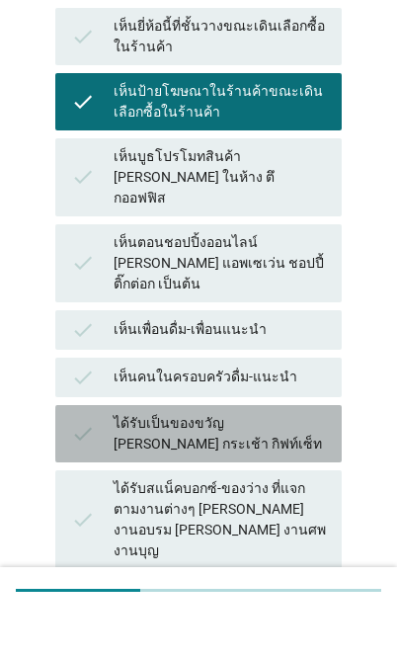
click at [251, 460] on div "ได้รับเป็นของขวัญ [PERSON_NAME] กระเช้า กิฟท์เซ็ท" at bounding box center [220, 480] width 212 height 41
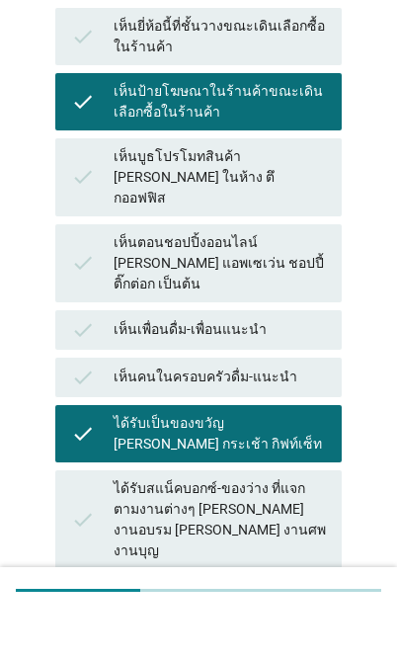
scroll to position [0, 0]
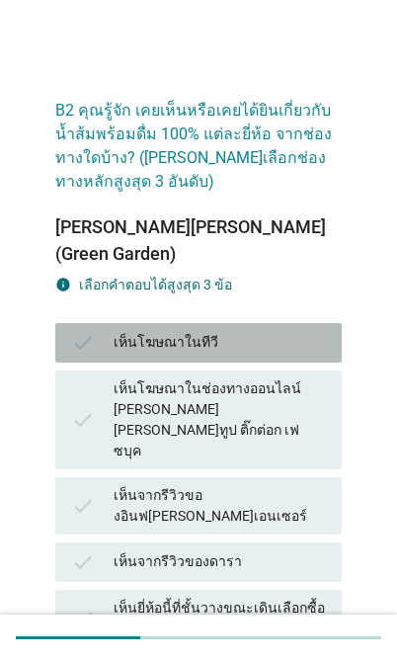
click at [264, 331] on div "เห็นโฆษณาในทีวี" at bounding box center [220, 343] width 212 height 24
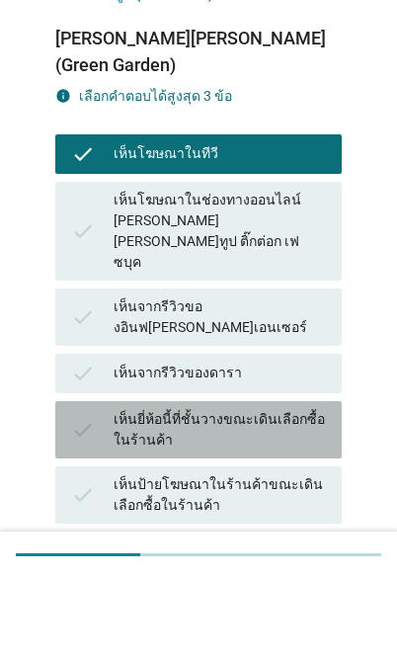
click at [263, 492] on div "เห็นยี่ห้อนี้ที่ชั้นวางขณะเดินเลือกซื้อในร้านค้า" at bounding box center [220, 512] width 212 height 41
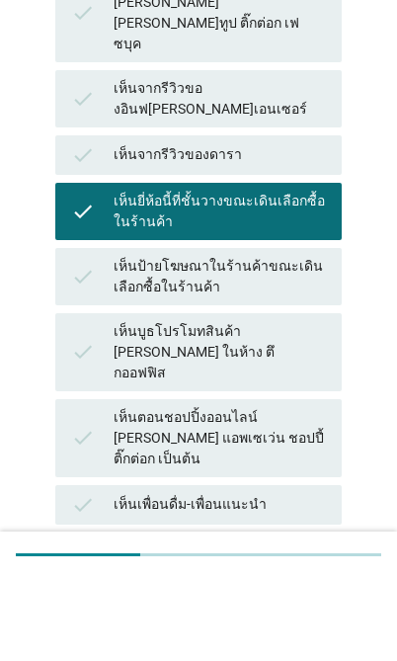
click at [224, 615] on div "check เห็นคนในครอบครัวดื่ม-แนะนำ" at bounding box center [198, 634] width 286 height 39
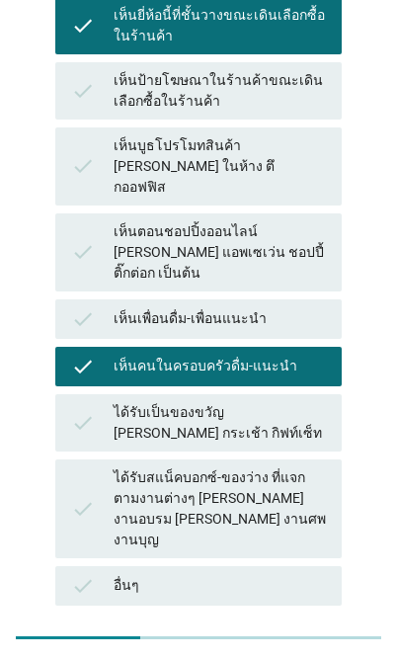
scroll to position [591, 0]
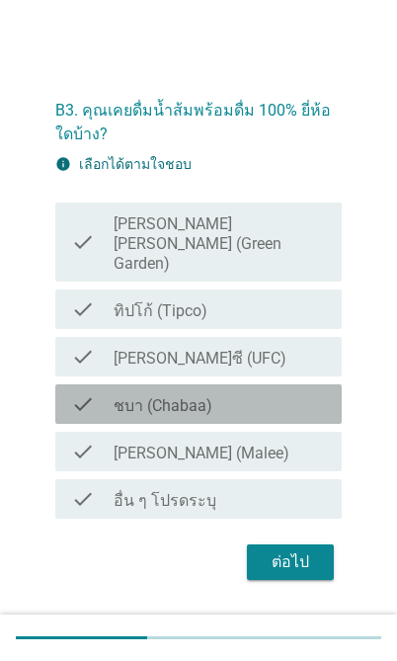
click at [197, 416] on label "ชบา (Chabaa)" at bounding box center [163, 406] width 99 height 20
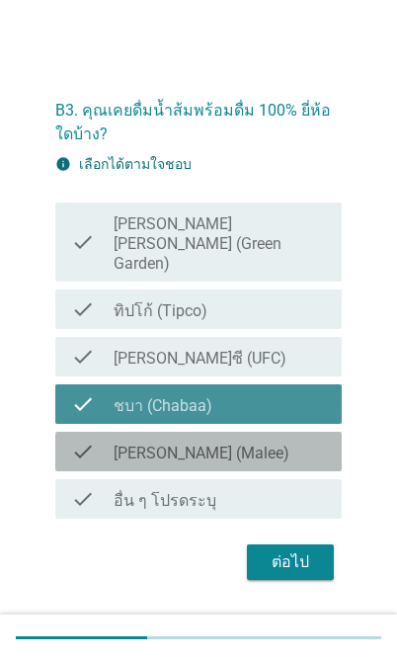
click at [178, 463] on div "check_box_outline_blank [PERSON_NAME] (Malee)" at bounding box center [220, 451] width 212 height 24
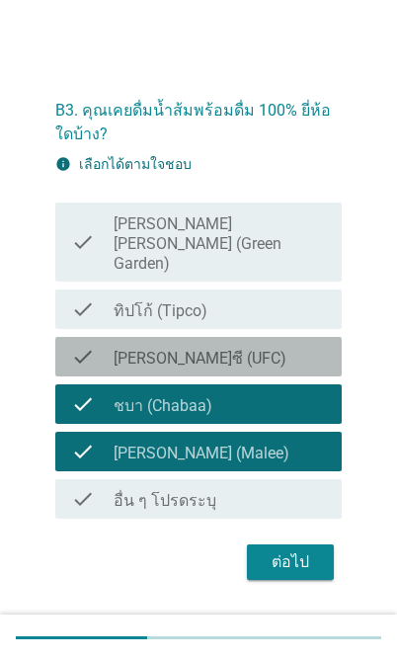
click at [267, 366] on div "check check_box_outline_blank [PERSON_NAME]ซี (UFC)" at bounding box center [198, 356] width 286 height 39
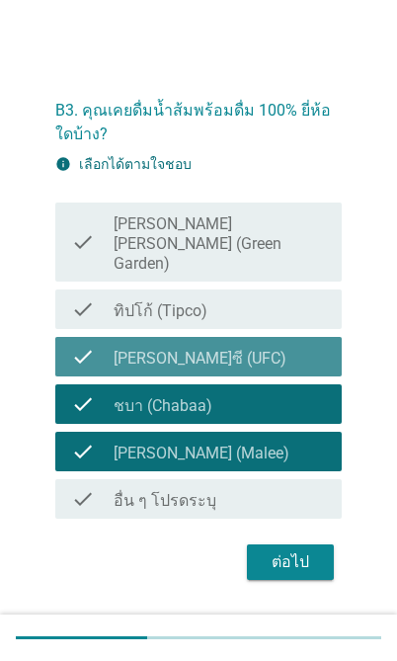
click at [257, 368] on div "check_box_outline_blank [PERSON_NAME]ซี (UFC)" at bounding box center [220, 357] width 212 height 24
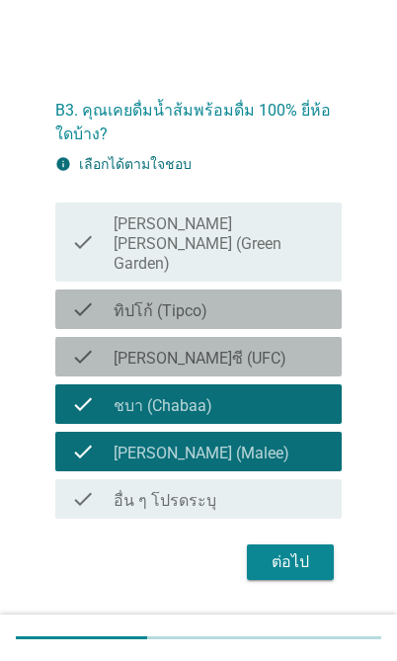
click at [274, 321] on div "check_box_outline_blank ทิปโก้ (Tipco)" at bounding box center [220, 309] width 212 height 24
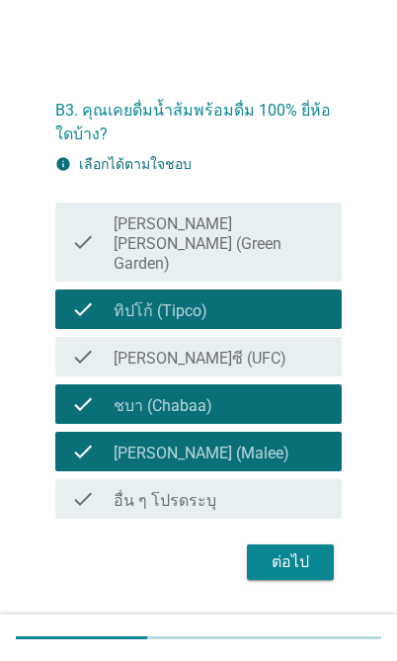
click at [274, 574] on div "ต่อไป" at bounding box center [290, 562] width 55 height 24
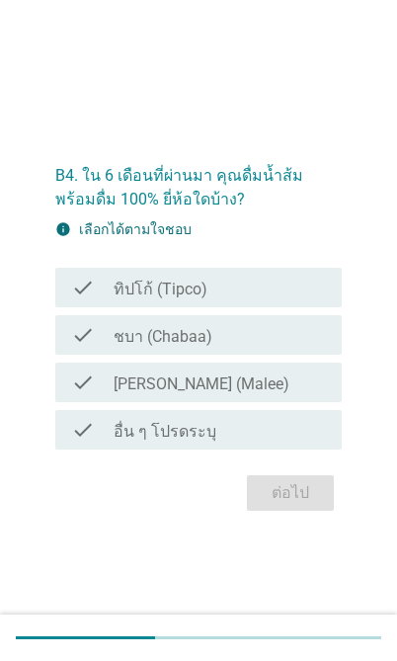
click at [291, 394] on div "check_box [PERSON_NAME] (Malee)" at bounding box center [220, 382] width 212 height 24
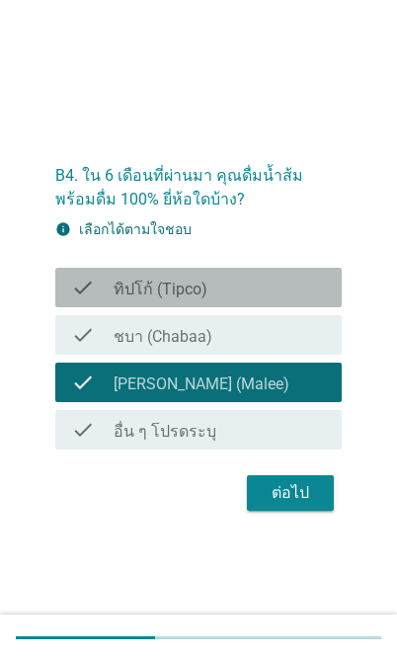
click at [285, 299] on div "check_box ทิปโก้ (Tipco)" at bounding box center [220, 287] width 212 height 24
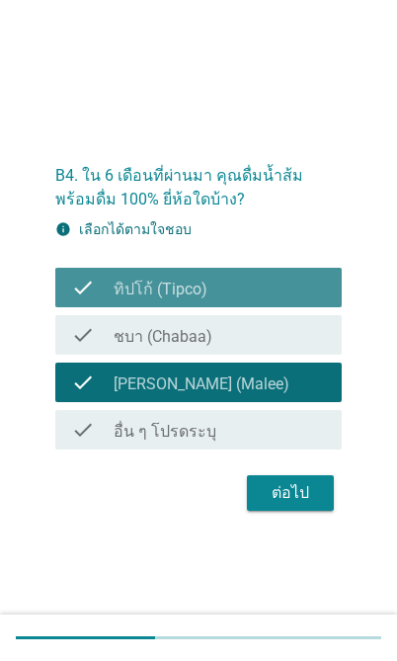
click at [310, 510] on button "ต่อไป" at bounding box center [290, 493] width 87 height 36
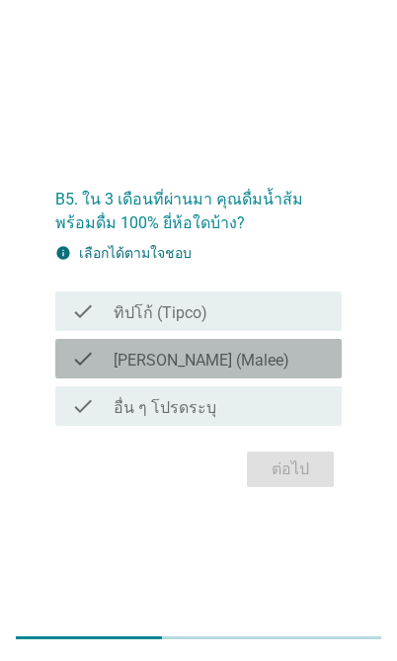
click at [257, 370] on div "check_box [PERSON_NAME] (Malee)" at bounding box center [220, 359] width 212 height 24
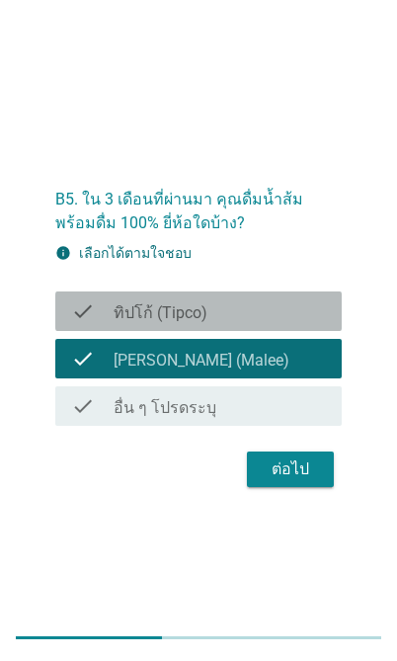
click at [295, 323] on div "check_box ทิปโก้ (Tipco)" at bounding box center [220, 311] width 212 height 24
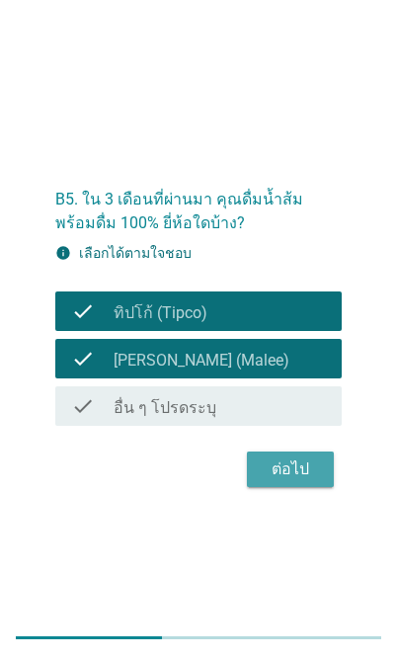
click at [308, 481] on div "ต่อไป" at bounding box center [290, 469] width 55 height 24
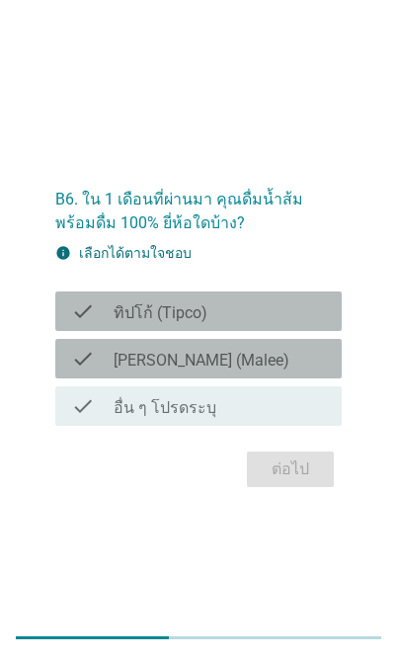
click at [273, 323] on div "check_box ทิปโก้ (Tipco)" at bounding box center [220, 311] width 212 height 24
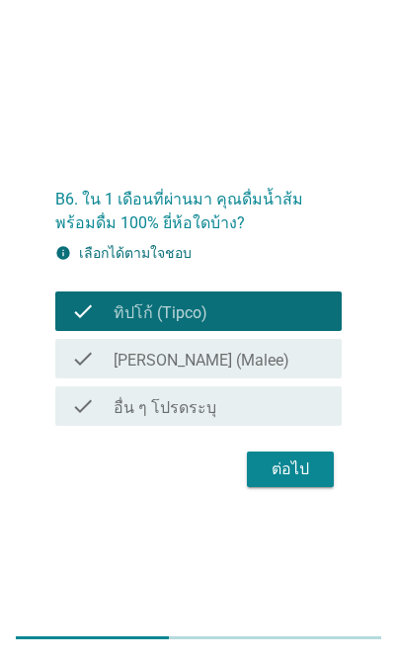
click at [281, 370] on div "check_box [PERSON_NAME] (Malee)" at bounding box center [220, 359] width 212 height 24
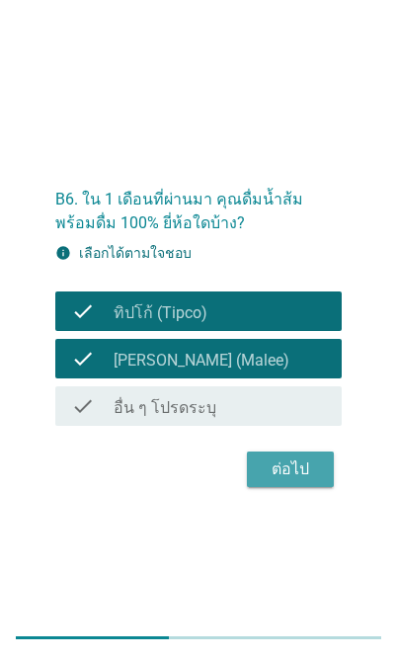
click at [299, 481] on div "ต่อไป" at bounding box center [290, 469] width 55 height 24
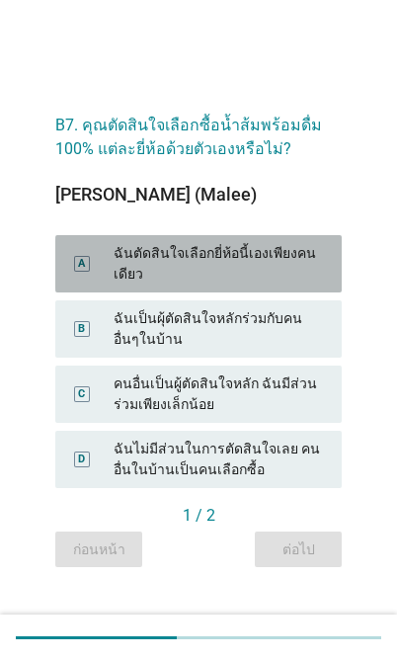
click at [300, 284] on div "ฉันตัดสินใจเลือกยี่ห้อนี้เองเพียงคนเดียว" at bounding box center [220, 263] width 212 height 41
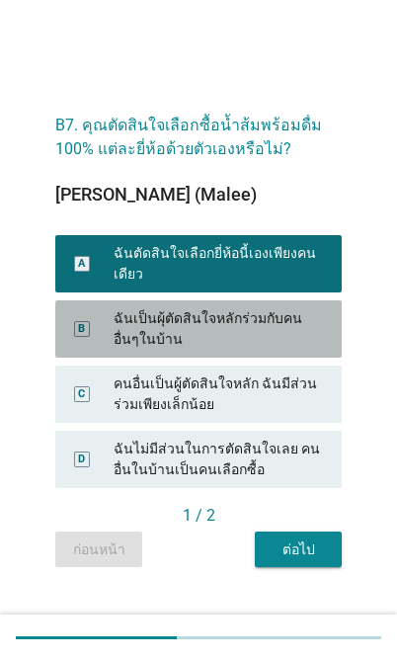
click at [282, 350] on div "ฉันเป็นผุ้ตัดสินใจหลักร่วมกับคนอื่นๆในบ้าน" at bounding box center [220, 328] width 212 height 41
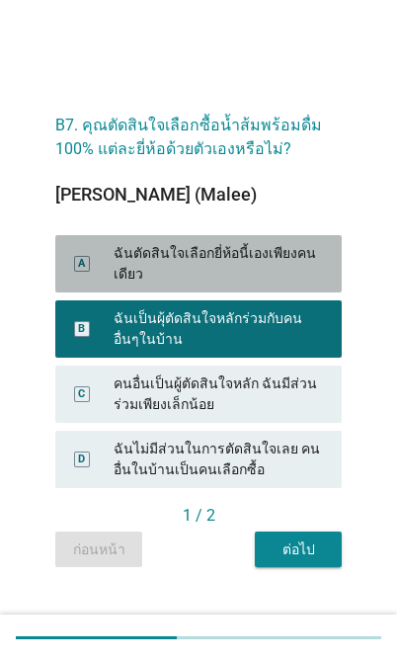
click at [287, 284] on div "ฉันตัดสินใจเลือกยี่ห้อนี้เองเพียงคนเดียว" at bounding box center [220, 263] width 212 height 41
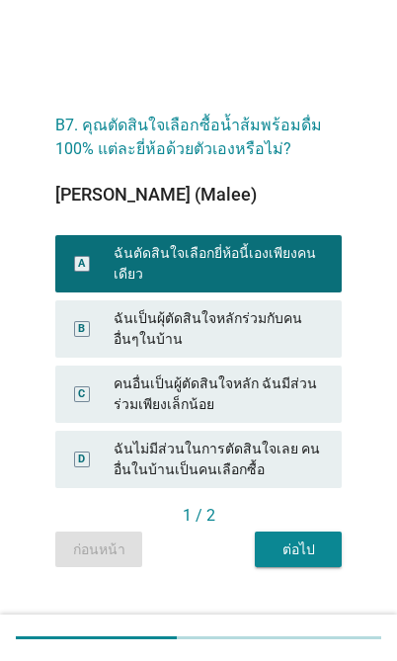
click at [307, 560] on div "ต่อไป" at bounding box center [298, 549] width 55 height 21
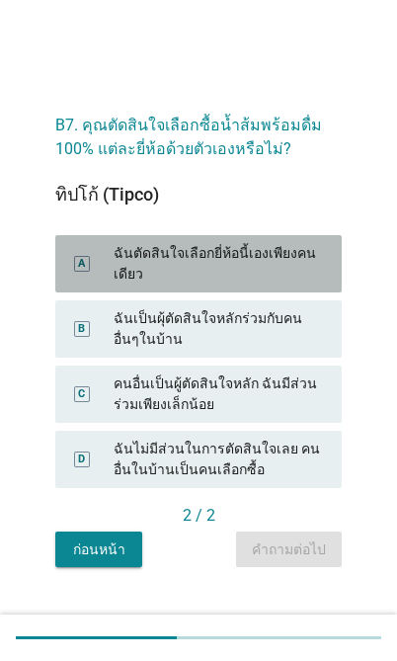
click at [290, 284] on div "ฉันตัดสินใจเลือกยี่ห้อนี้เองเพียงคนเดียว" at bounding box center [220, 263] width 212 height 41
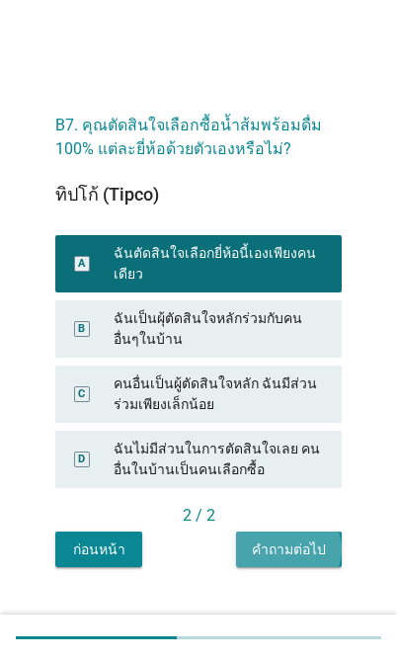
click at [300, 560] on div "คำถามต่อไป" at bounding box center [289, 549] width 74 height 21
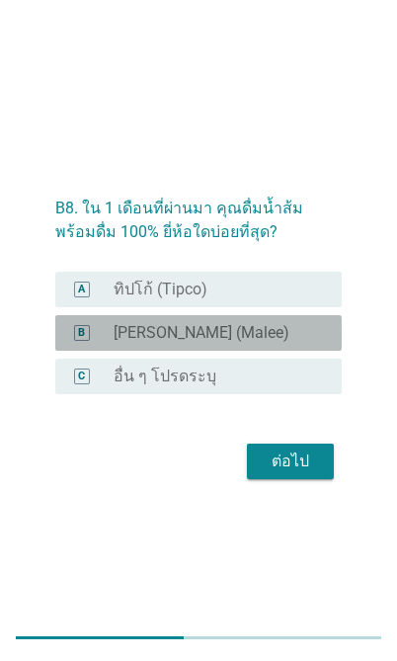
click at [274, 343] on div "radio_button_unchecked [PERSON_NAME] (Malee)" at bounding box center [212, 333] width 196 height 20
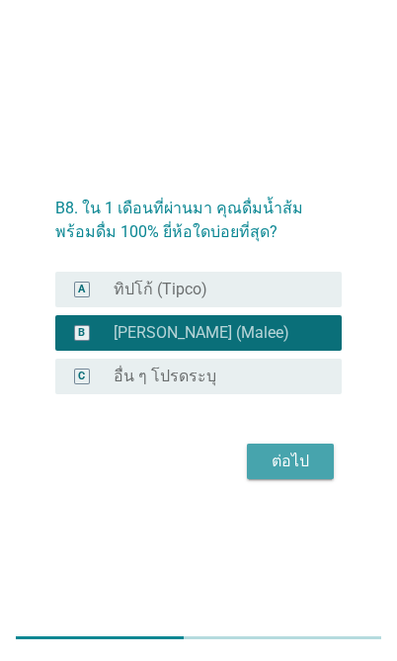
click at [302, 473] on div "ต่อไป" at bounding box center [290, 461] width 55 height 24
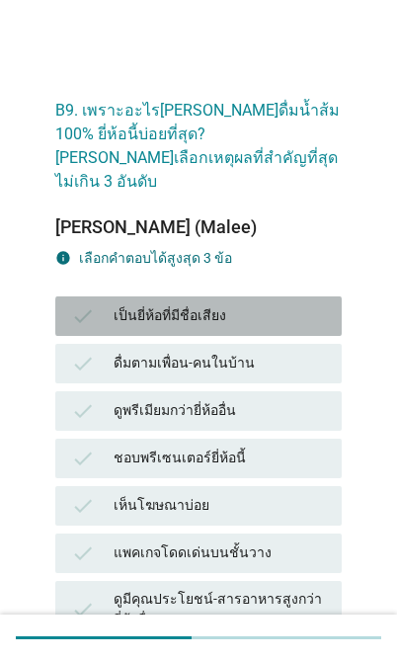
click at [261, 304] on div "เป็นยี่ห้อที่มีชื่อเสียง" at bounding box center [220, 316] width 212 height 24
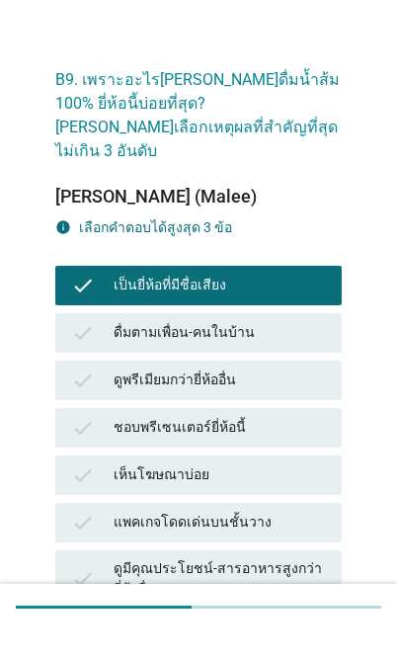
click at [259, 391] on div "check ดูพรีเมียมกว่ายี่ห้ออื่น" at bounding box center [198, 410] width 286 height 39
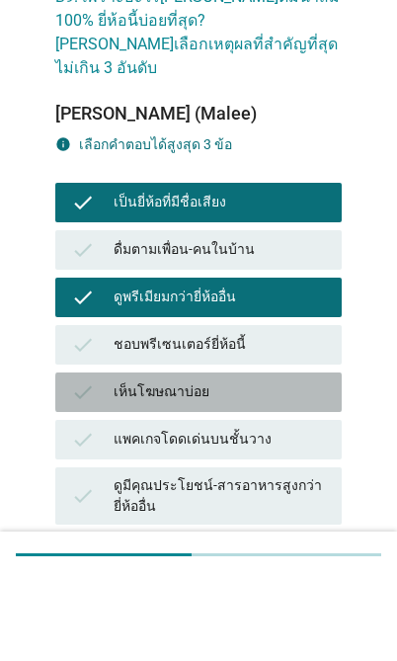
click at [273, 463] on div "เห็นโฆษณาบ่อย" at bounding box center [220, 475] width 212 height 24
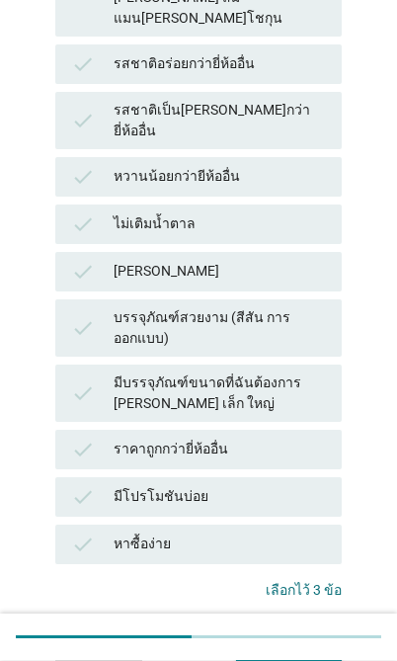
scroll to position [855, 0]
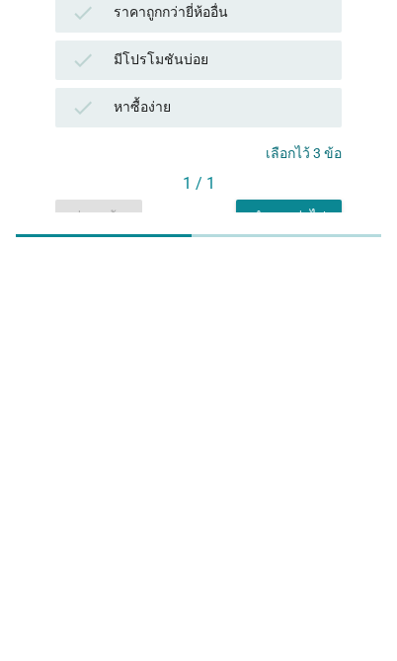
click at [300, 608] on div "คำถามต่อไป" at bounding box center [289, 618] width 74 height 21
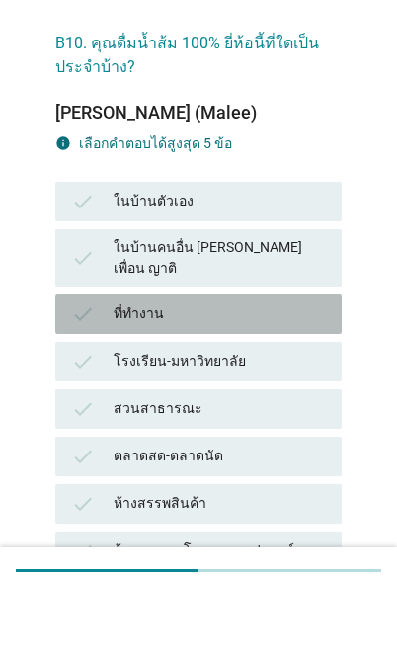
click at [241, 369] on div "ที่ทำงาน" at bounding box center [220, 381] width 212 height 24
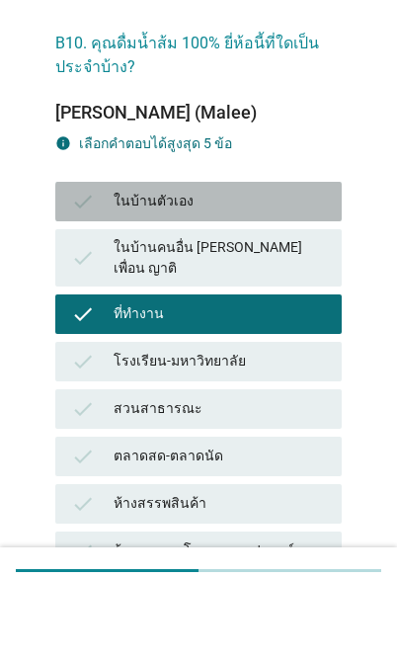
click at [286, 257] on div "ในบ้านตัวเอง" at bounding box center [220, 269] width 212 height 24
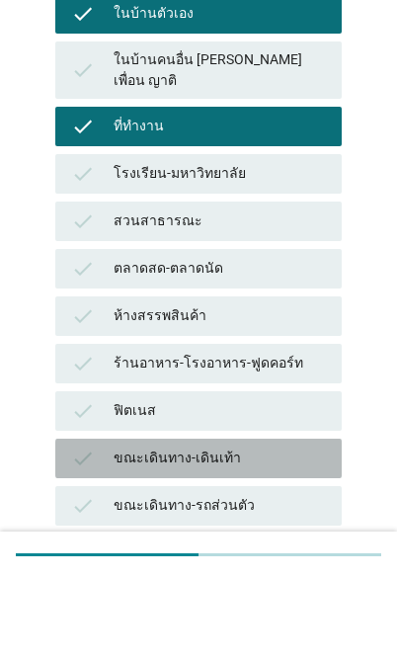
scroll to position [175, 0]
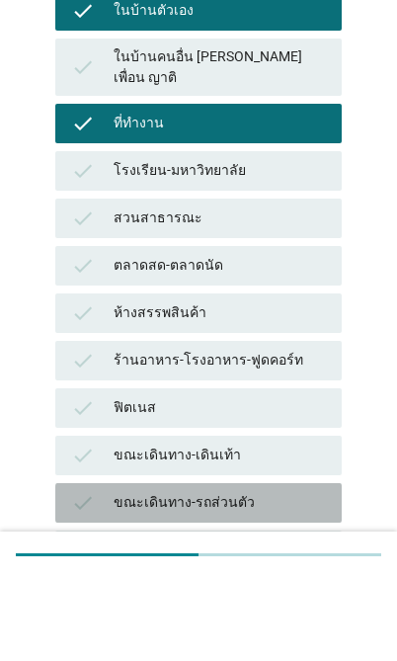
click at [273, 574] on div "ขณะเดินทาง-รถส่วนตัว" at bounding box center [220, 586] width 212 height 24
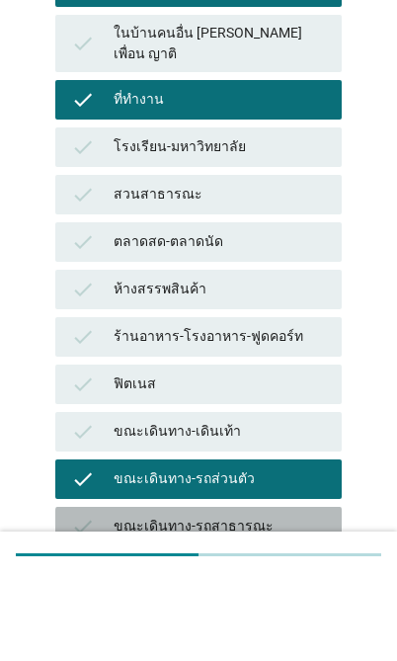
scroll to position [287, 0]
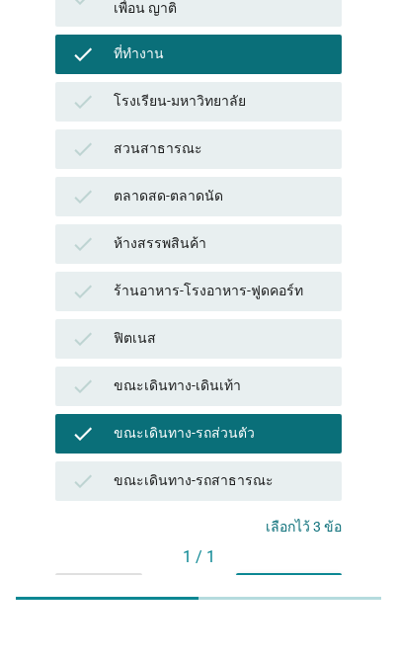
click at [287, 619] on div "คำถามต่อไป" at bounding box center [289, 629] width 74 height 21
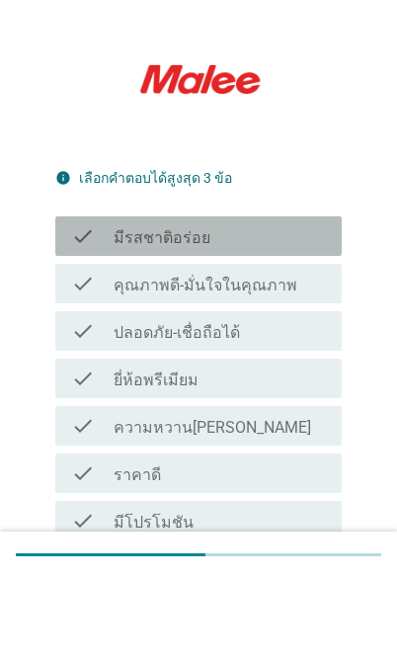
click at [292, 307] on div "check_box_outline_blank มีรสชาติอร่อย" at bounding box center [220, 319] width 212 height 24
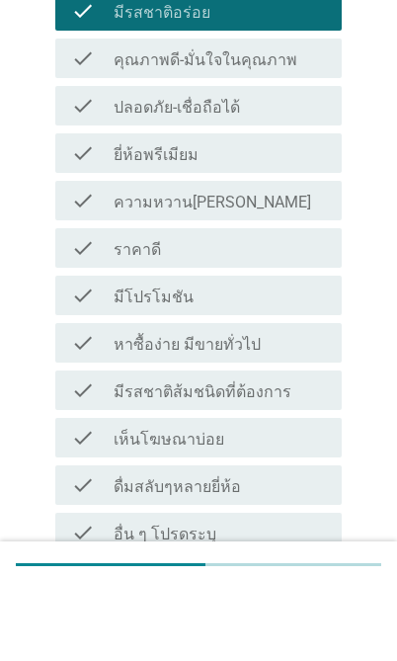
scroll to position [366, 0]
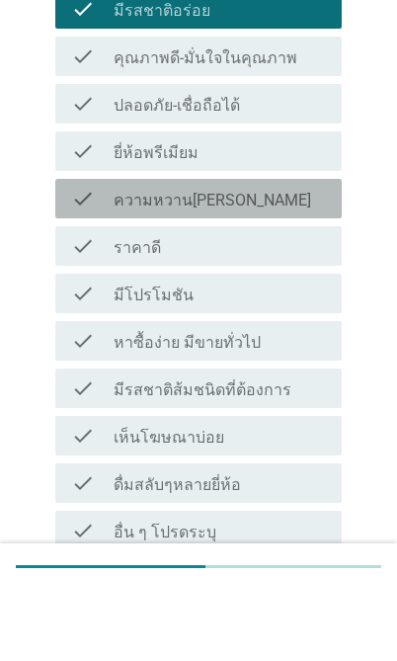
click at [317, 258] on div "check_box_outline_blank ความหวาน[PERSON_NAME]" at bounding box center [220, 270] width 212 height 24
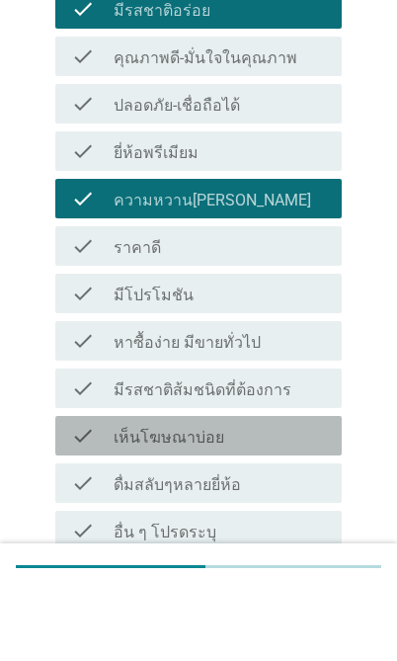
click at [281, 495] on div "check_box_outline_blank เห็นโฆษณาบ่อย" at bounding box center [220, 507] width 212 height 24
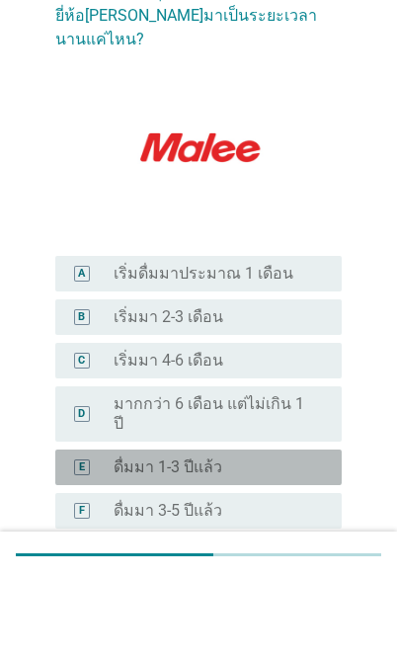
scroll to position [38, 0]
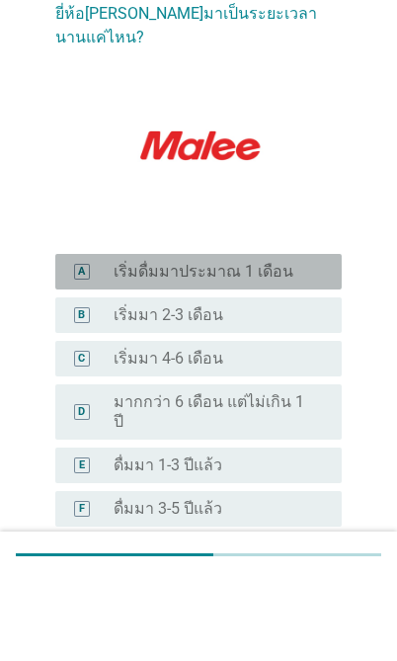
click at [311, 345] on div "radio_button_unchecked เริ่มดื่มมาประมาณ 1 เดือน" at bounding box center [220, 355] width 212 height 20
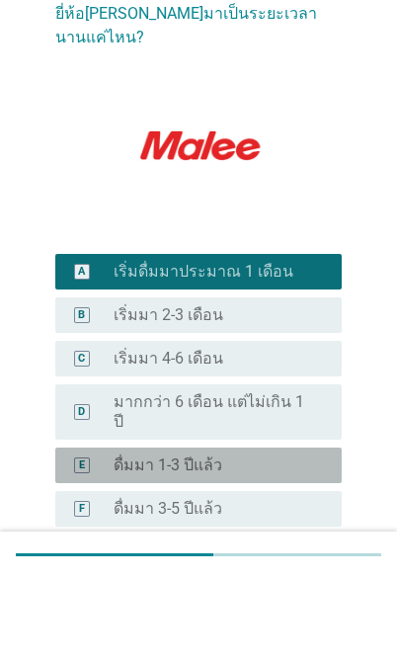
click at [290, 538] on div "radio_button_unchecked ดื่มมา 1-3 ปีแล้ว" at bounding box center [212, 548] width 196 height 20
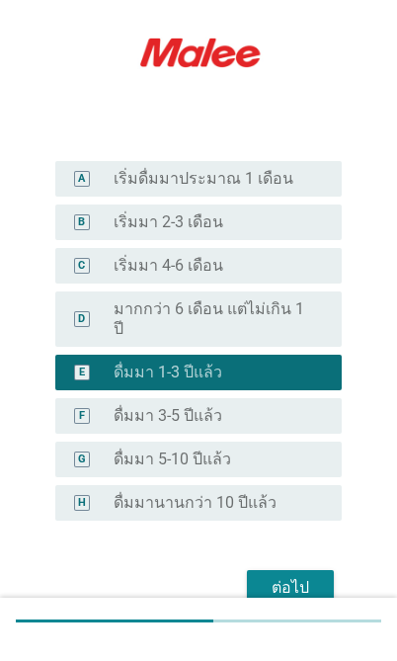
scroll to position [197, 0]
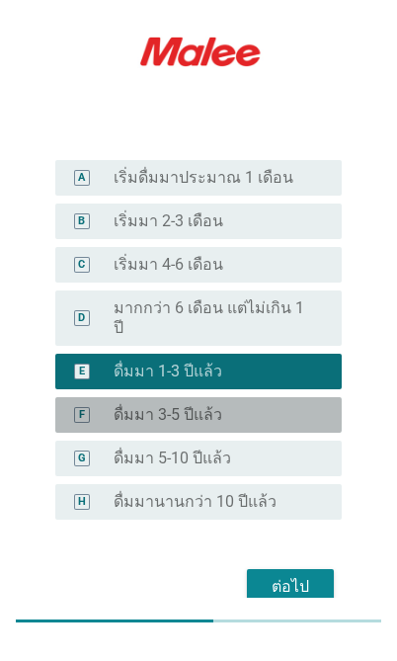
click at [297, 422] on div "radio_button_unchecked ดื่มมา 3-5 ปีแล้ว" at bounding box center [212, 432] width 196 height 20
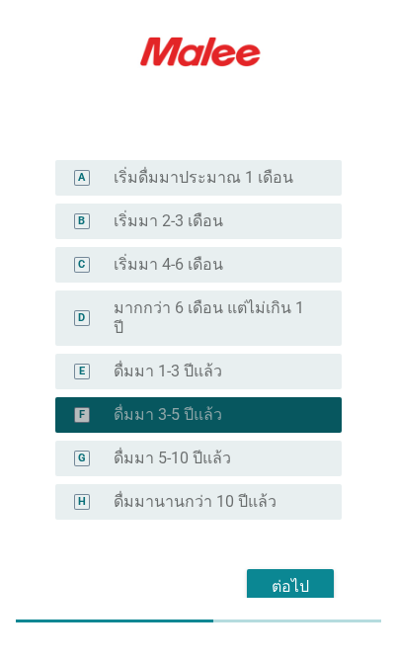
click at [302, 591] on div "ต่อไป" at bounding box center [290, 603] width 55 height 24
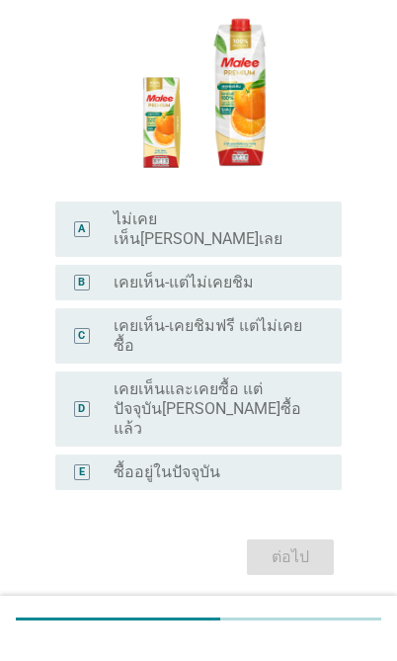
scroll to position [155, 0]
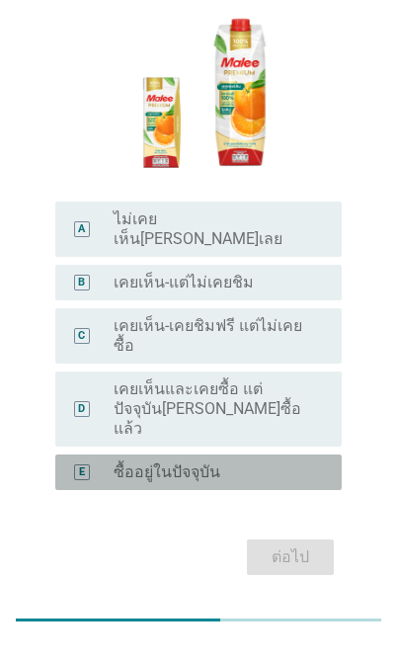
click at [269, 480] on div "radio_button_unchecked ซื้ออยู่ในปัจจุบัน" at bounding box center [212, 490] width 196 height 20
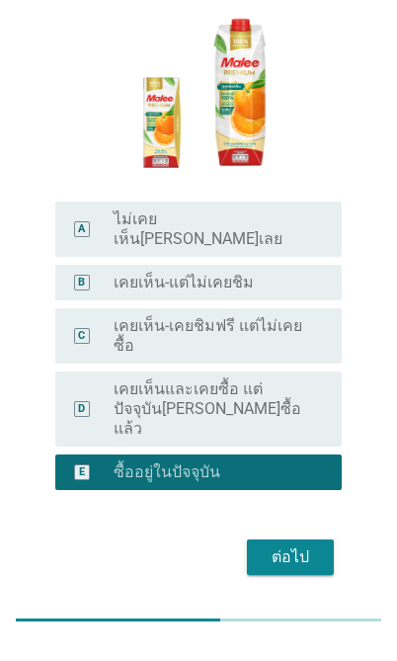
click at [288, 563] on div "ต่อไป" at bounding box center [290, 575] width 55 height 24
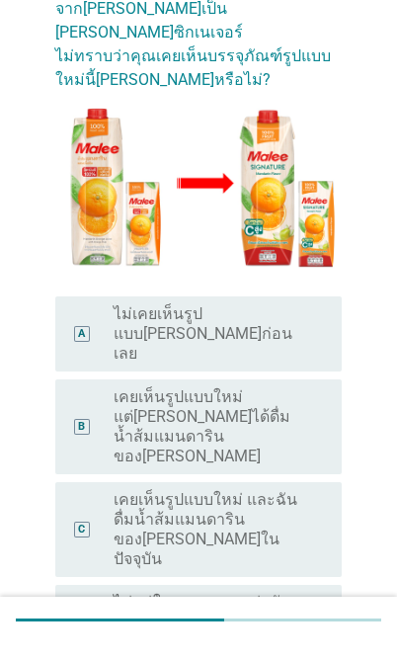
scroll to position [0, 0]
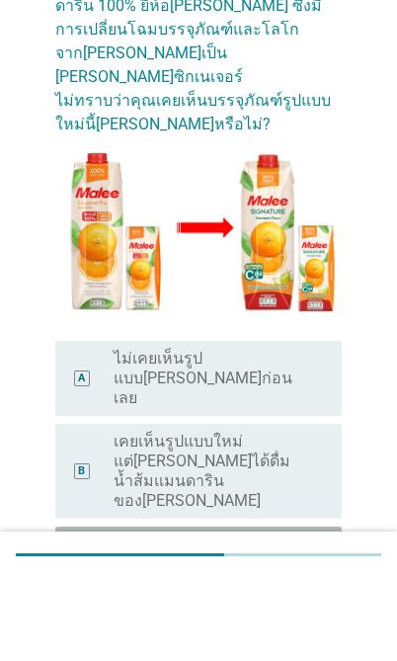
click at [271, 617] on label "เคยเห็นรูปแบบใหม่ และฉันดื่มน้ำส้มแมนดารินของ[PERSON_NAME]ในปัจจุบัน" at bounding box center [212, 656] width 196 height 79
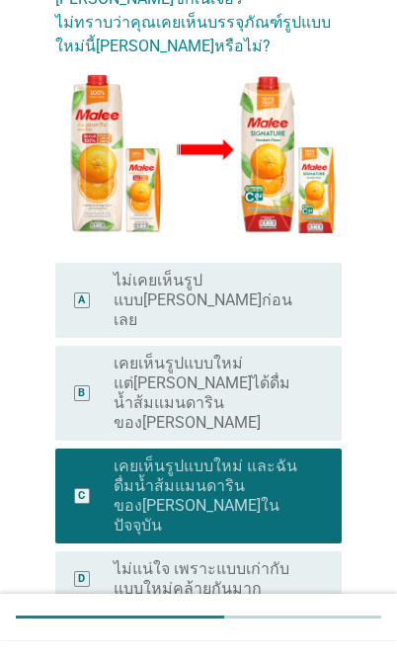
scroll to position [187, 0]
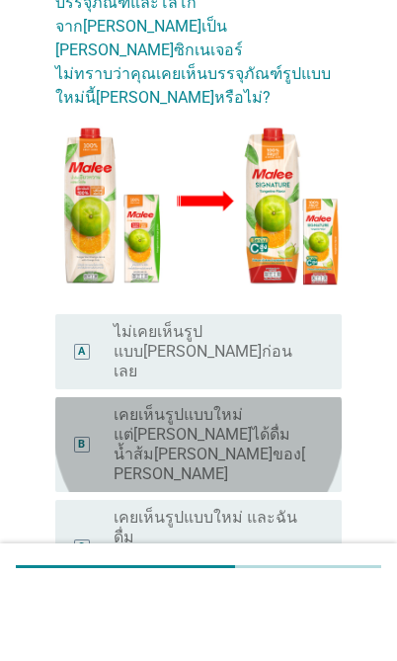
scroll to position [114, 0]
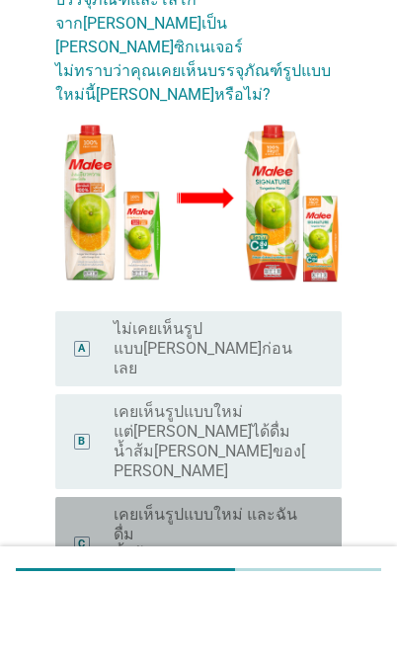
click at [296, 573] on label "เคยเห็นรูปแบบใหม่ และฉันดื่มน้ำส้ม[PERSON_NAME]ของ[PERSON_NAME]ในปัจจุบัน" at bounding box center [212, 612] width 196 height 79
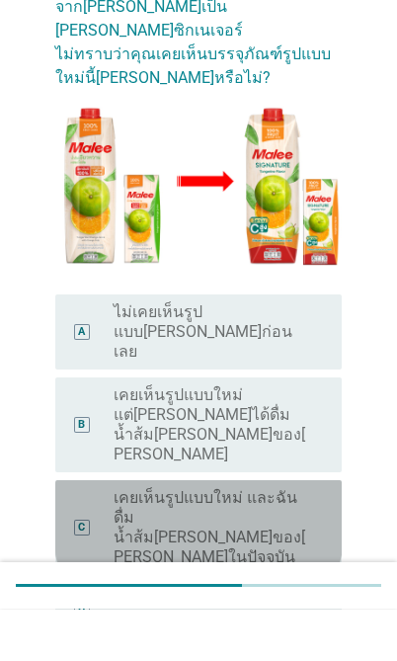
scroll to position [149, 0]
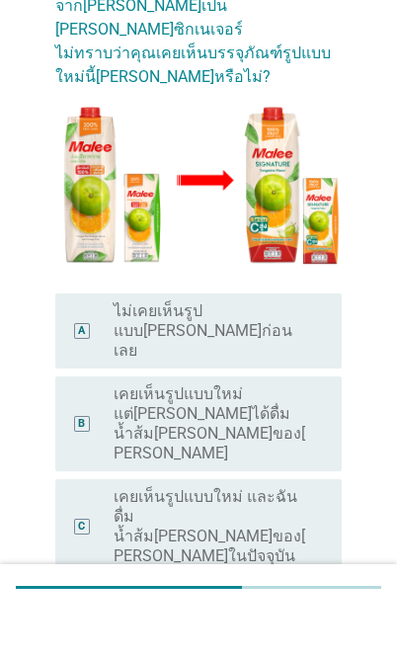
click at [309, 537] on label "เคยเห็นรูปแบบใหม่ และฉันดื่มน้ำส้ม[PERSON_NAME]ของ[PERSON_NAME]ในปัจจุบัน" at bounding box center [212, 576] width 196 height 79
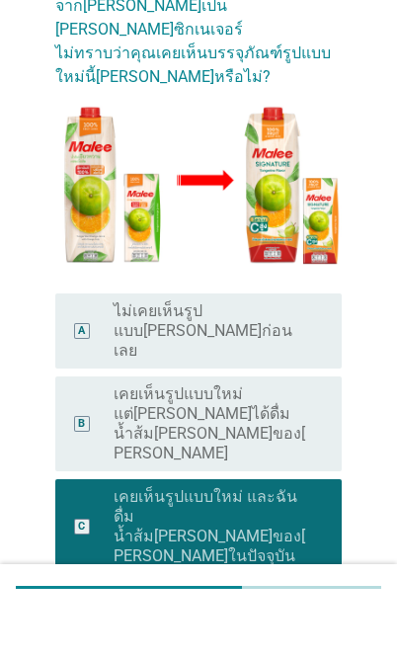
scroll to position [199, 0]
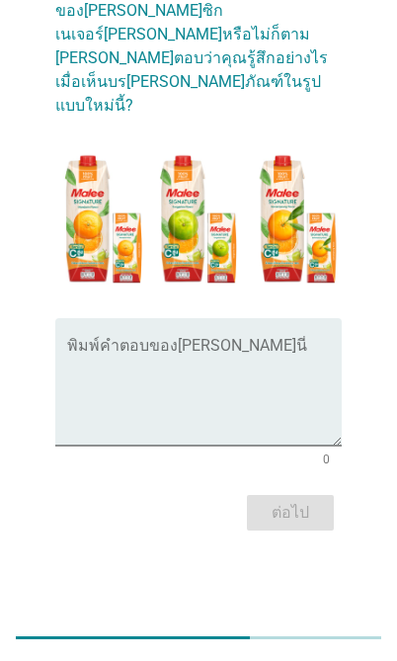
scroll to position [0, 0]
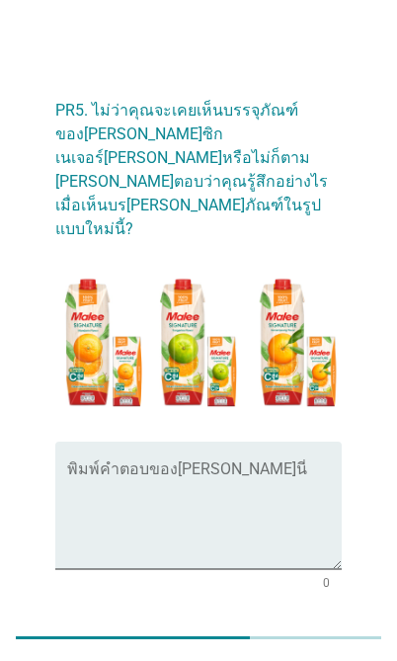
click at [281, 483] on textarea "พิมพ์คำตอบของคุณ ที่นี่" at bounding box center [204, 517] width 274 height 104
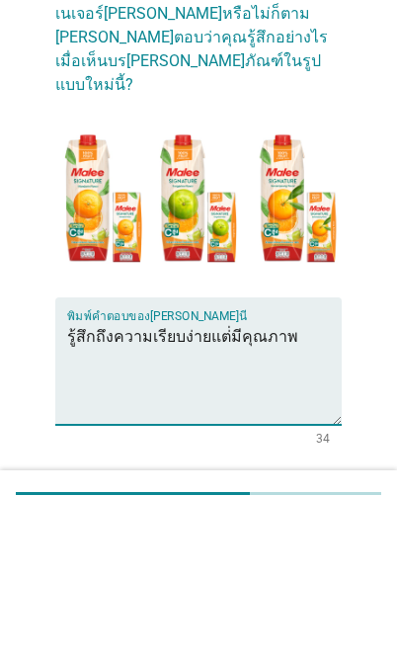
type textarea "รู้สึกถึงความเรียบง่ายแต่่มีคุณภาพ"
click at [238, 257] on img at bounding box center [198, 337] width 286 height 161
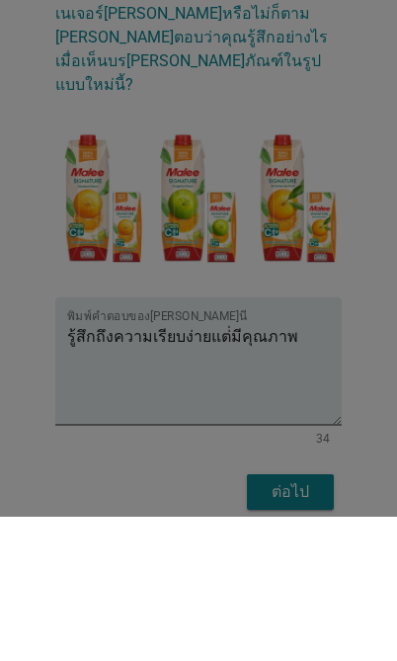
scroll to position [83, 0]
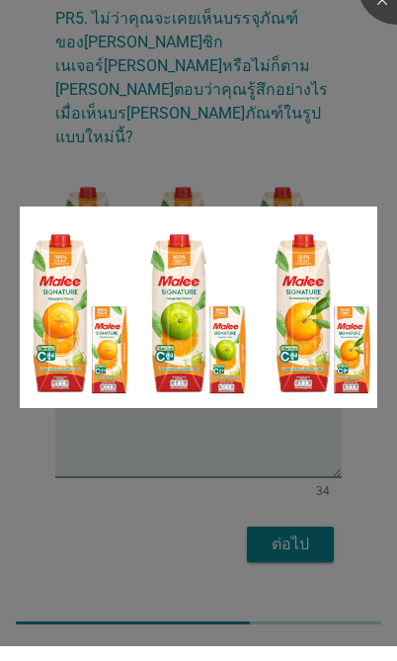
click at [290, 531] on div at bounding box center [198, 330] width 397 height 661
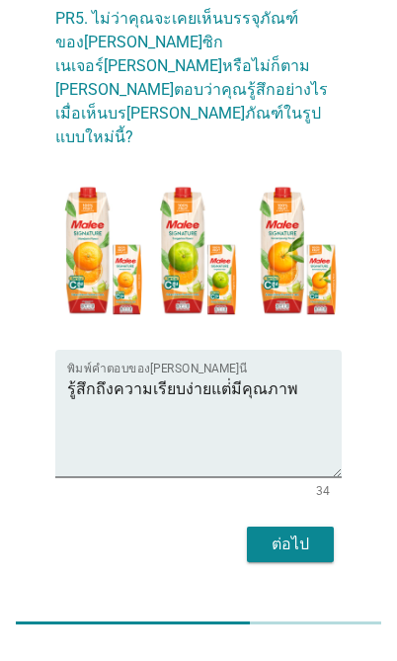
click at [311, 547] on div "ต่อไป" at bounding box center [290, 559] width 55 height 24
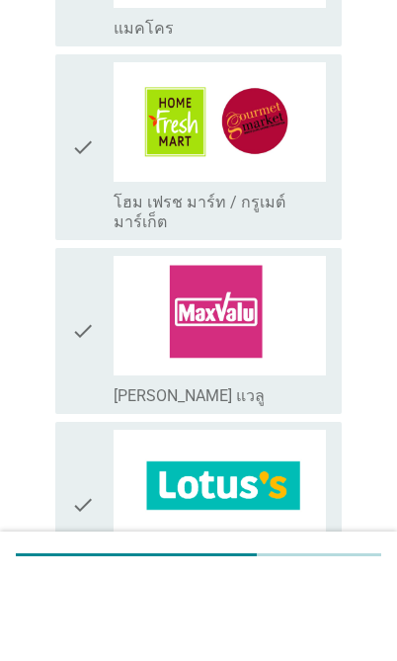
scroll to position [443, 0]
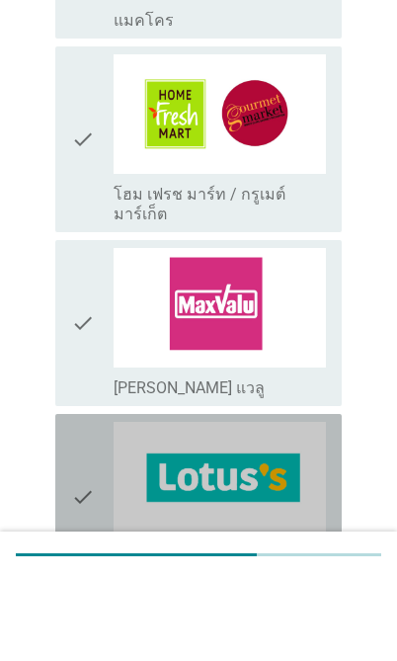
click at [240, 505] on img at bounding box center [220, 564] width 212 height 119
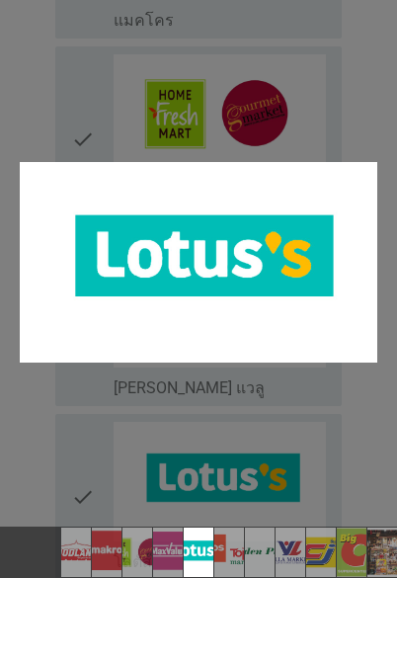
click at [79, 525] on div at bounding box center [198, 330] width 397 height 661
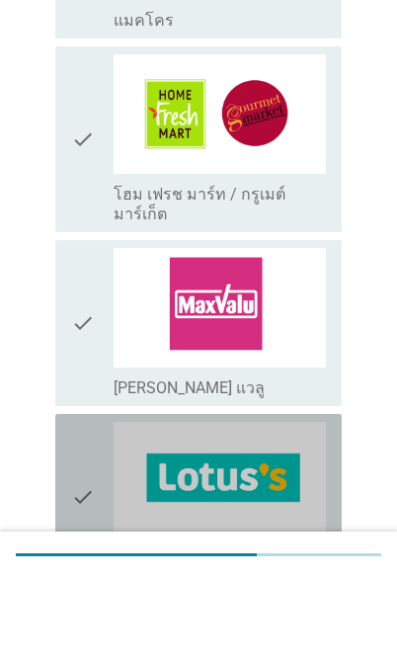
click at [80, 526] on icon "check" at bounding box center [83, 580] width 24 height 150
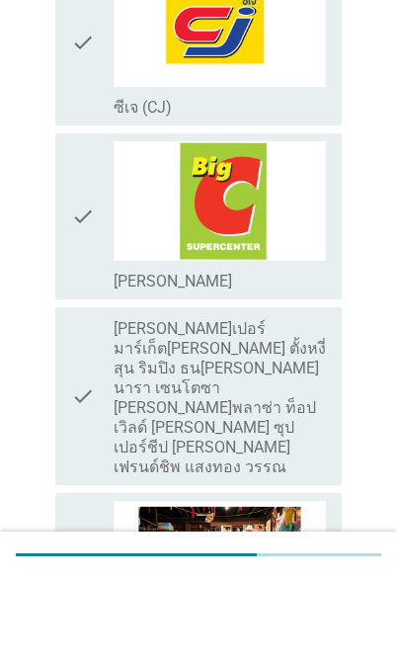
scroll to position [1660, 0]
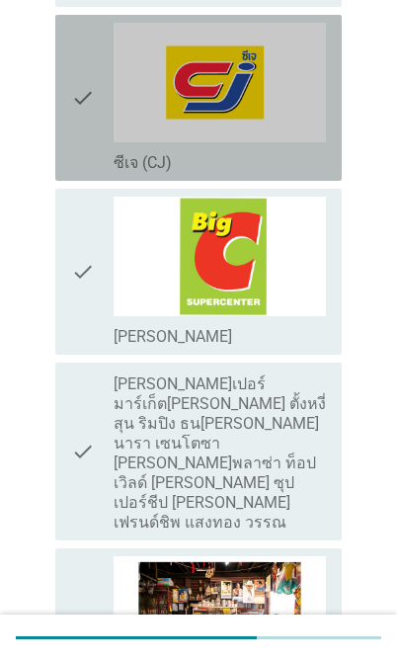
click at [102, 94] on div "check" at bounding box center [92, 98] width 42 height 150
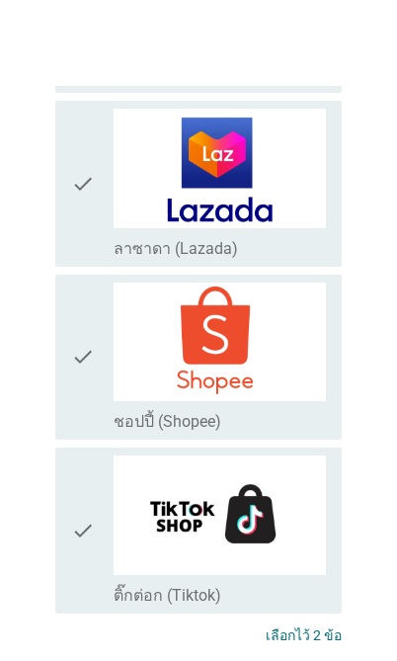
scroll to position [3170, 0]
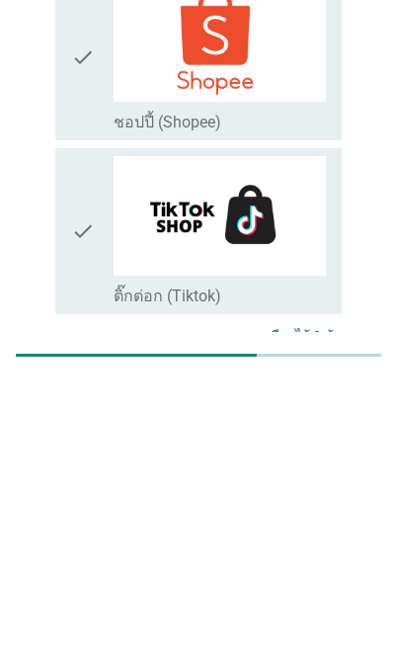
click at [299, 657] on div "ต่อไป" at bounding box center [290, 669] width 55 height 24
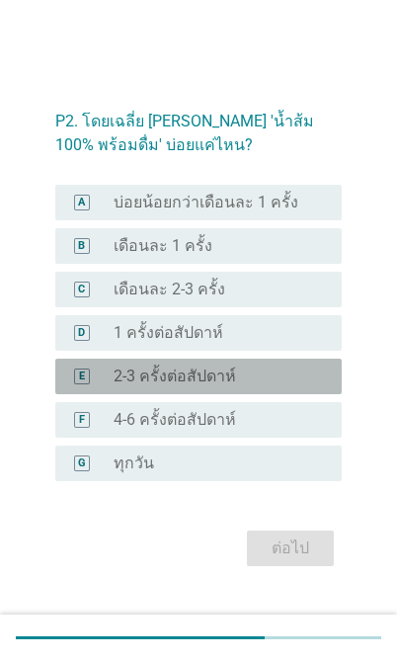
click at [247, 386] on div "radio_button_unchecked 2-3 ครั้งต่อสัปดาห์" at bounding box center [212, 376] width 196 height 20
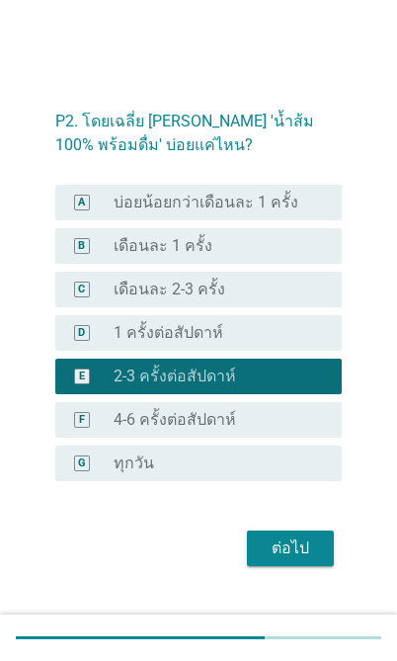
click at [296, 560] on div "ต่อไป" at bounding box center [290, 548] width 55 height 24
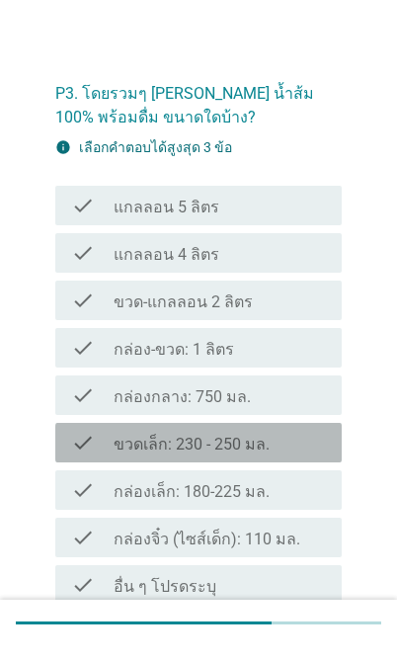
scroll to position [29, 0]
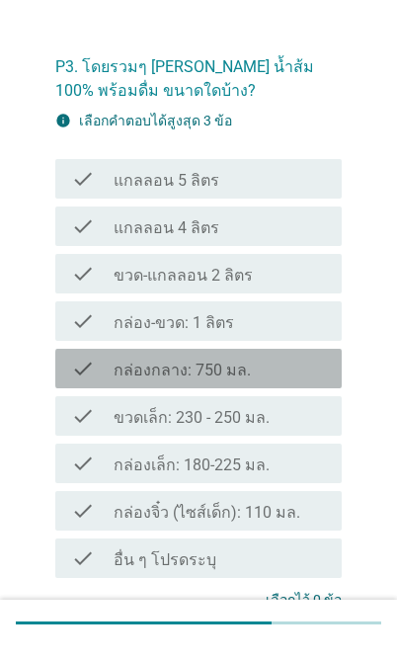
click at [220, 375] on label "กล่องกลาง: 750 มล." at bounding box center [182, 385] width 137 height 20
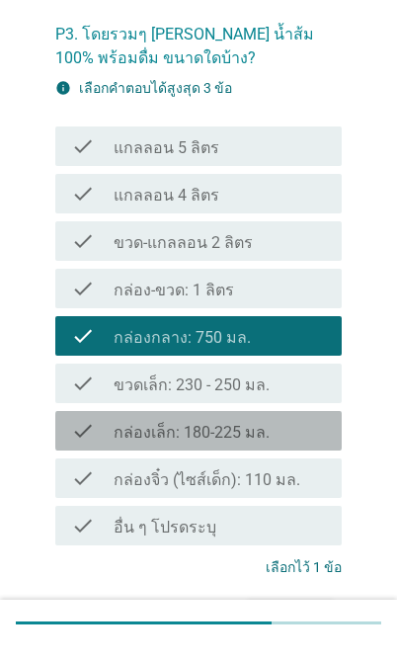
scroll to position [116, 0]
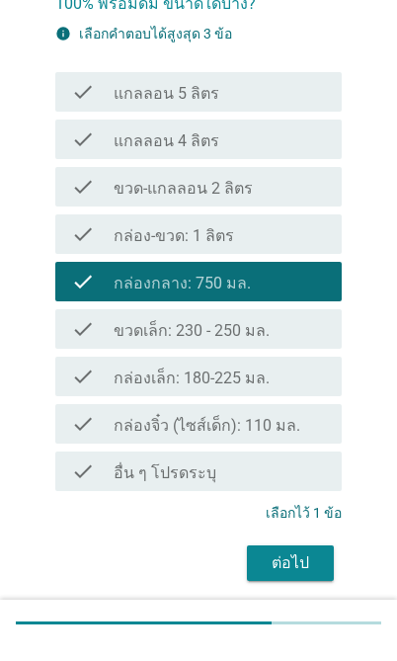
click at [259, 336] on label "ขวดเล็ก: 230 - 250 มล." at bounding box center [192, 346] width 156 height 20
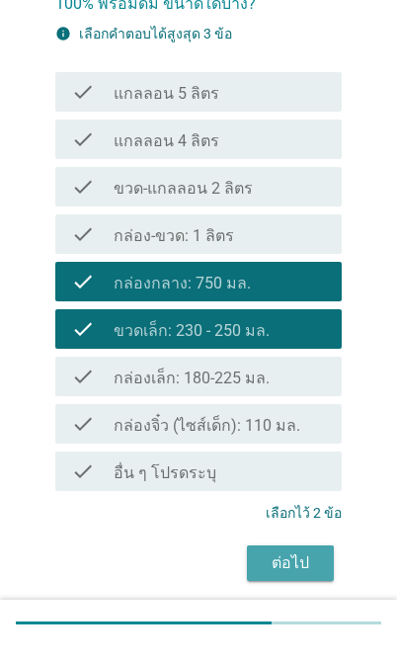
click at [304, 566] on div "ต่อไป" at bounding box center [290, 578] width 55 height 24
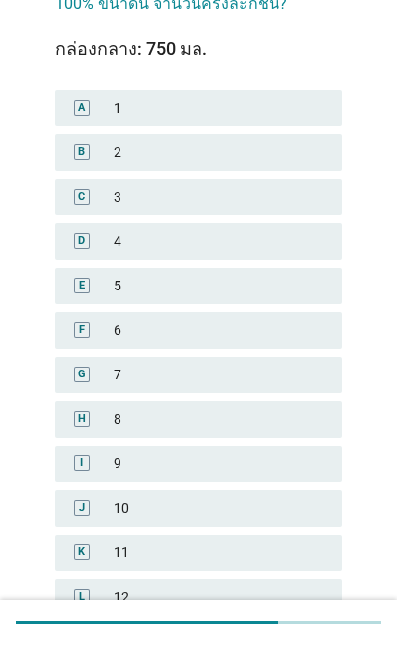
scroll to position [0, 0]
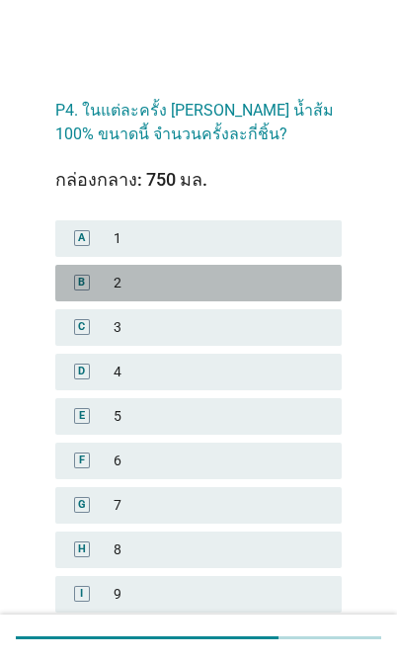
click at [253, 280] on div "2" at bounding box center [220, 283] width 212 height 21
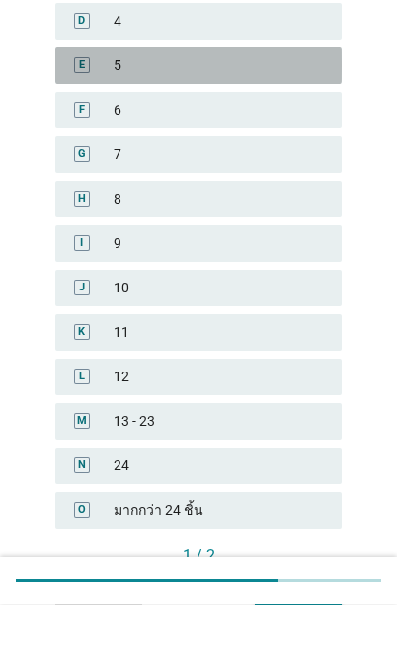
scroll to position [422, 0]
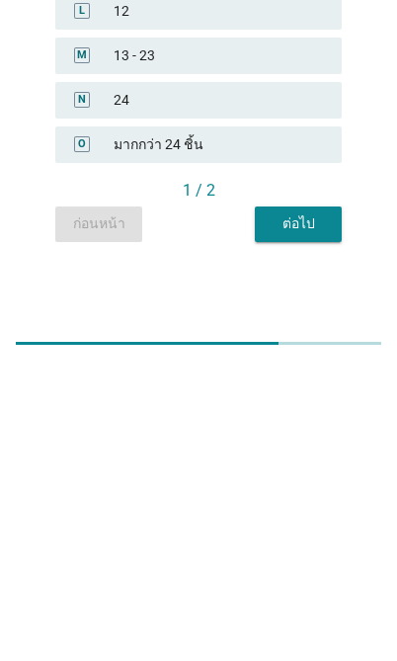
click at [307, 508] on div "ต่อไป" at bounding box center [298, 518] width 55 height 21
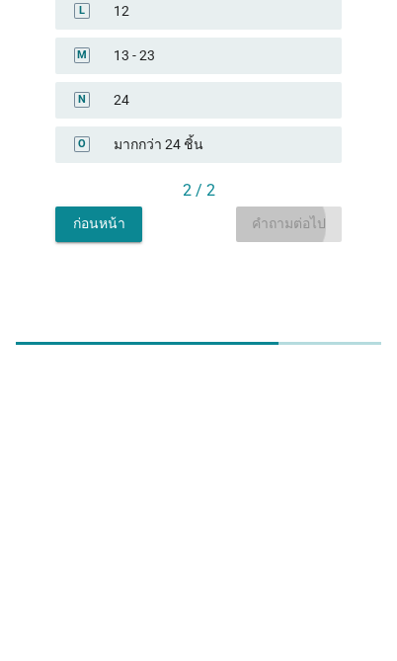
scroll to position [0, 0]
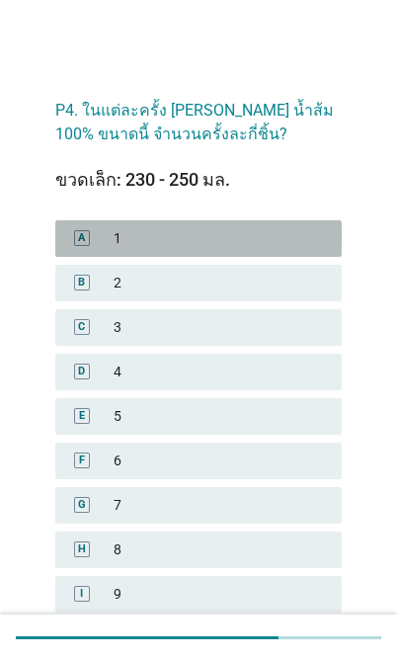
click at [269, 238] on div "1" at bounding box center [220, 238] width 212 height 21
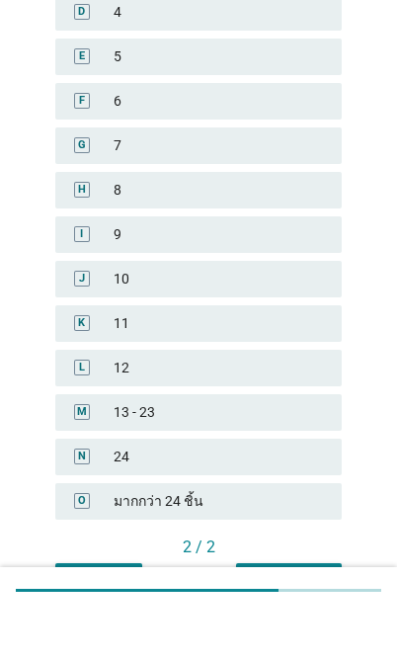
scroll to position [332, 0]
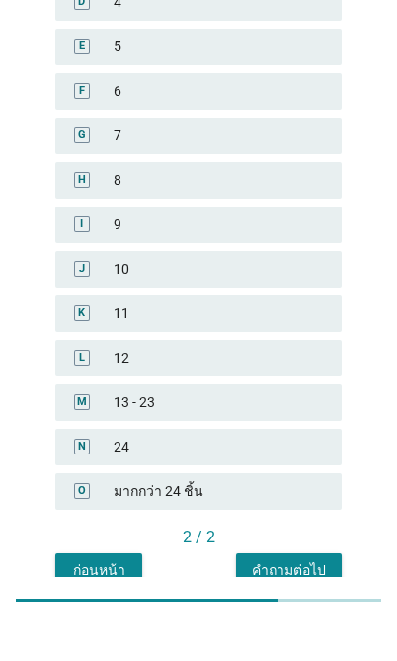
click at [297, 597] on div "คำถามต่อไป" at bounding box center [289, 607] width 74 height 21
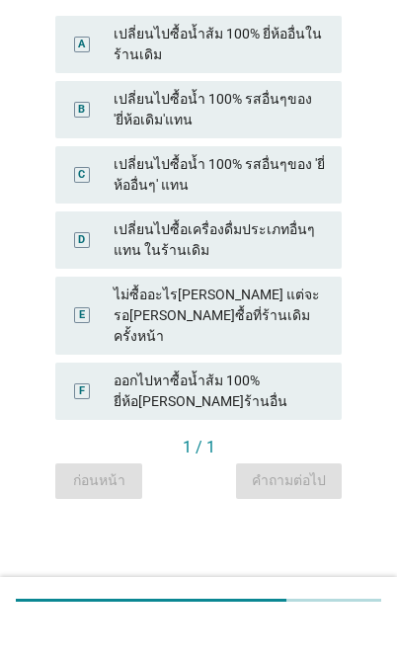
scroll to position [0, 0]
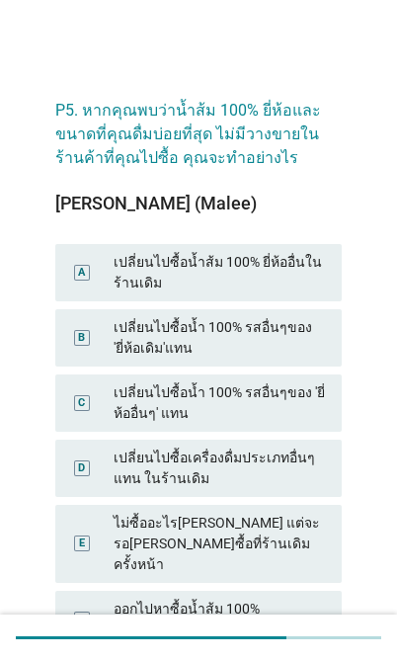
click at [254, 234] on div "[PERSON_NAME] (Malee) A เปลี่ยนไปซื้อน้ำส้ม 100% ยี่ห้ออื่นในร้านเดิม B เปลี่ยน…" at bounding box center [198, 429] width 286 height 470
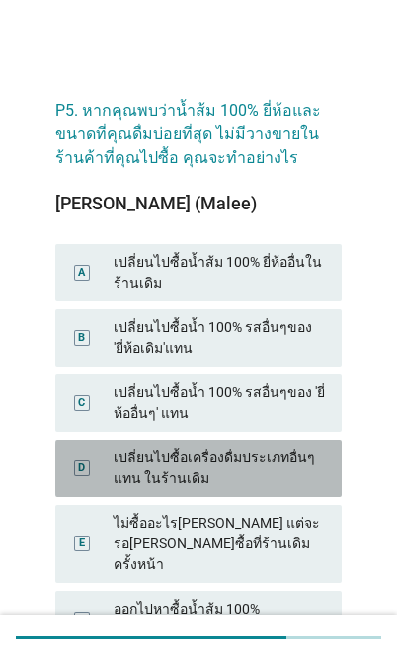
click at [184, 476] on div "เปลี่ยนไปซื้อเครื่องดื่มประเภทอื่นๆแทน ในร้านเดิม" at bounding box center [220, 467] width 212 height 41
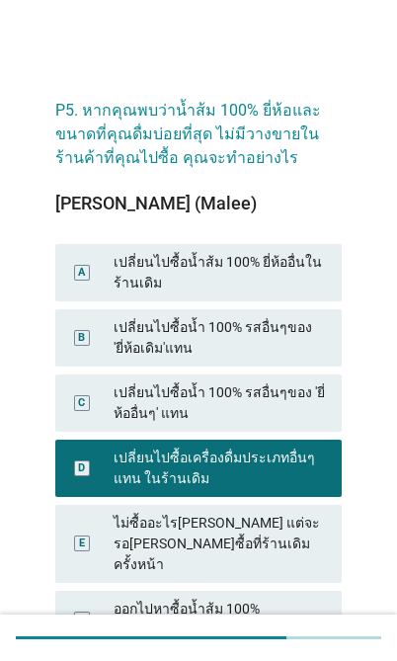
click at [199, 298] on div "A เปลี่ยนไปซื้อน้ำส้ม 100% ยี่ห้ออื่นในร้านเดิม" at bounding box center [198, 272] width 286 height 57
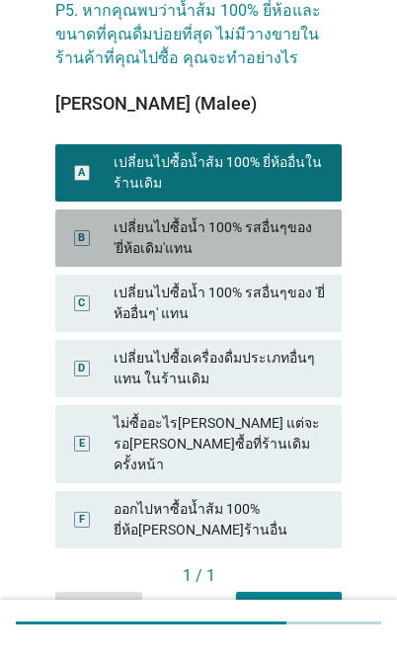
scroll to position [101, 0]
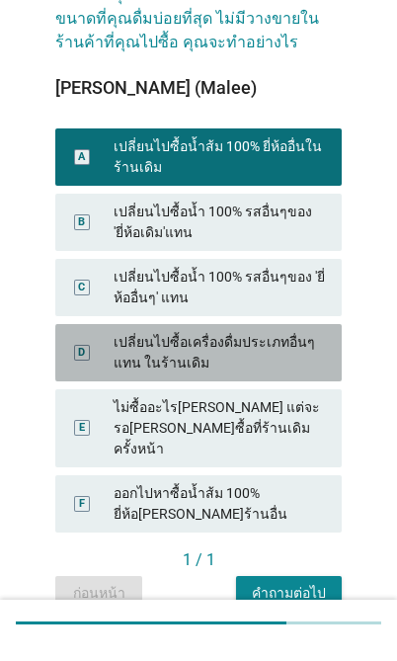
click at [232, 359] on div "เปลี่ยนไปซื้อเครื่องดื่มประเภทอื่นๆแทน ในร้านเดิม" at bounding box center [220, 367] width 212 height 41
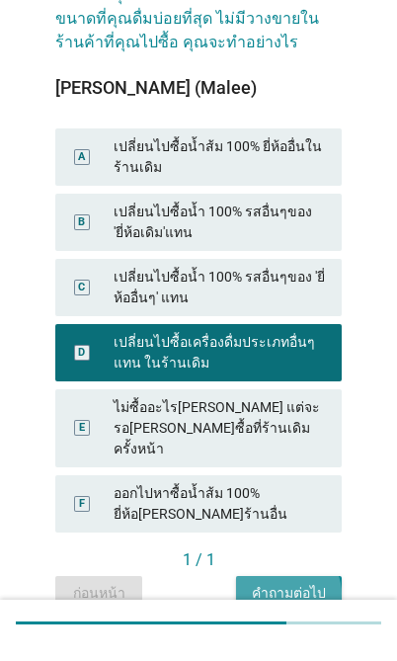
click at [292, 597] on div "คำถามต่อไป" at bounding box center [289, 607] width 74 height 21
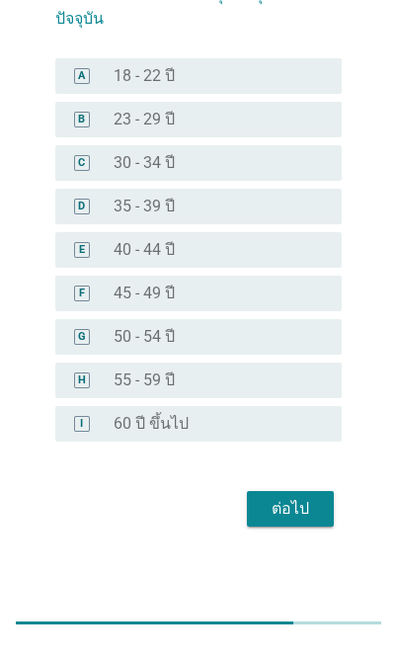
scroll to position [0, 0]
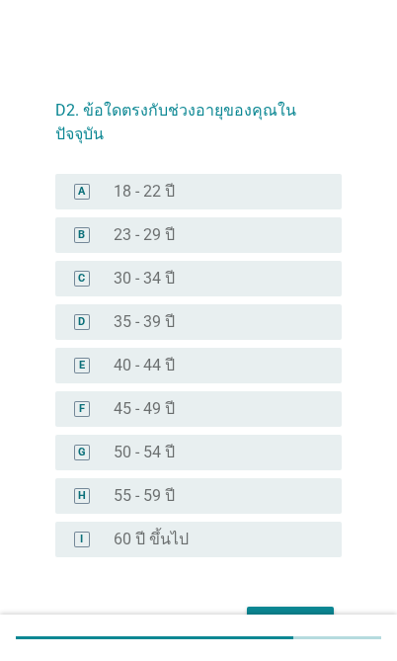
click at [173, 458] on label "50 - 54 ปี" at bounding box center [144, 452] width 61 height 20
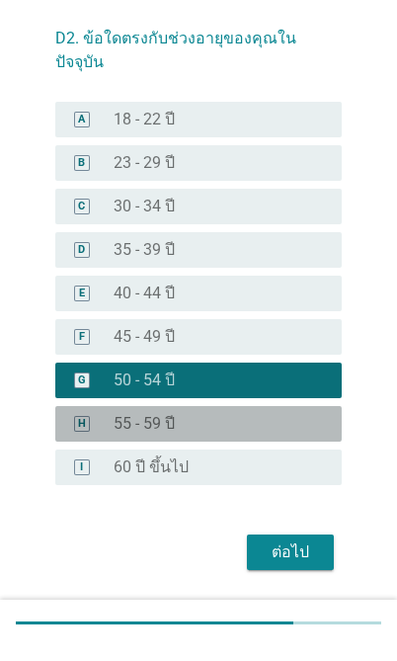
scroll to position [144, 0]
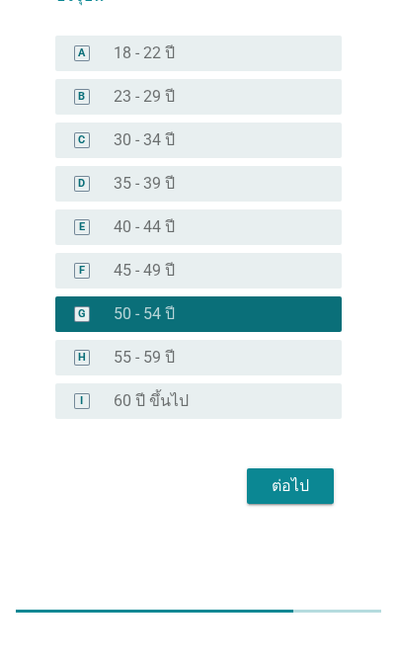
click at [275, 495] on button "ต่อไป" at bounding box center [290, 513] width 87 height 36
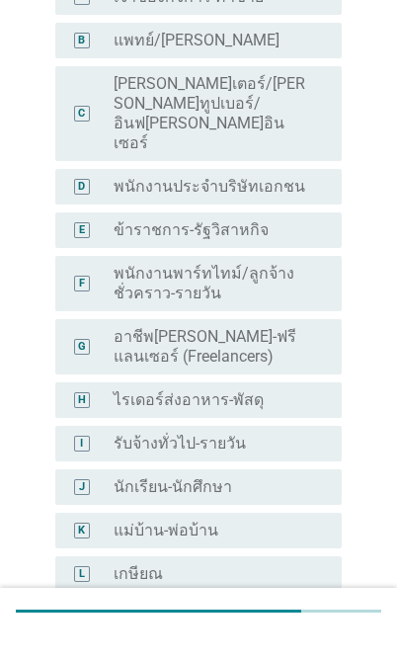
scroll to position [0, 0]
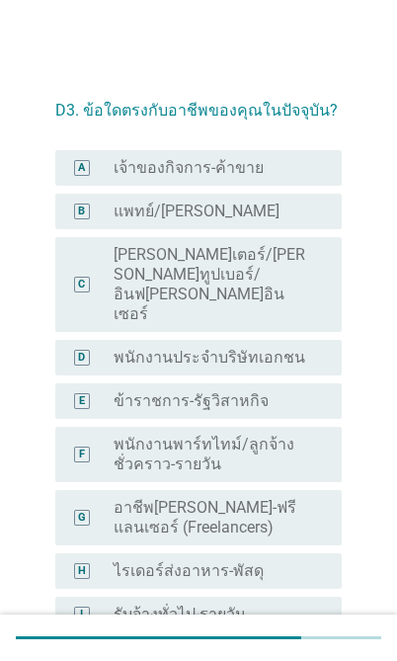
click at [287, 160] on div "radio_button_unchecked เจ้าของกิจการ-ค้าขาย" at bounding box center [212, 168] width 196 height 20
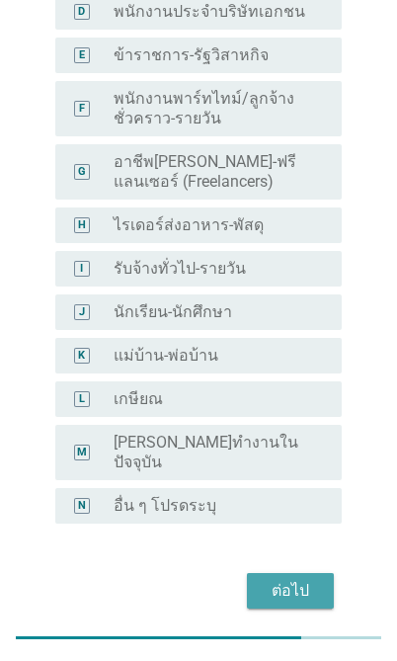
scroll to position [338, 0]
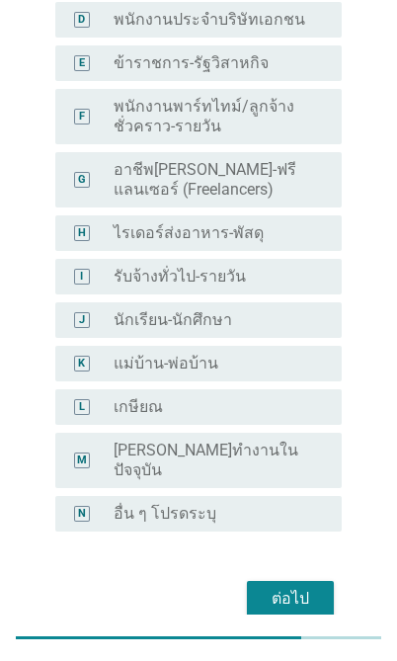
click at [299, 586] on div "ต่อไป" at bounding box center [290, 598] width 55 height 24
